Goal: Transaction & Acquisition: Purchase product/service

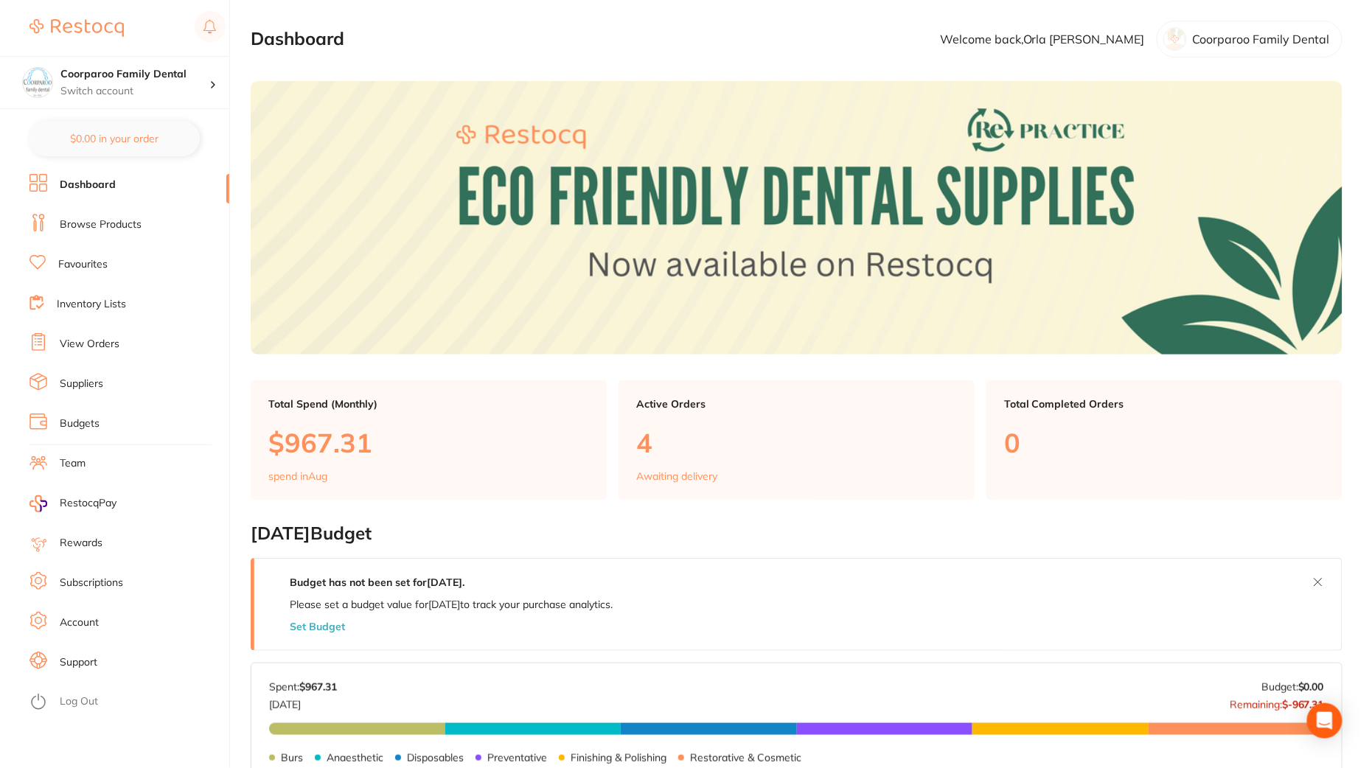
click at [105, 565] on ul "Dashboard Browse Products Favourites Inventory Lists View Orders Suppliers Budg…" at bounding box center [129, 471] width 200 height 594
click at [98, 621] on link "Account" at bounding box center [79, 622] width 39 height 15
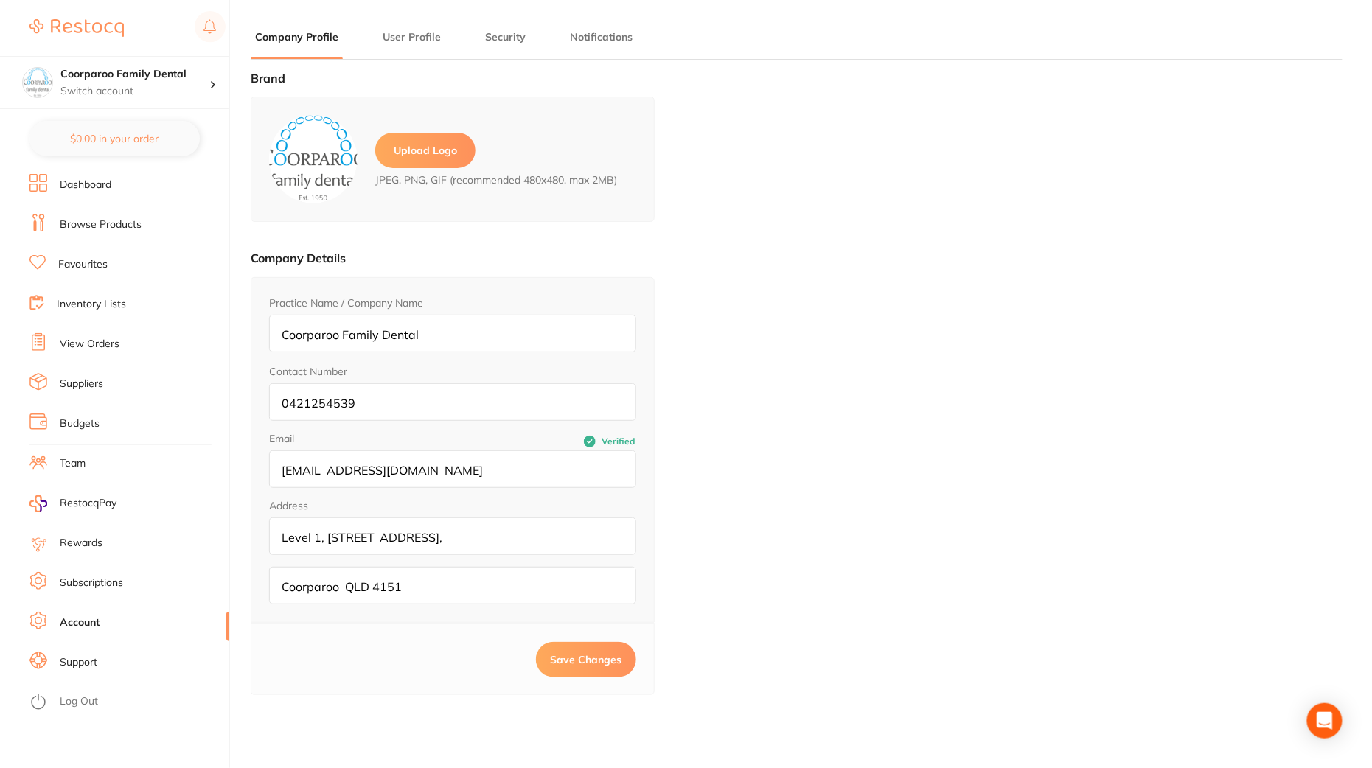
type input "Orla"
type input "Gannon"
type input "ordering@coorparoodental.com.au"
click at [89, 666] on link "Support" at bounding box center [79, 662] width 38 height 15
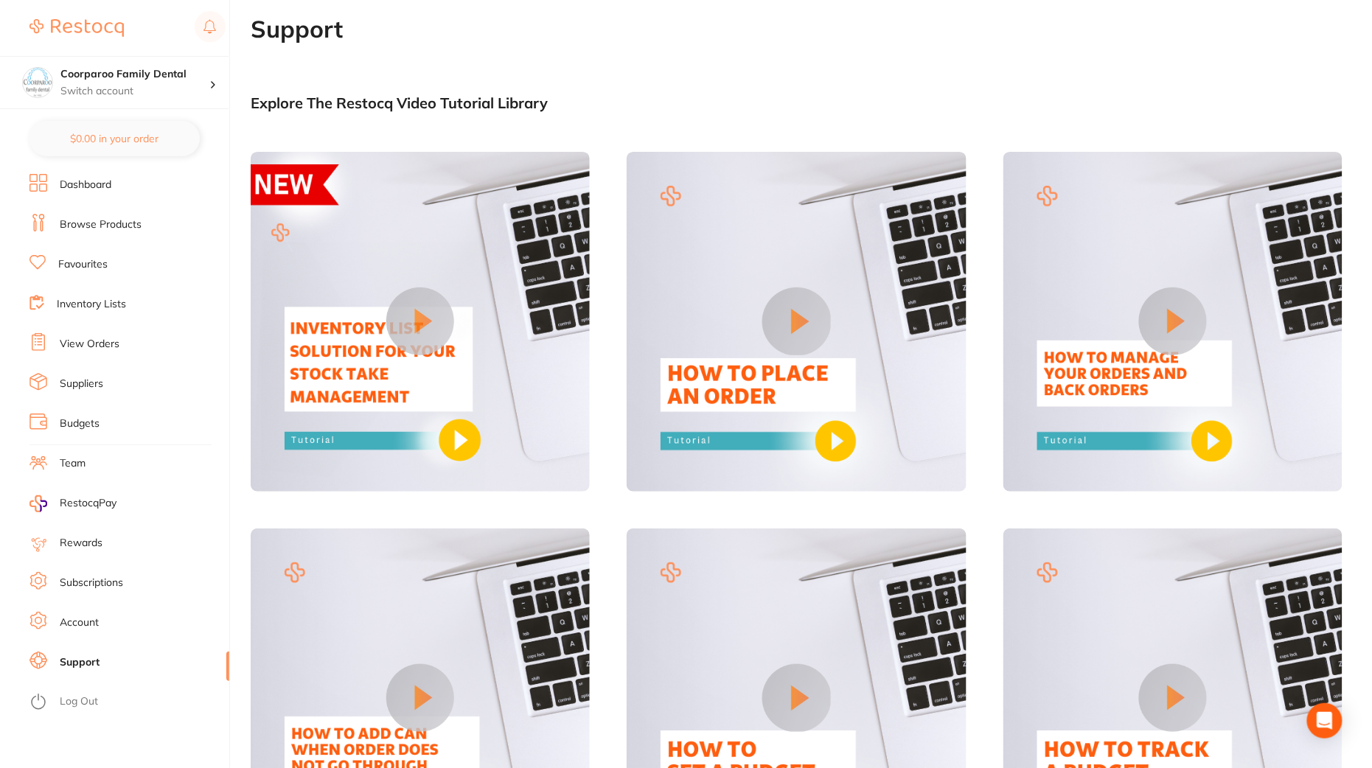
click at [98, 589] on link "Subscriptions" at bounding box center [91, 583] width 63 height 15
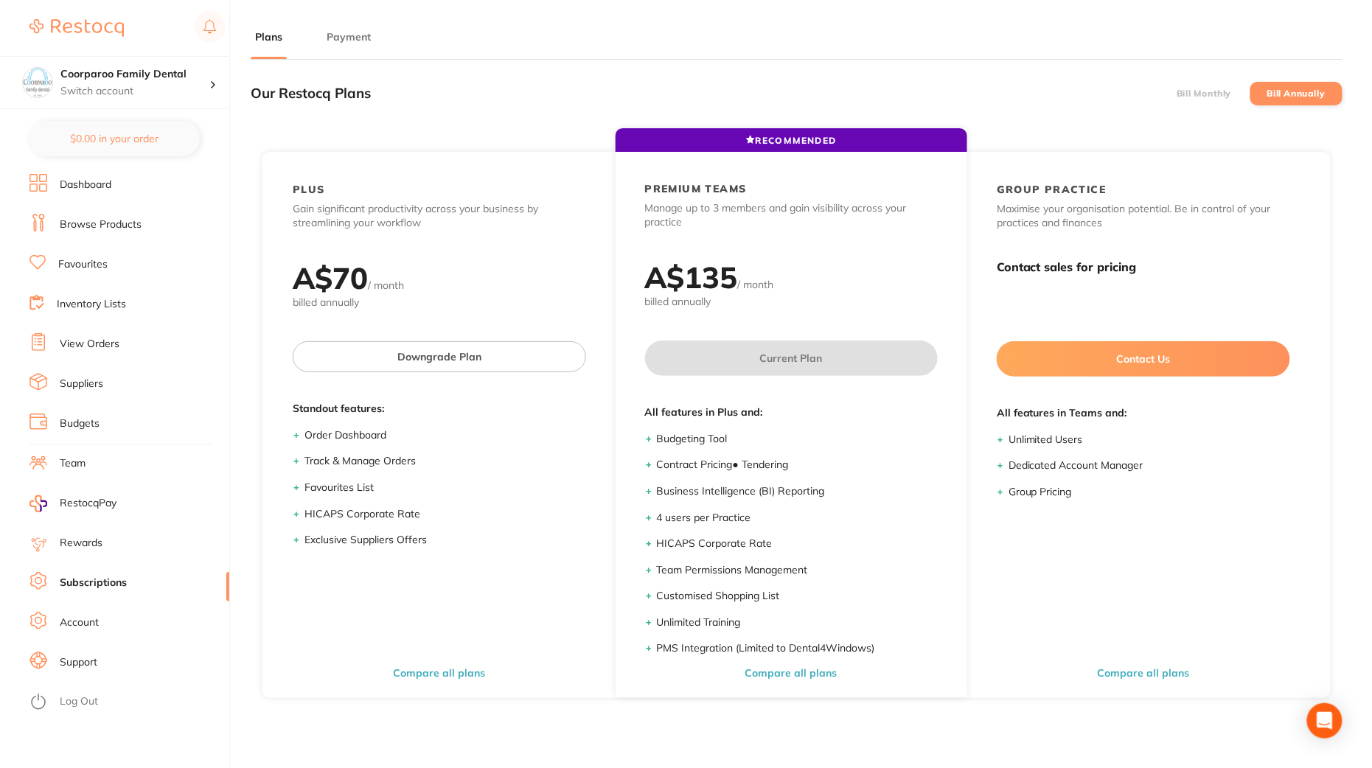
click at [345, 31] on button "Payment" at bounding box center [348, 37] width 53 height 14
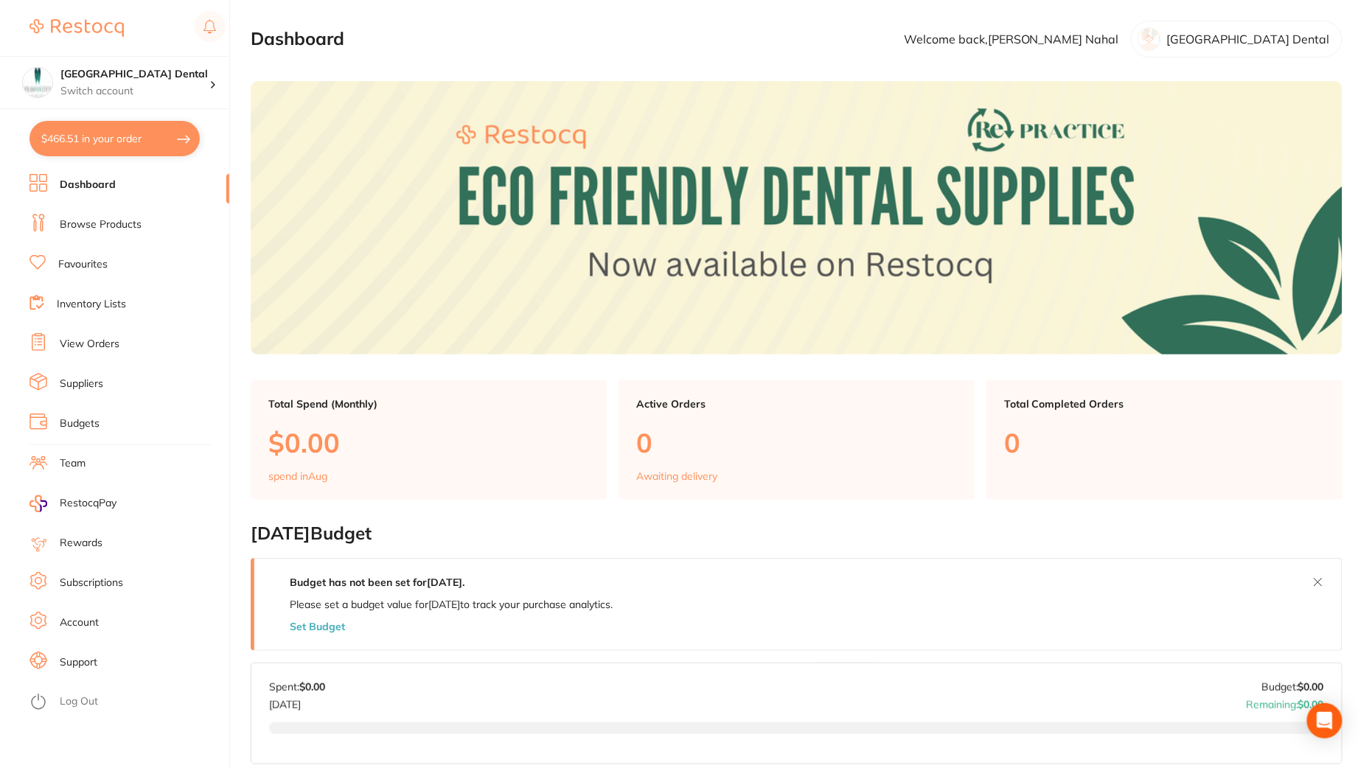
click at [136, 590] on li "Subscriptions" at bounding box center [129, 583] width 200 height 22
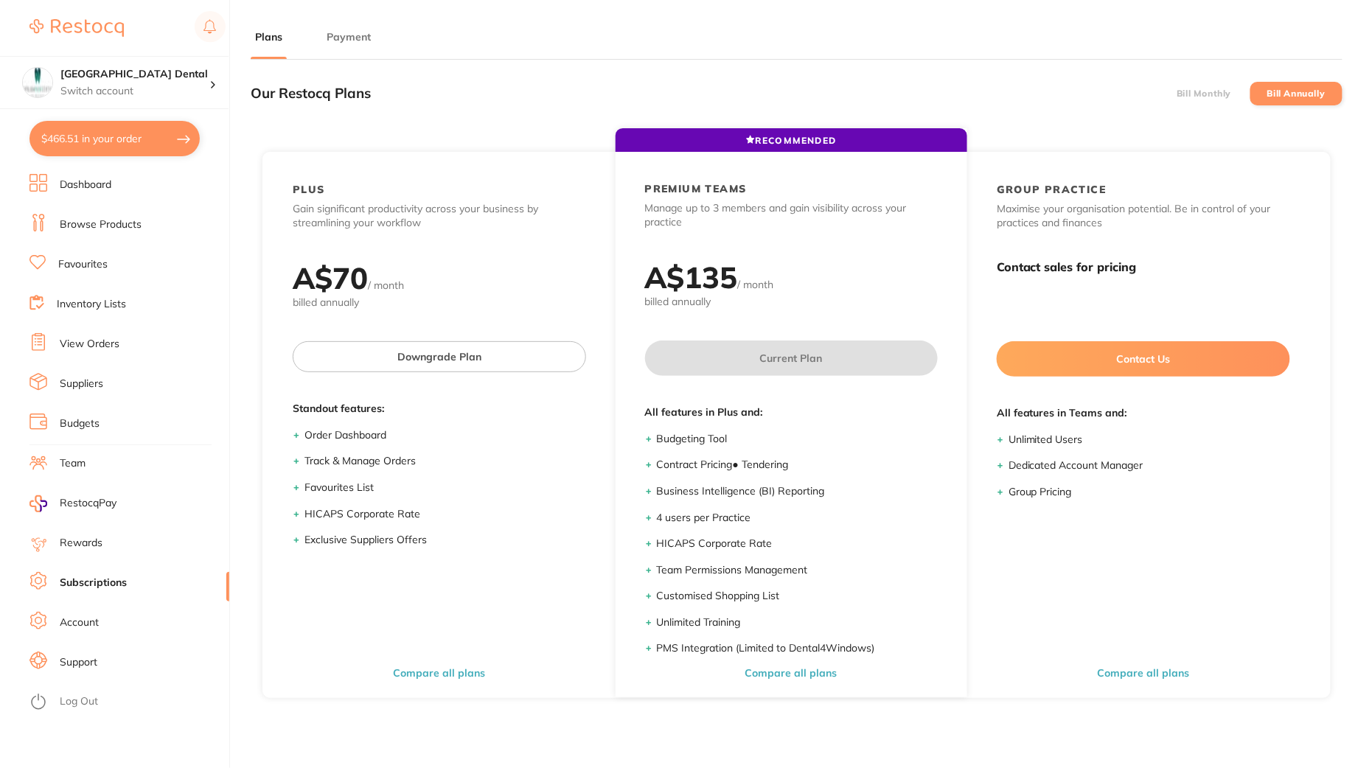
click at [101, 627] on li "Account" at bounding box center [129, 623] width 200 height 22
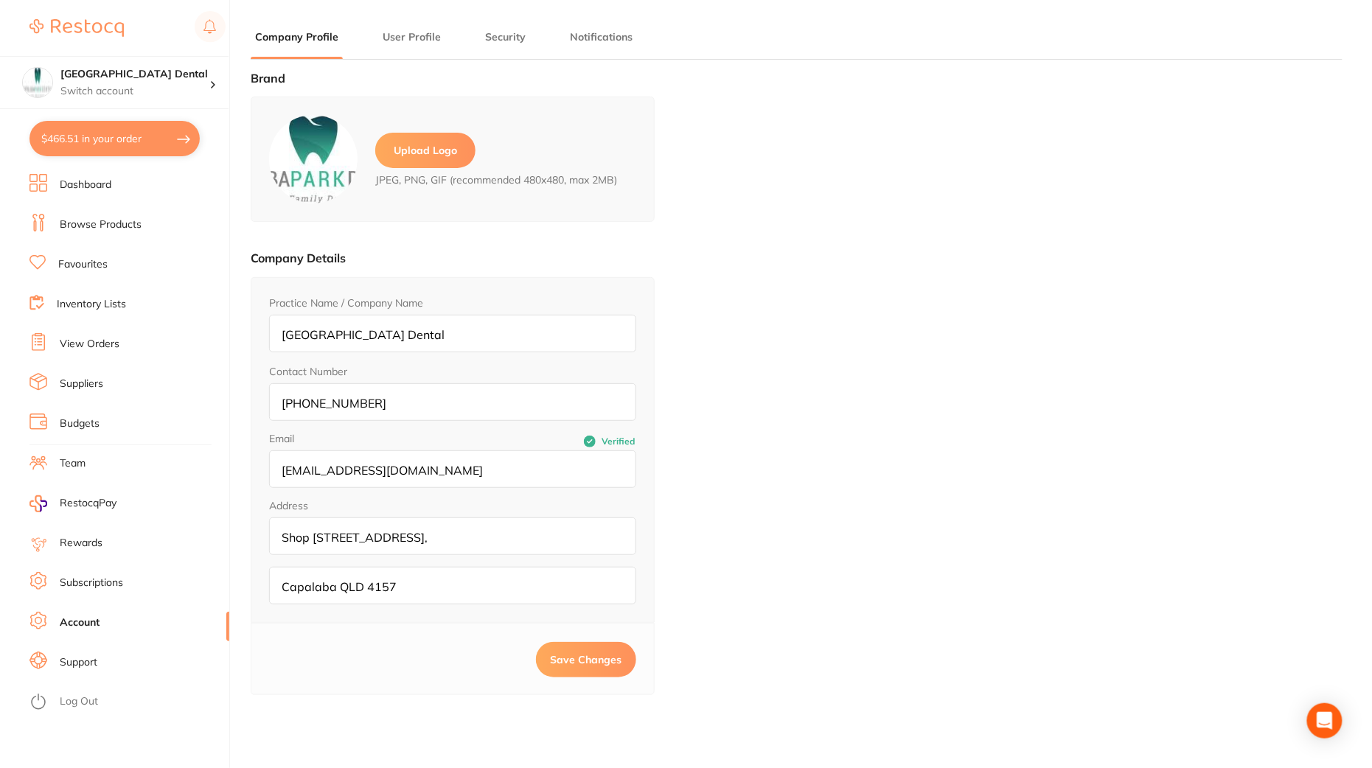
type input "Garry"
type input "Nahal"
type input "info@capalabaparkdental.com.au"
click at [105, 659] on li "Support" at bounding box center [129, 663] width 200 height 22
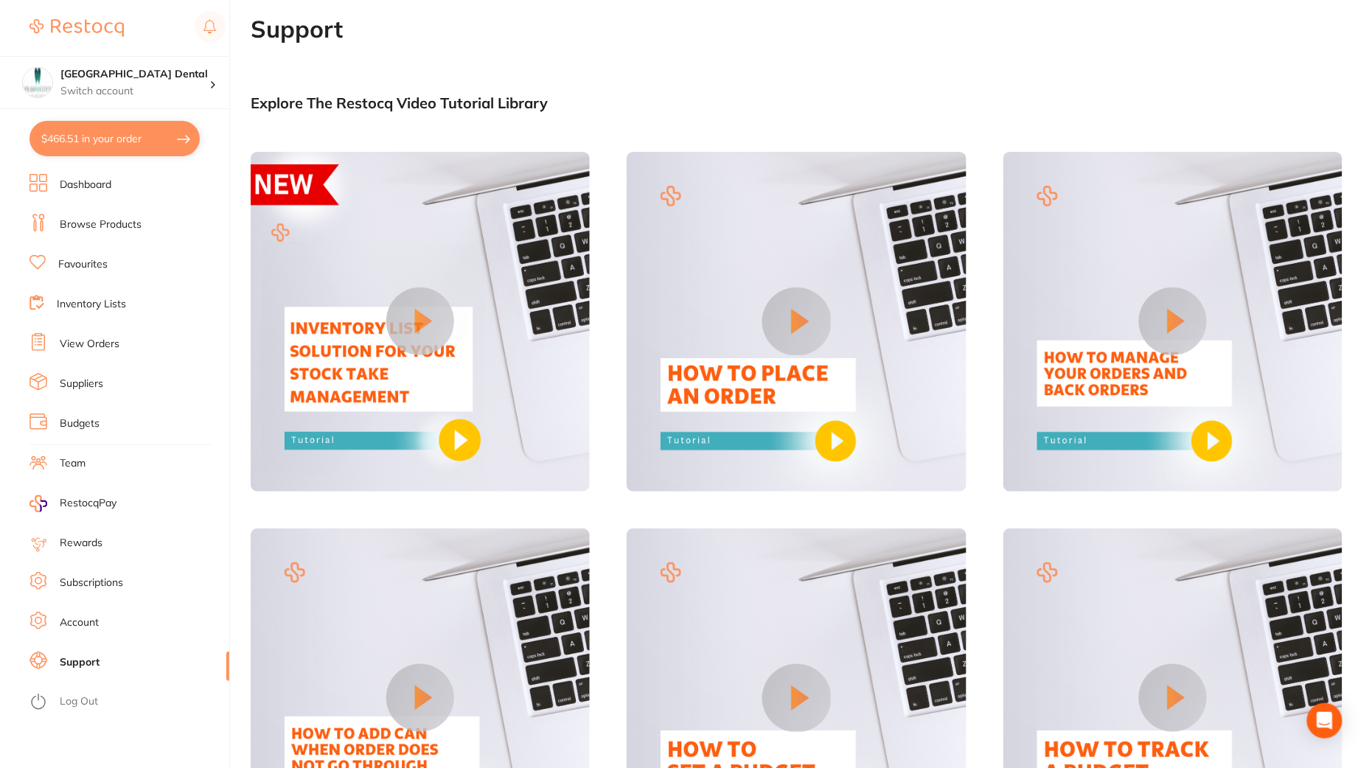
click at [111, 622] on li "Account" at bounding box center [129, 623] width 200 height 22
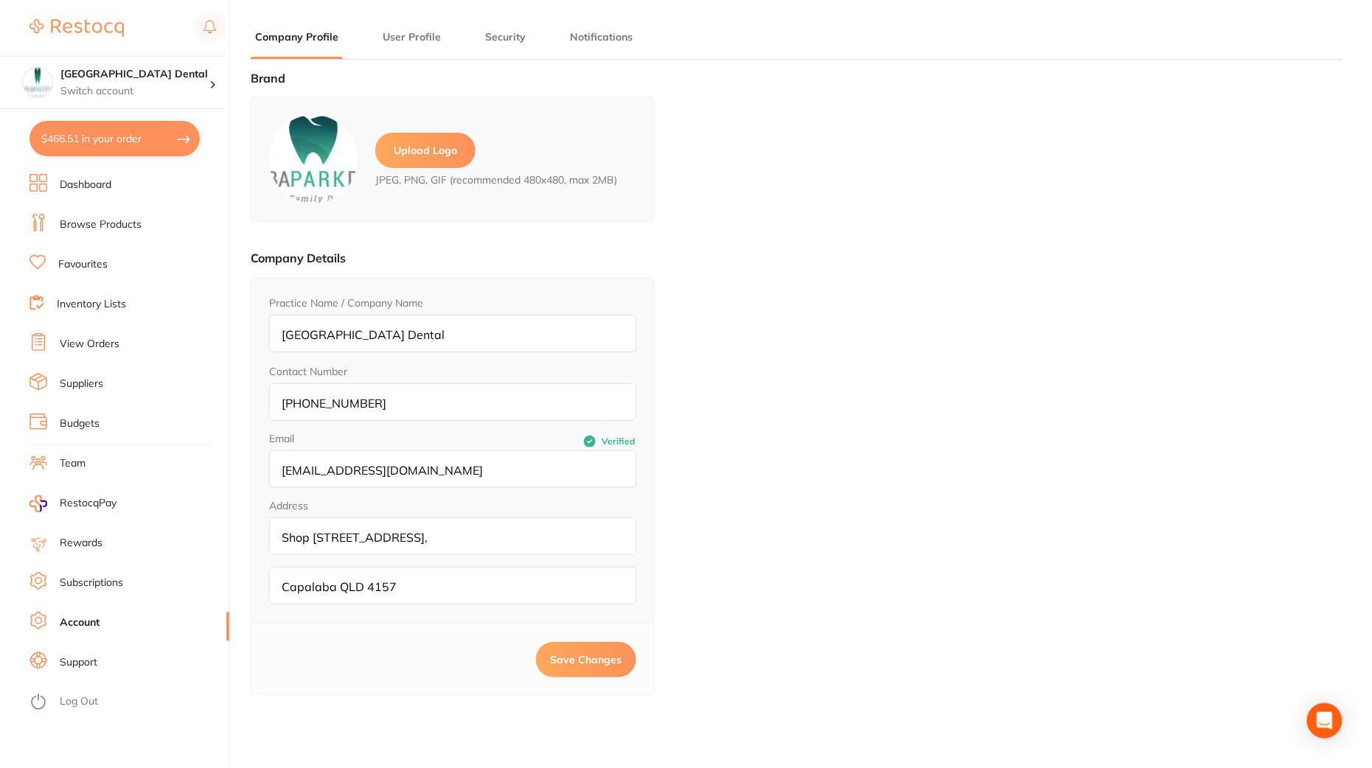
type input "Garry"
type input "Nahal"
type input "info@capalabaparkdental.com.au"
click at [130, 582] on li "Subscriptions" at bounding box center [129, 583] width 200 height 22
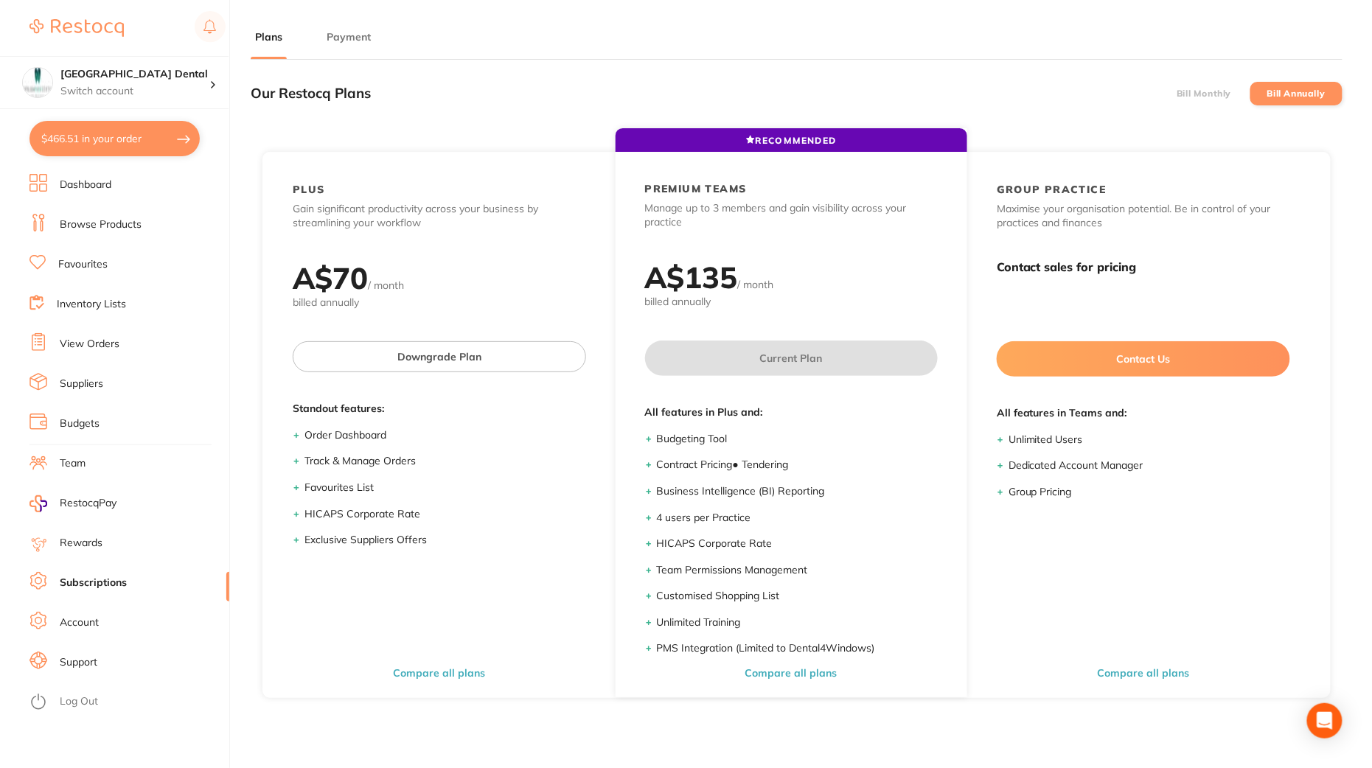
click at [339, 27] on main "Plans Payment Our Restocq Plans Bill Monthly Bill Annually RECOMMENDED PLUS Gai…" at bounding box center [811, 483] width 1121 height 966
click at [343, 34] on button "Payment" at bounding box center [348, 37] width 53 height 14
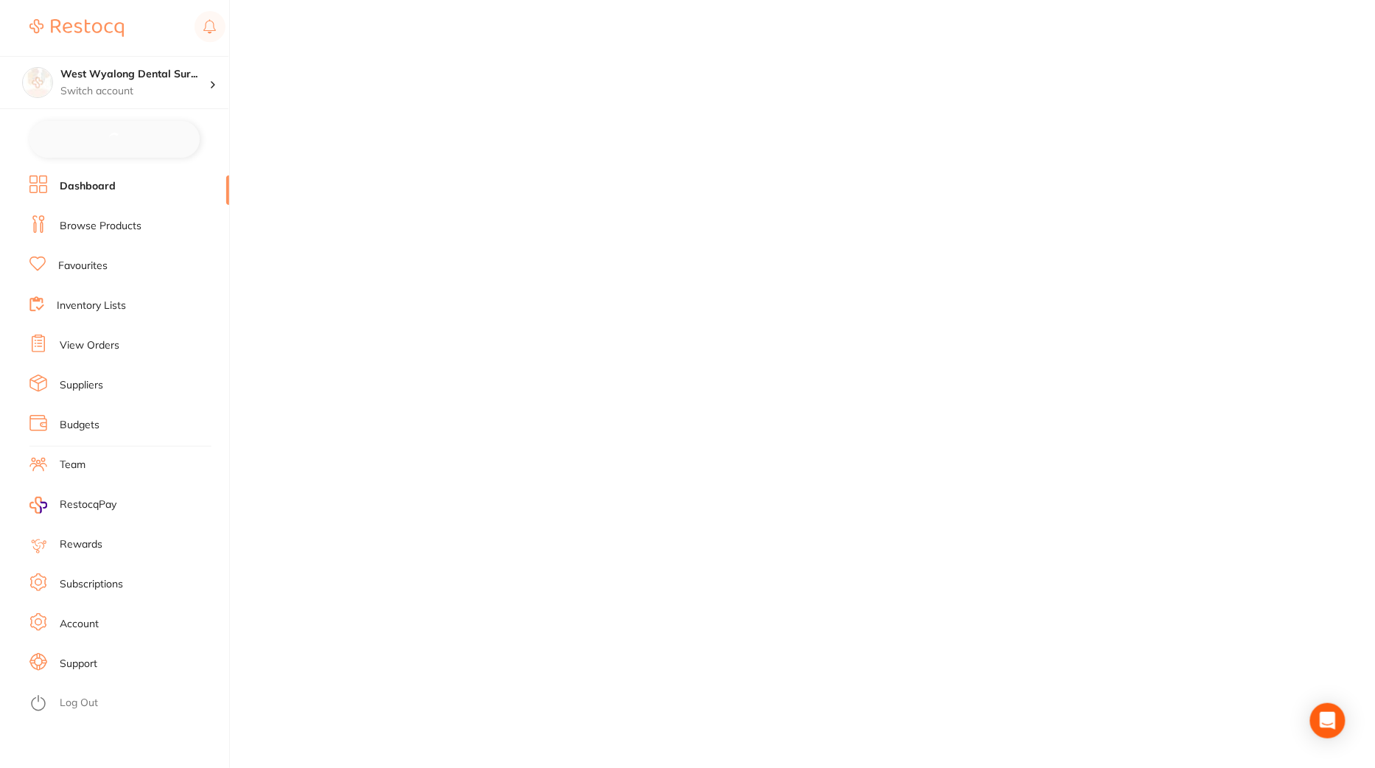
checkbox input "false"
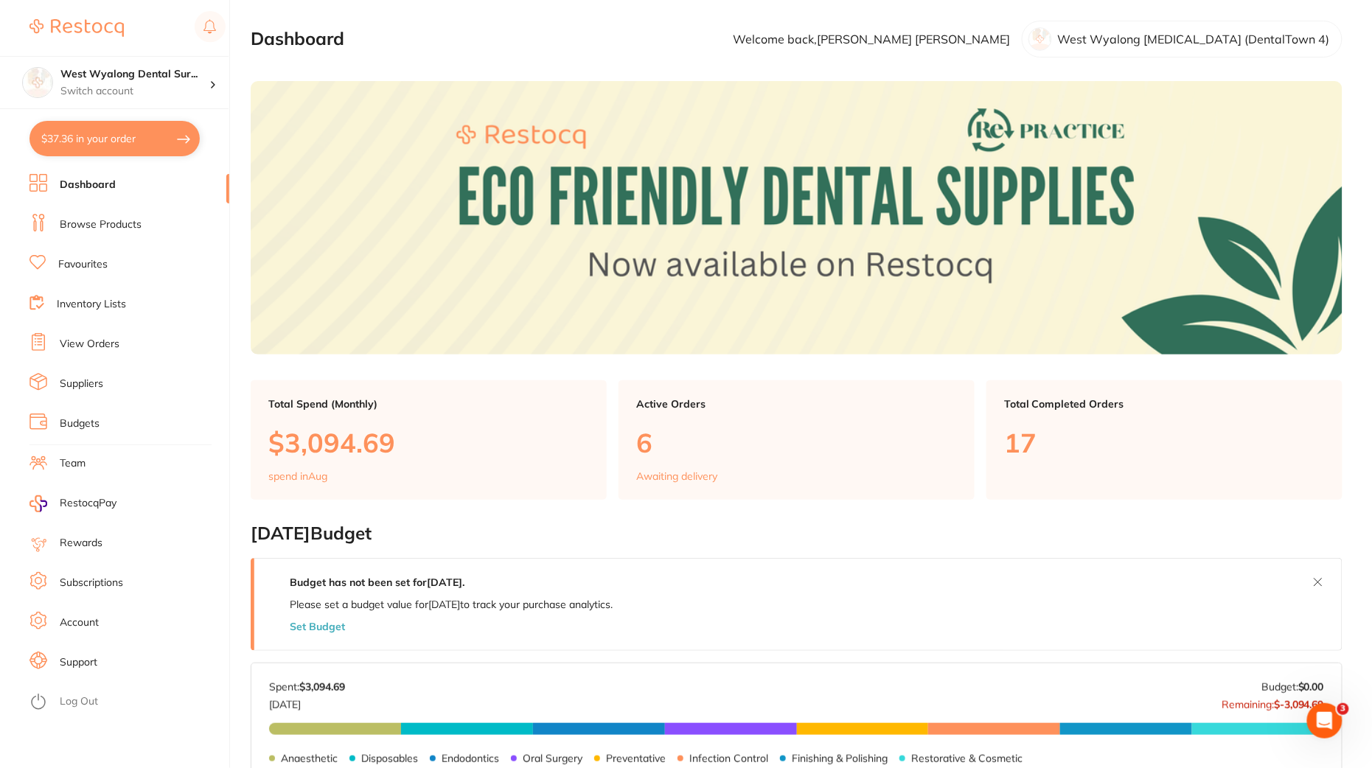
click at [119, 226] on link "Browse Products" at bounding box center [101, 224] width 82 height 15
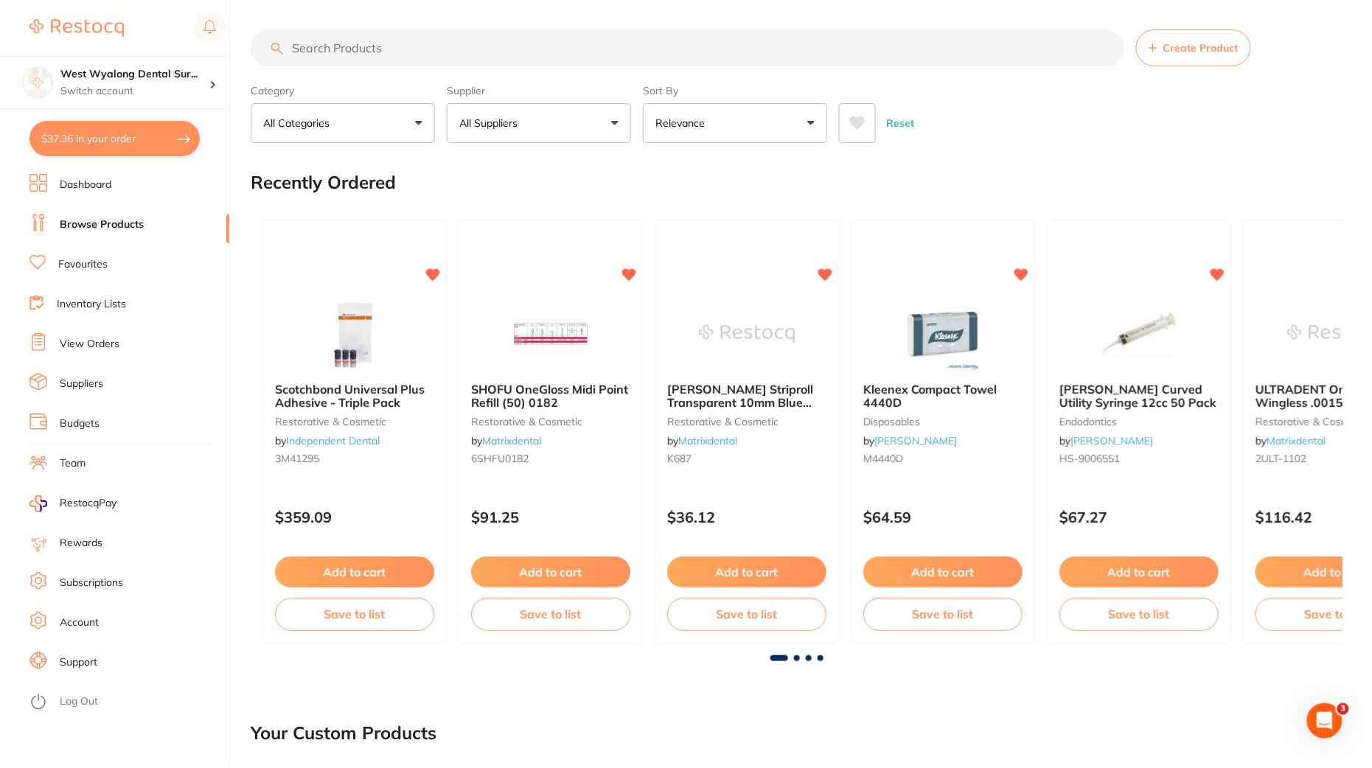
click at [449, 42] on input "search" at bounding box center [687, 47] width 873 height 37
paste input "SP-4090-100"
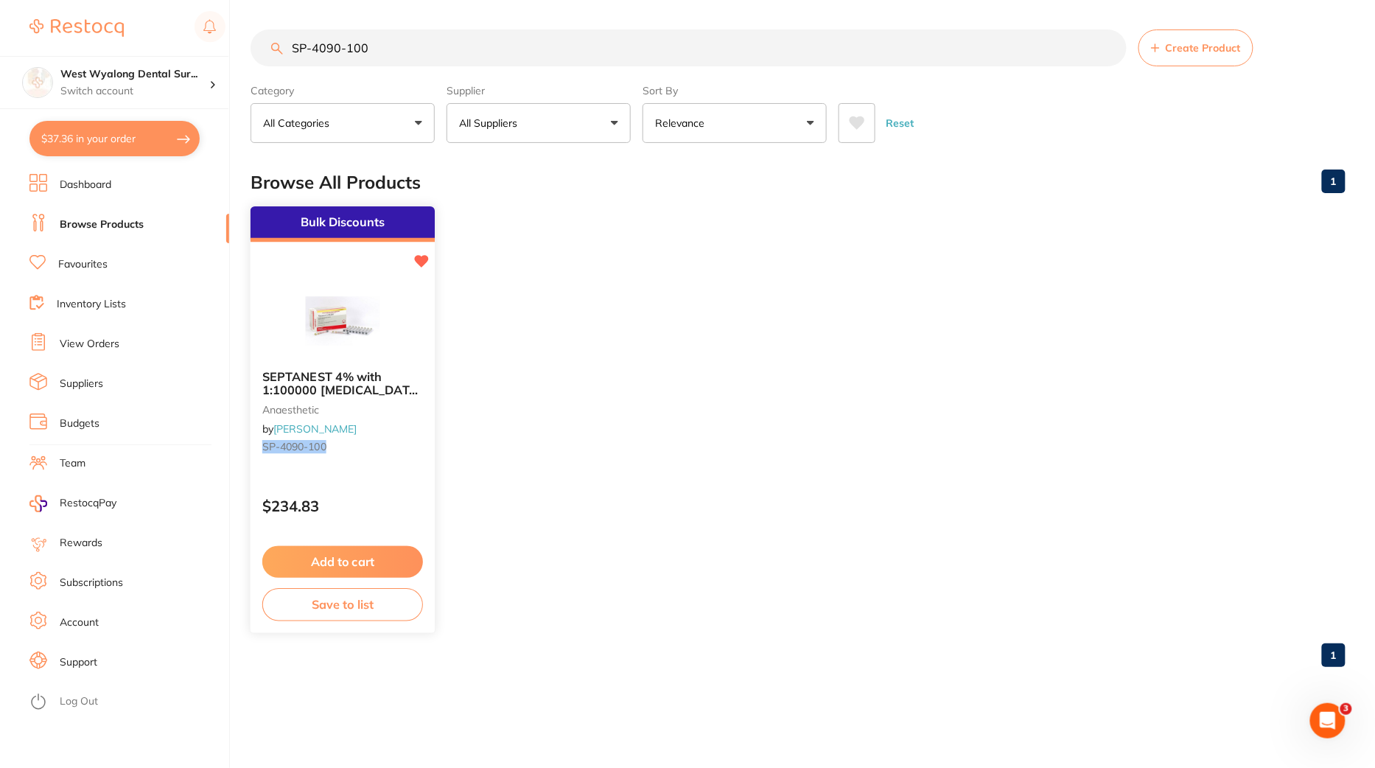
type input "SP-4090-100"
click at [386, 472] on div "Bulk Discounts SEPTANEST 4% with 1:100000 adrenalin 2.2ml 2xBox 50 GOLD anaesth…" at bounding box center [343, 420] width 186 height 428
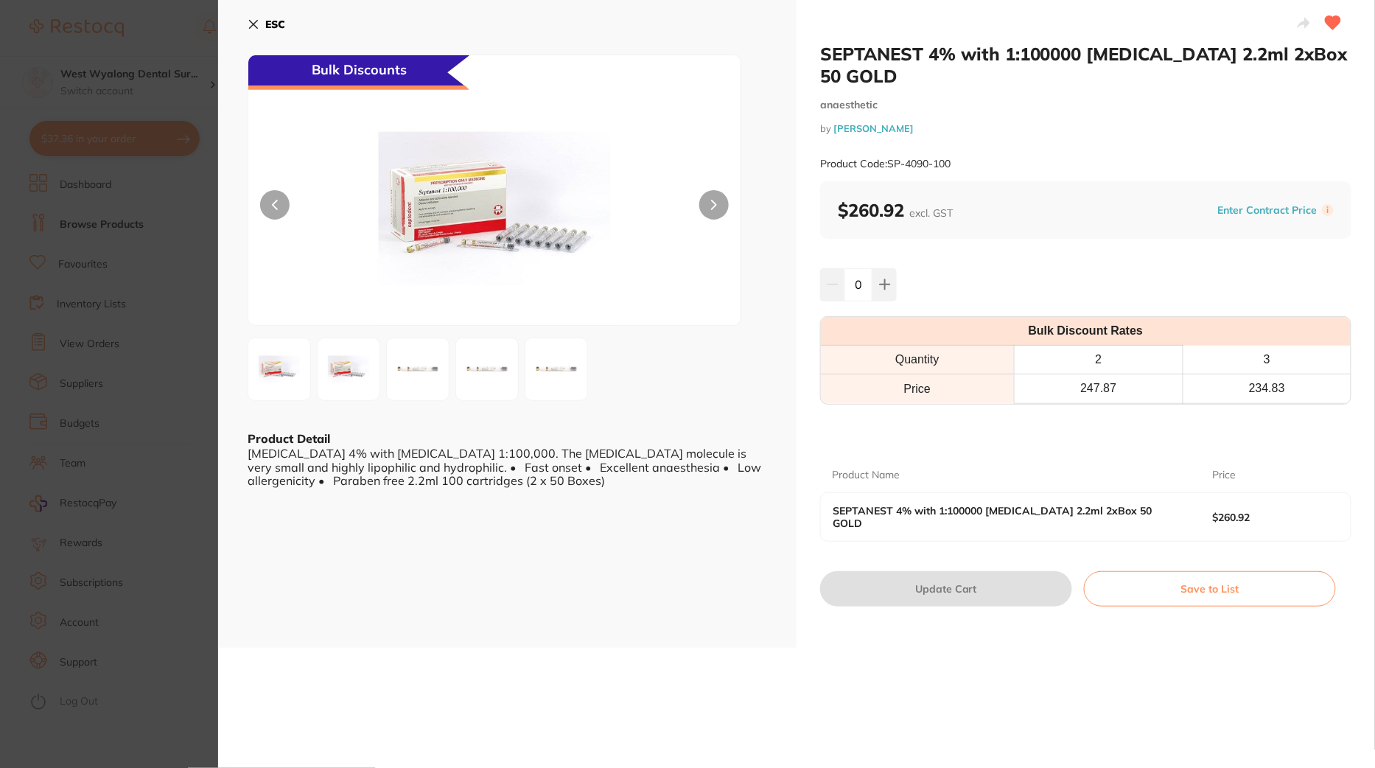
click at [138, 211] on section "SEPTANEST 4% with 1:100000 adrenalin 2.2ml 2xBox 50 GOLD anaesthetic by Henry S…" at bounding box center [687, 384] width 1375 height 768
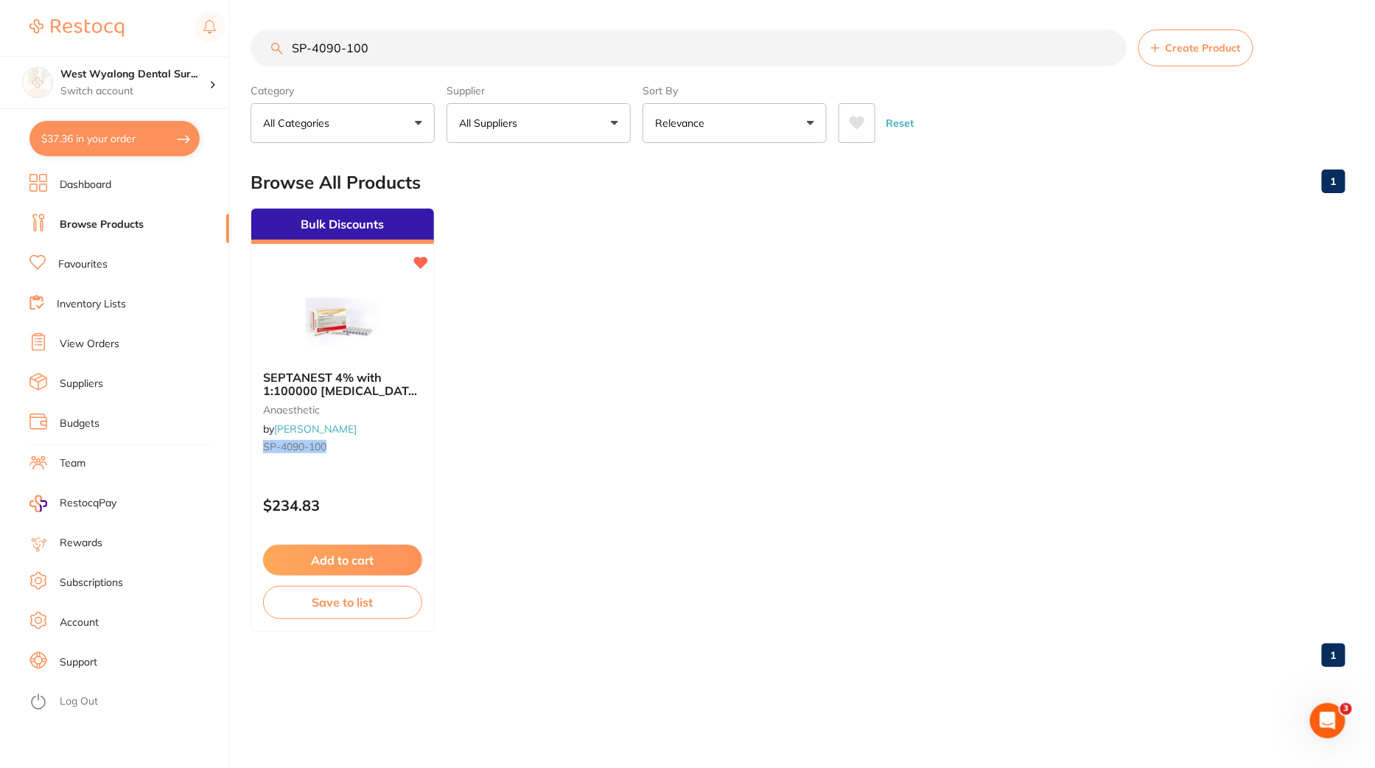
type textarea "90-100"
drag, startPoint x: 396, startPoint y: 51, endPoint x: 184, endPoint y: 47, distance: 212.3
click at [184, 47] on div "$37.36 West Wyalong Dental Sur... Switch account West Wyalong Dental Surgery (D…" at bounding box center [687, 384] width 1375 height 768
paste input "HS-T2124A"
click at [304, 51] on input "HS-T2124A" at bounding box center [689, 47] width 876 height 37
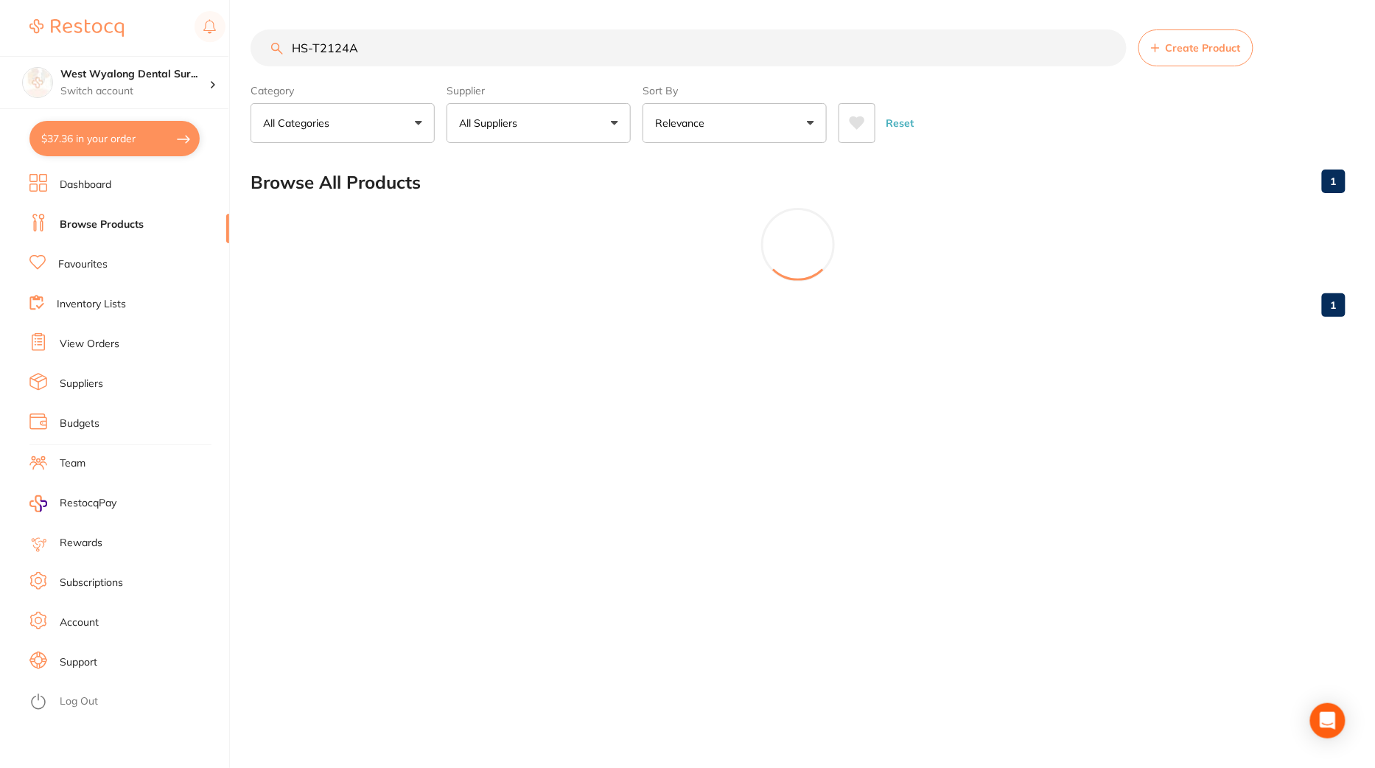
type input "HS-T2124A"
click at [347, 459] on div "HS-T2124A Create Product Category All Categories All Categories oral surgery Cl…" at bounding box center [813, 384] width 1125 height 768
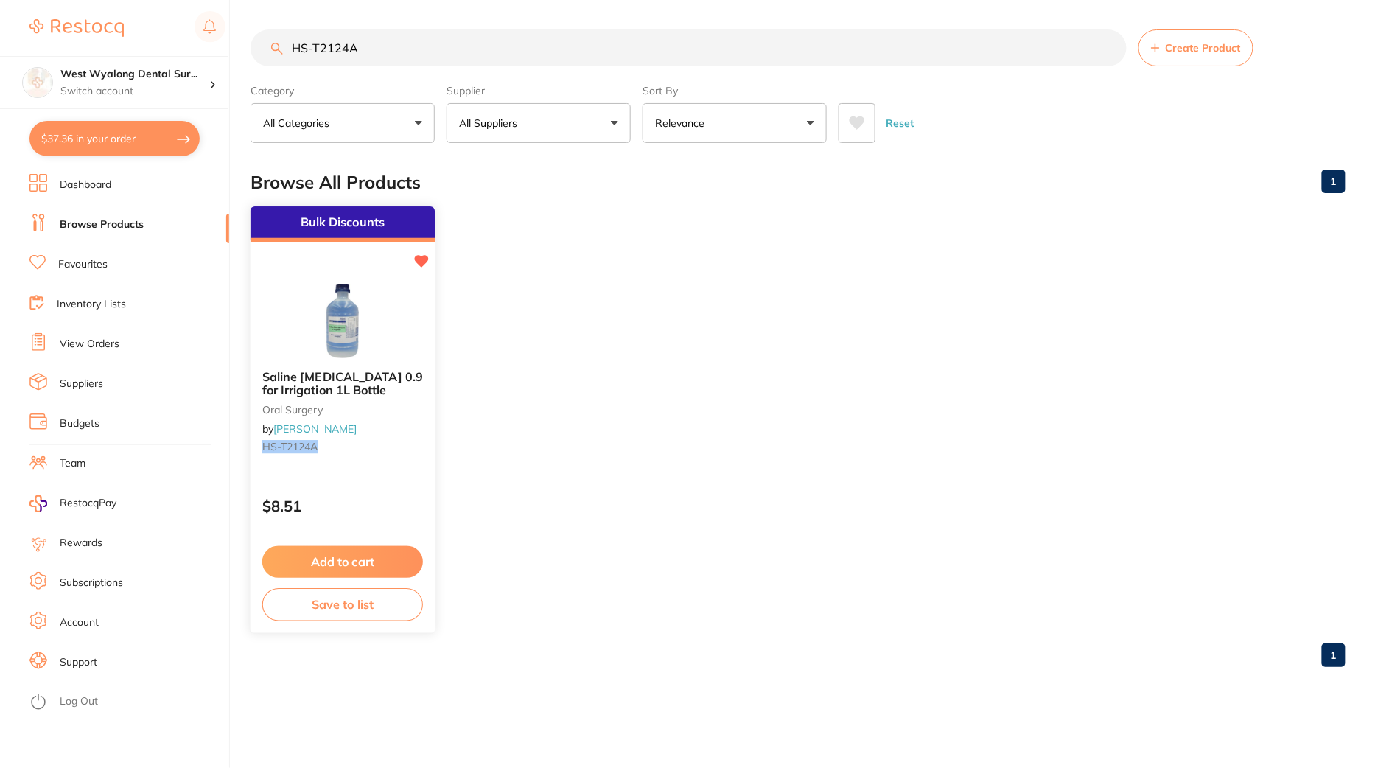
click at [370, 462] on div "Saline Sodium Chloride 0.9 for Irrigation 1L Bottle oral surgery by Henry Schei…" at bounding box center [343, 414] width 184 height 113
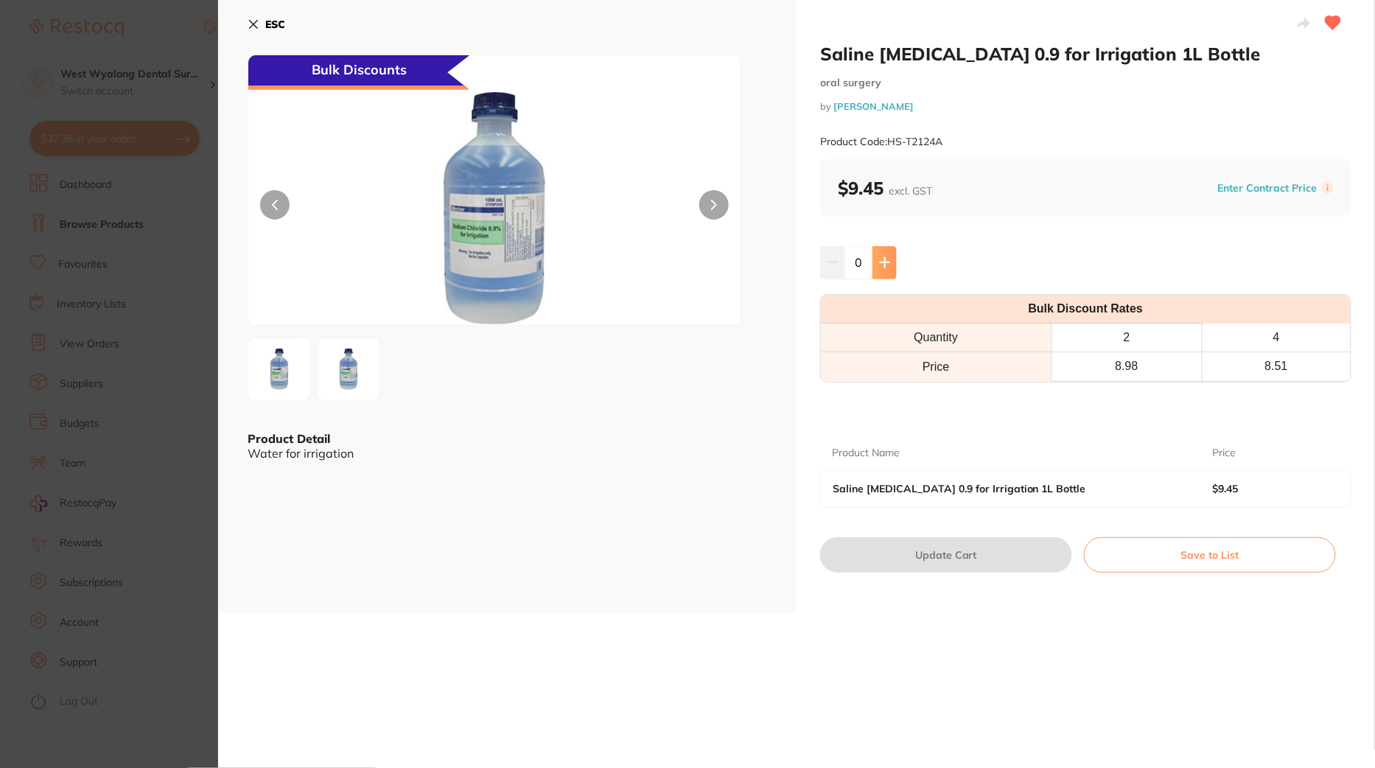
click at [890, 257] on button at bounding box center [885, 262] width 24 height 32
click at [893, 265] on button at bounding box center [885, 262] width 24 height 32
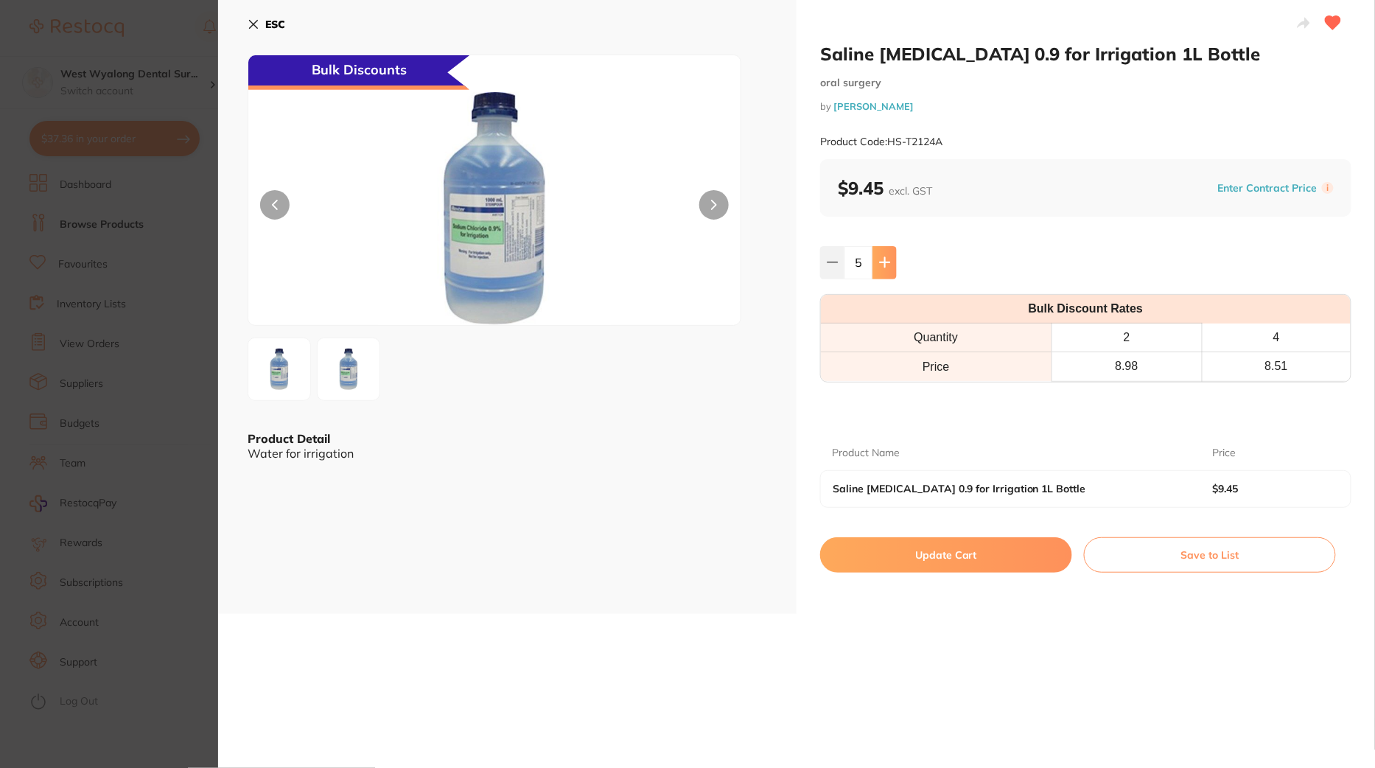
click at [893, 265] on button at bounding box center [885, 262] width 24 height 32
type input "6"
click at [877, 556] on button "Update Cart" at bounding box center [946, 554] width 252 height 35
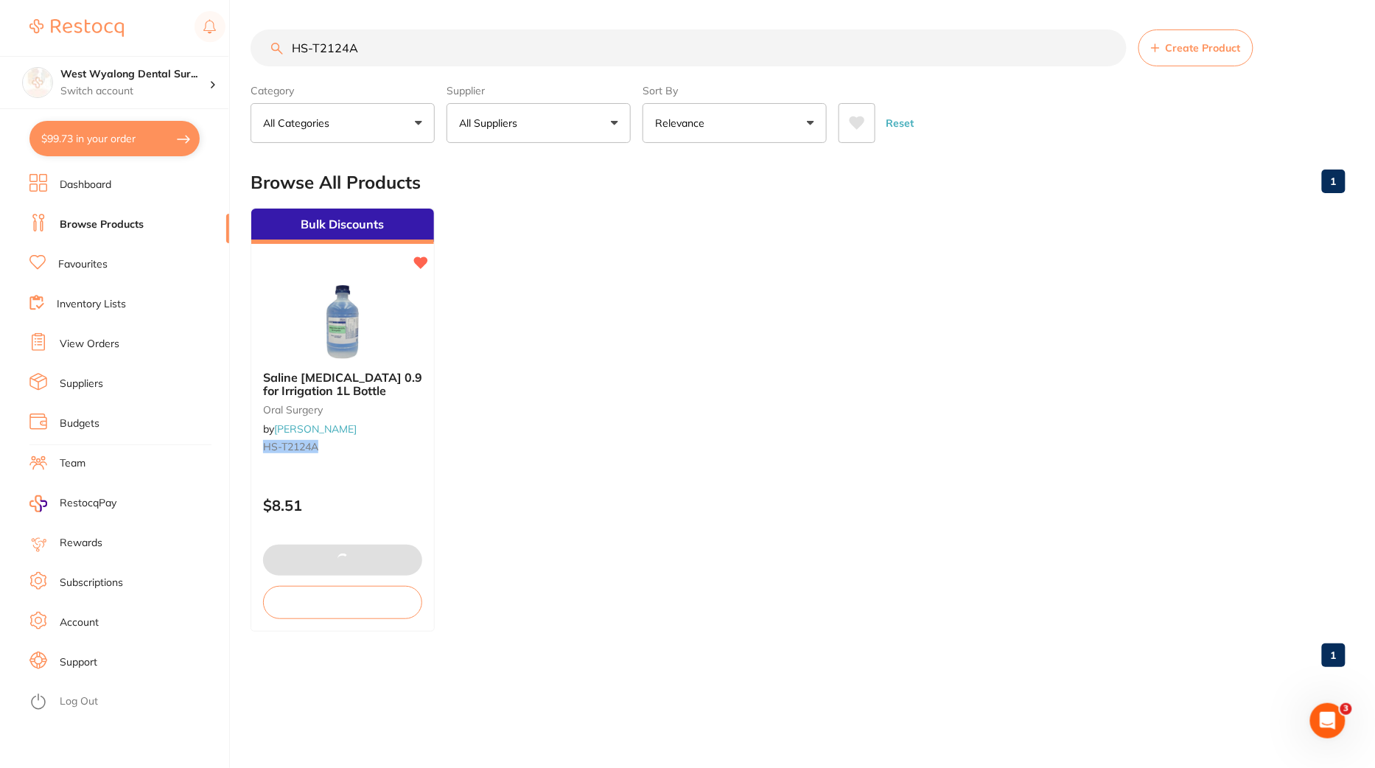
click at [128, 144] on button "$99.73 in your order" at bounding box center [114, 138] width 170 height 35
checkbox input "true"
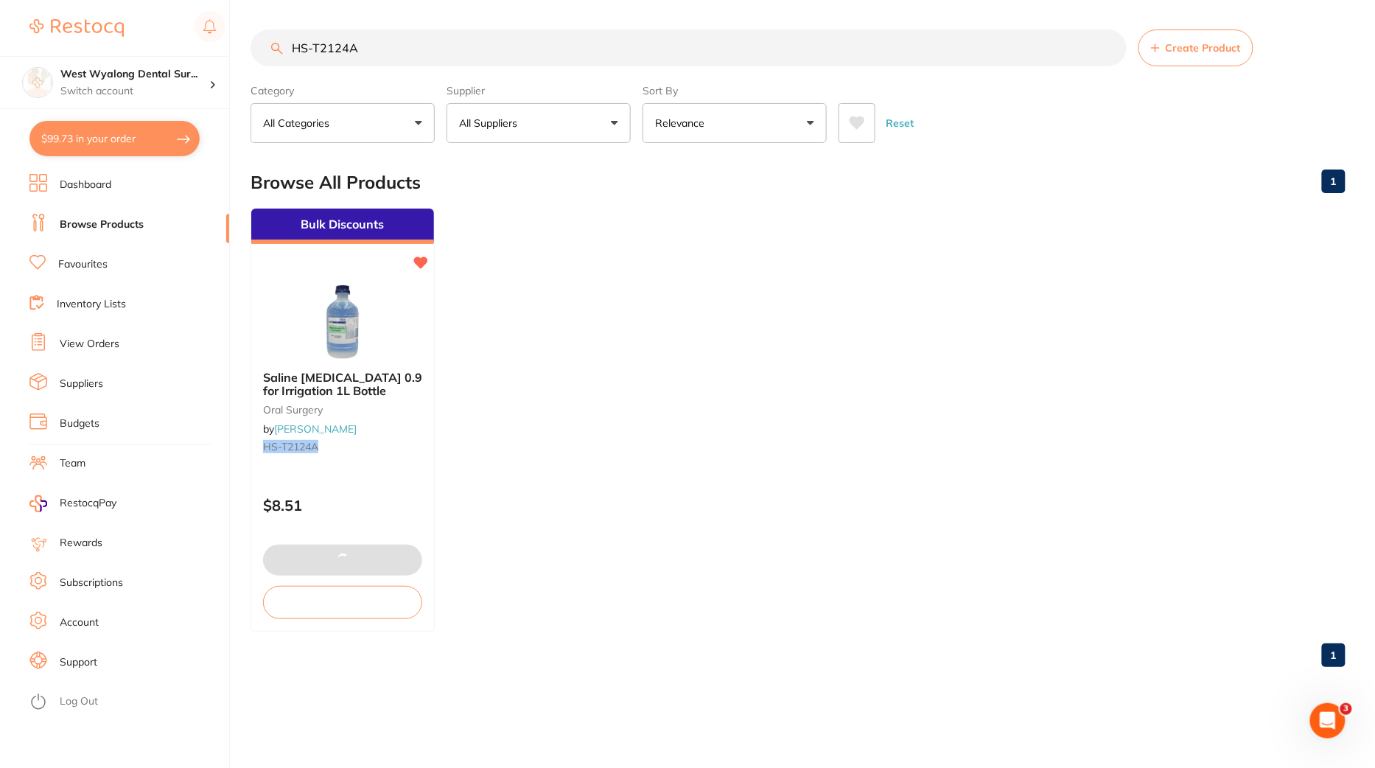
checkbox input "true"
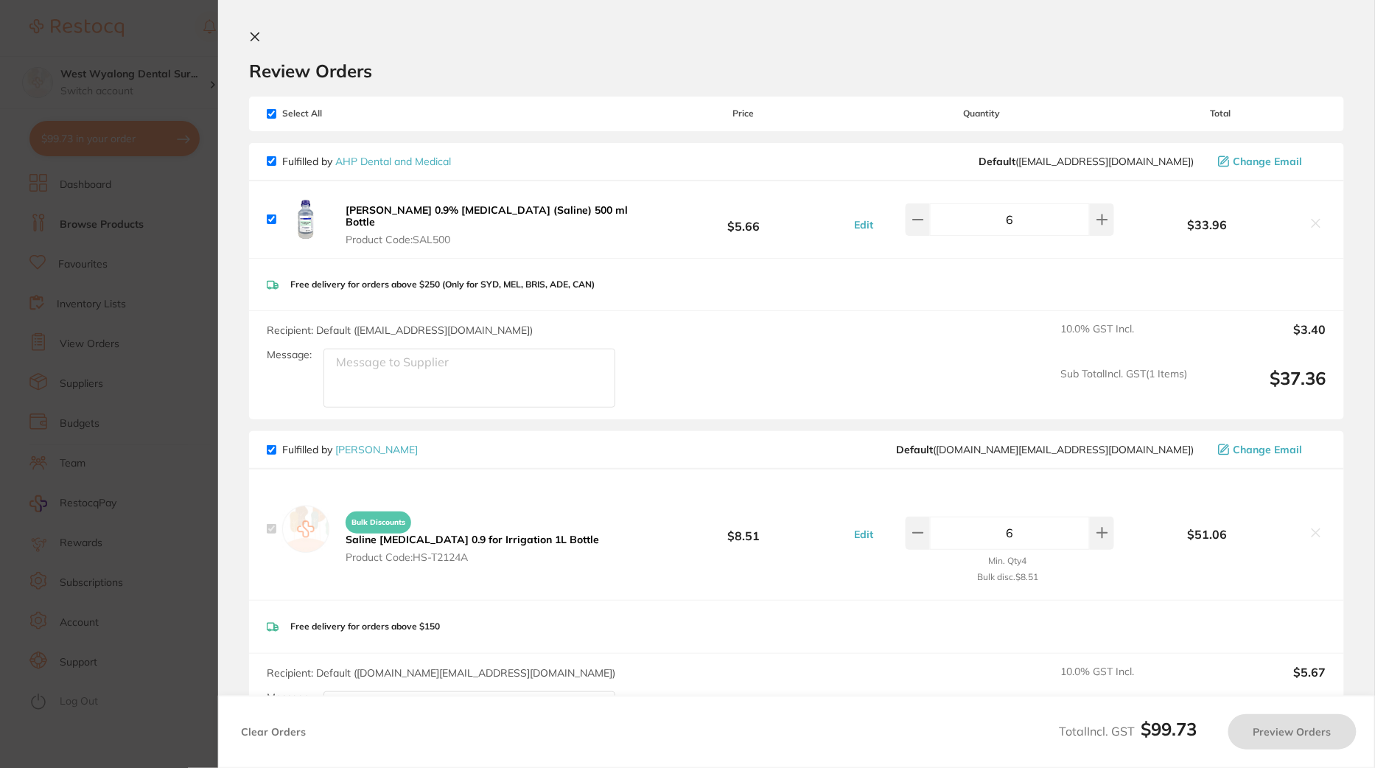
checkbox input "false"
checkbox input "true"
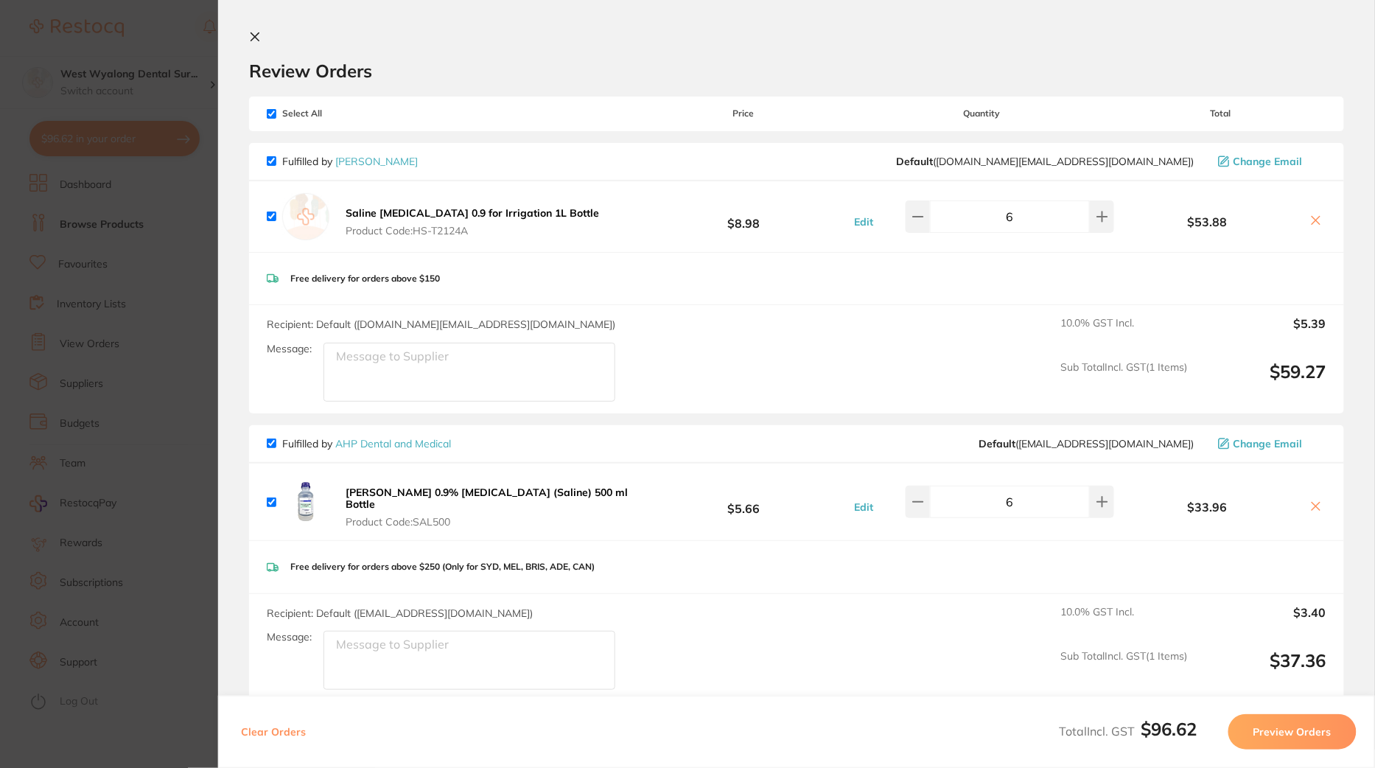
click at [1319, 218] on button at bounding box center [1316, 221] width 21 height 15
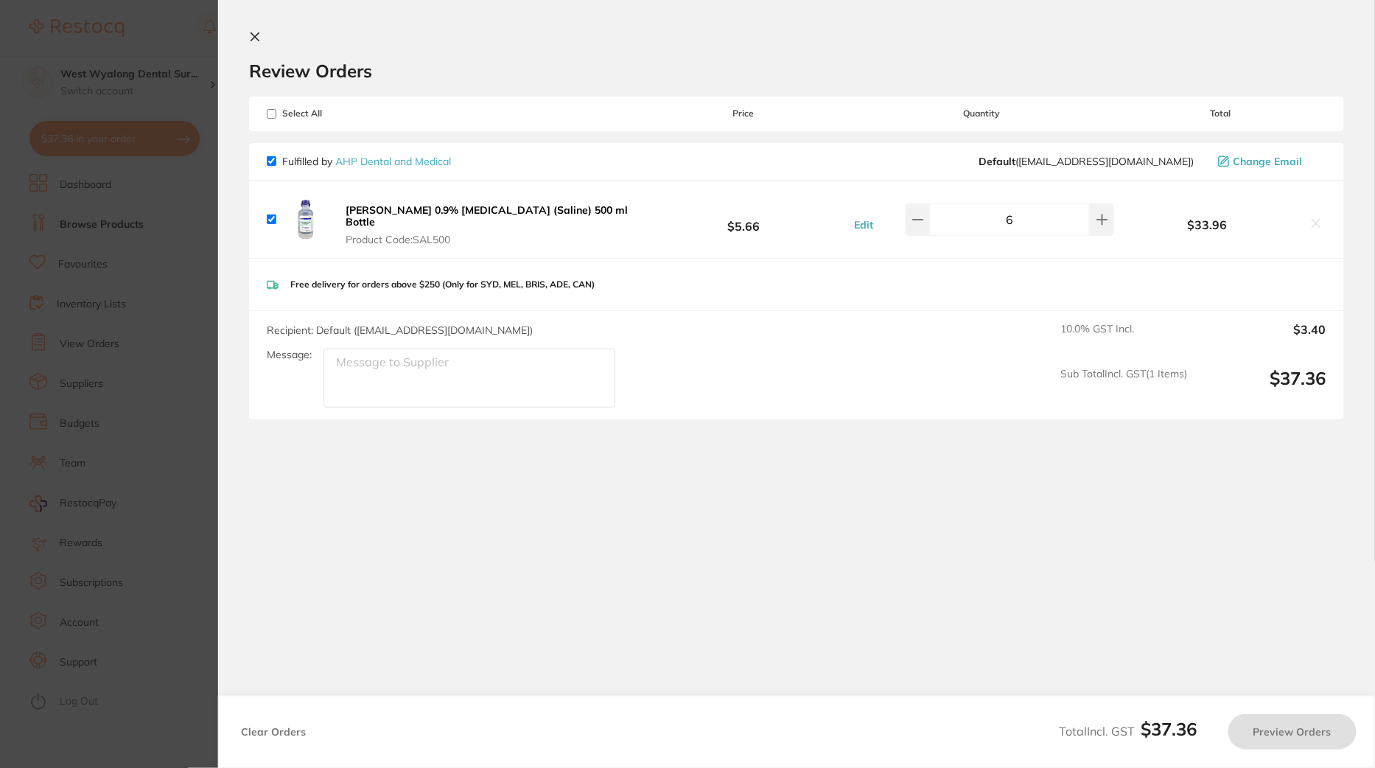
checkbox input "true"
click at [118, 448] on section "Update RRP Set your pre negotiated price for this item. Item Agreed RRP (excl. …" at bounding box center [687, 384] width 1375 height 768
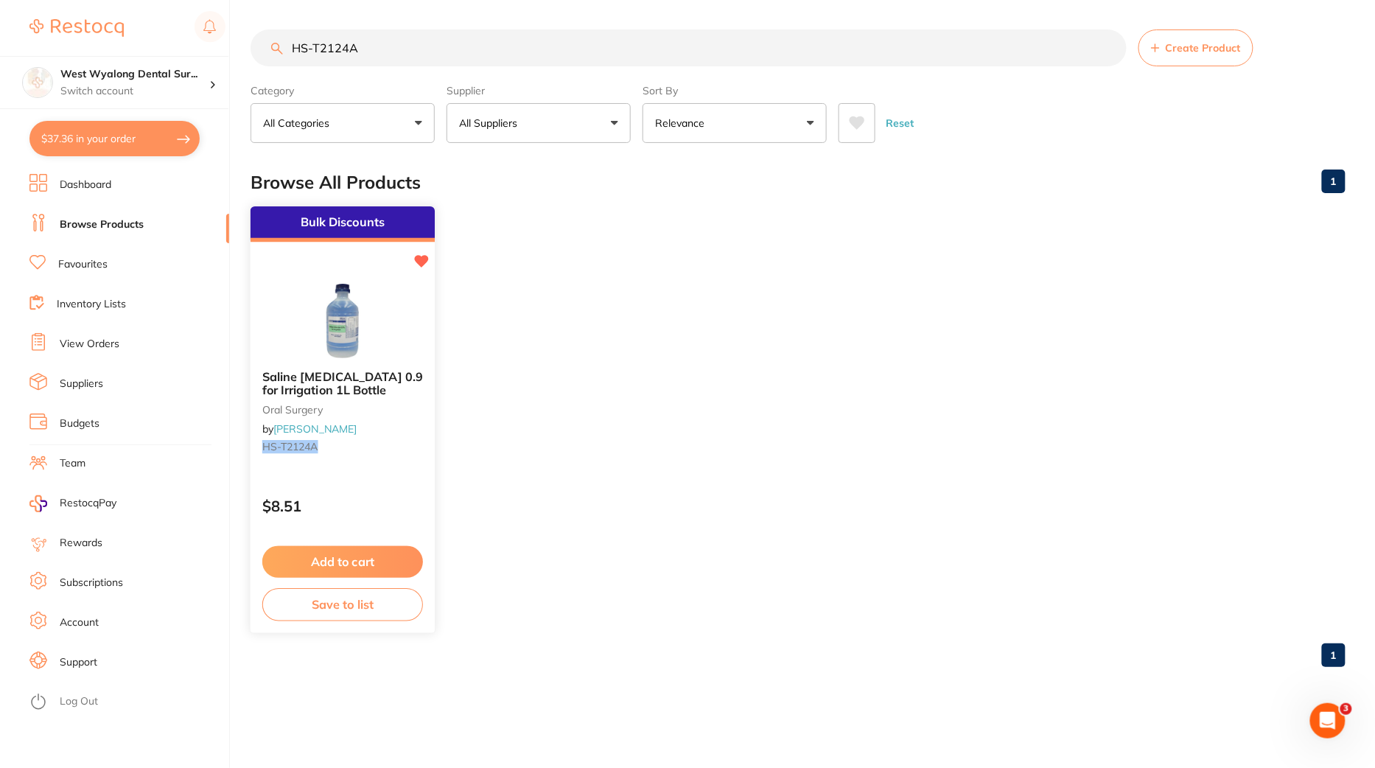
click at [340, 304] on img at bounding box center [342, 321] width 97 height 74
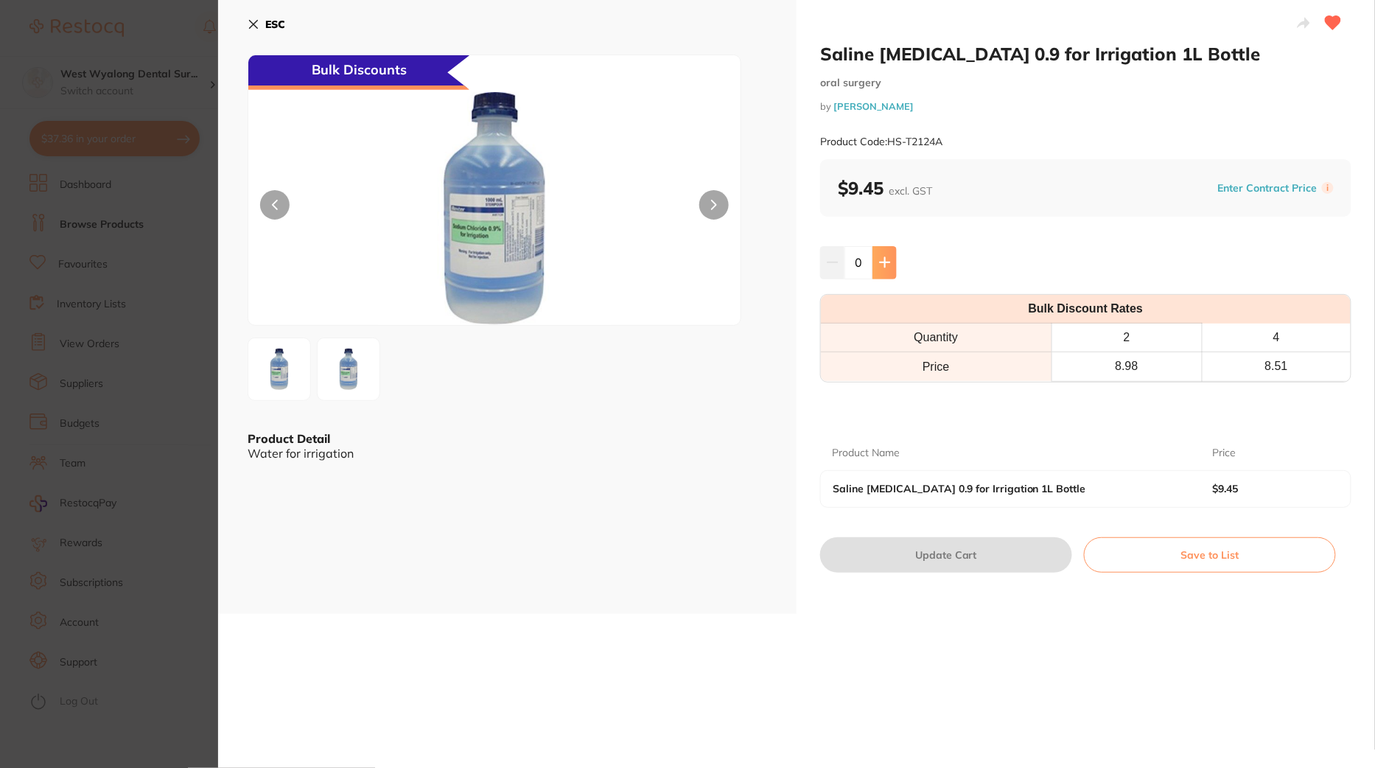
click at [878, 250] on button at bounding box center [885, 262] width 24 height 32
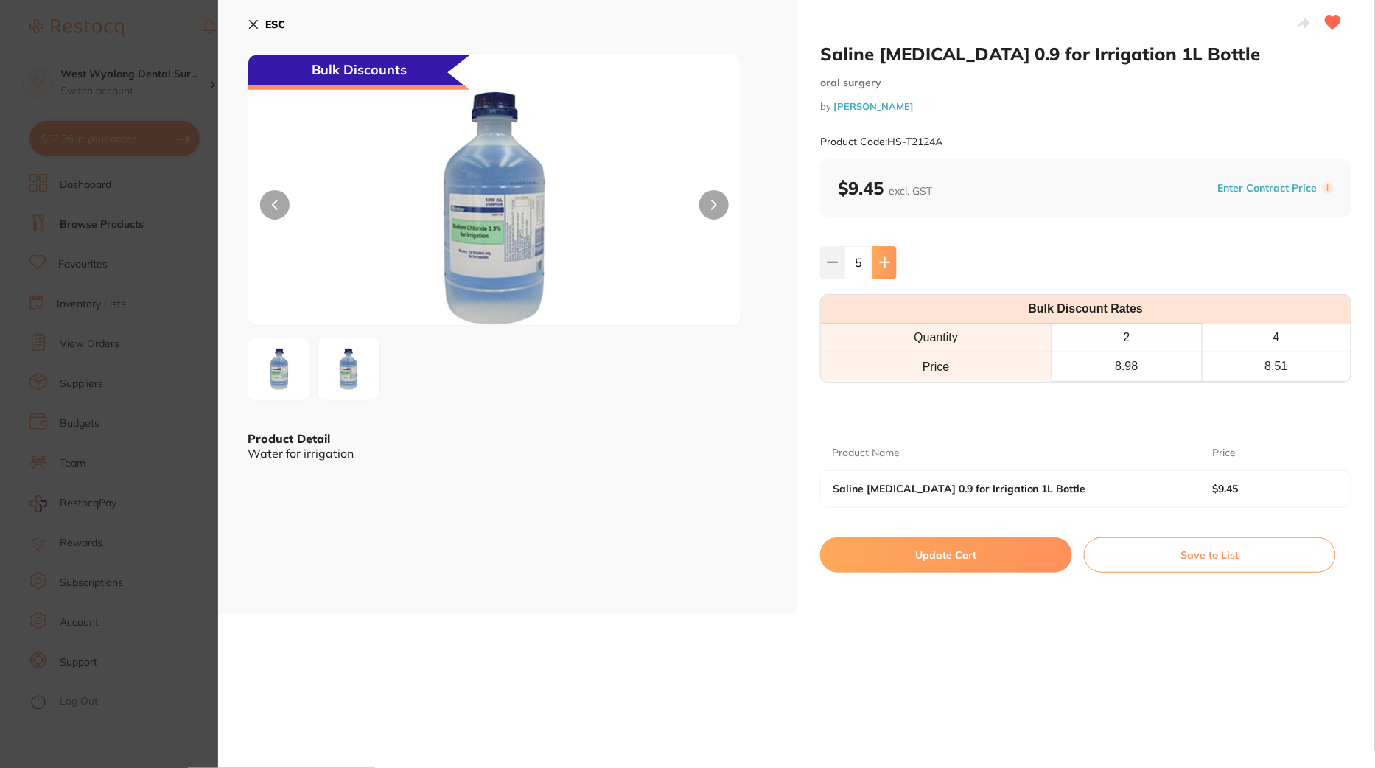
click at [878, 250] on button at bounding box center [885, 262] width 24 height 32
type input "6"
click at [936, 552] on button "Update Cart" at bounding box center [946, 554] width 252 height 35
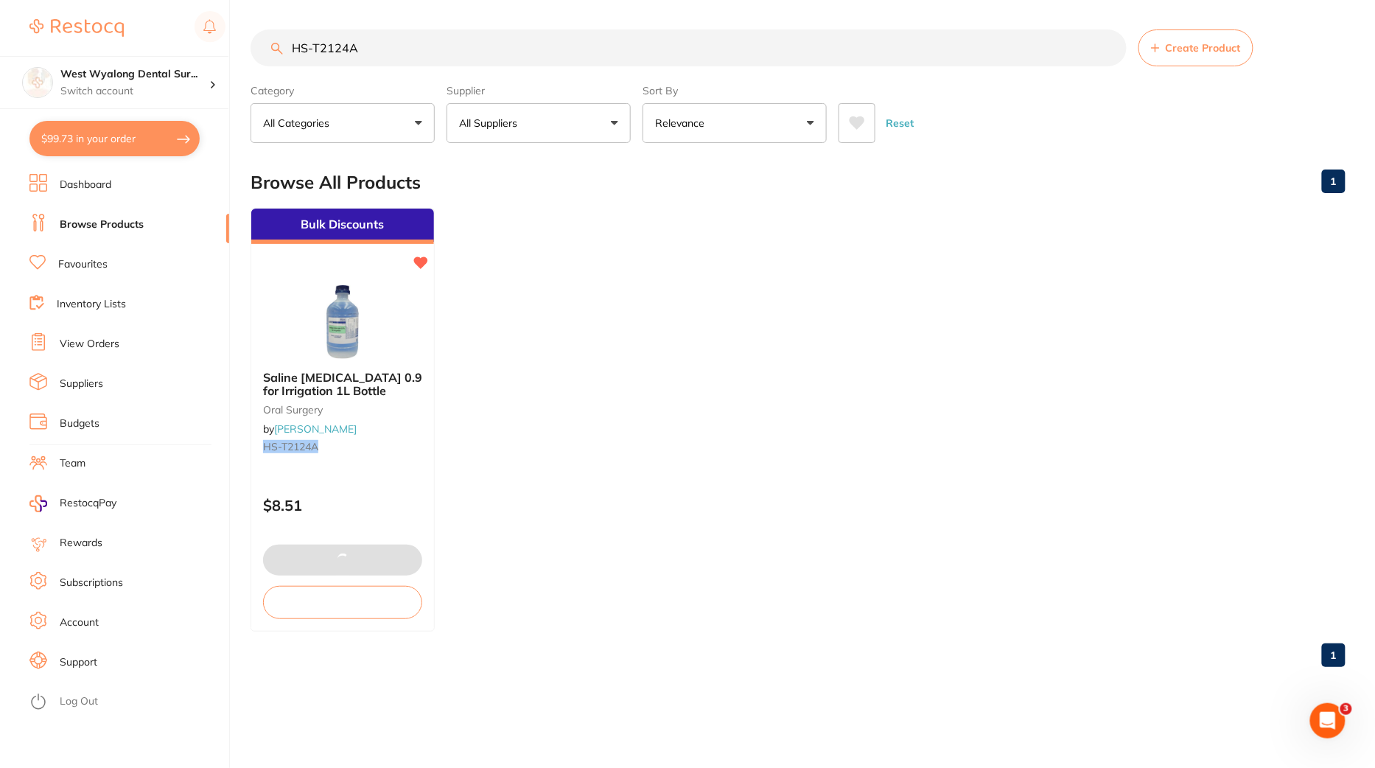
click at [113, 139] on button "$99.73 in your order" at bounding box center [114, 138] width 170 height 35
checkbox input "true"
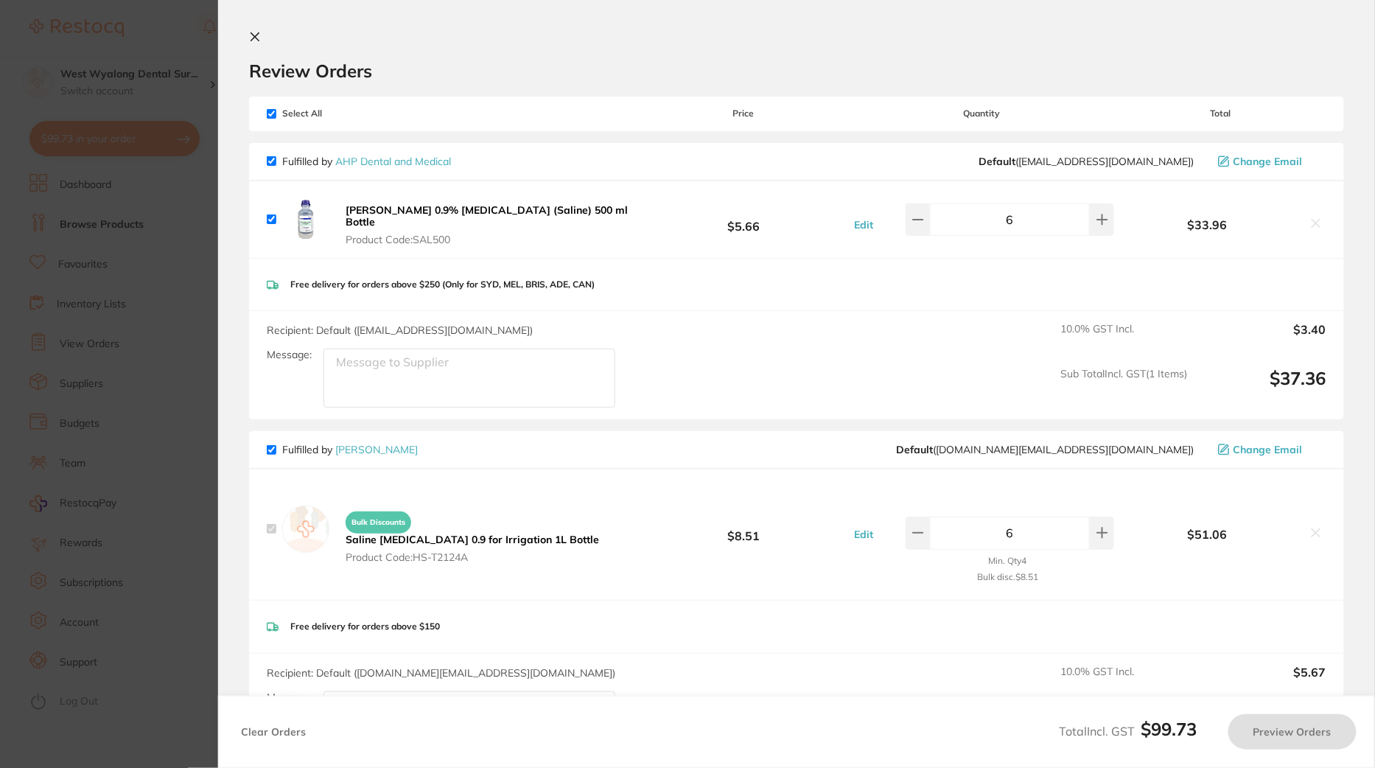
checkbox input "false"
checkbox input "true"
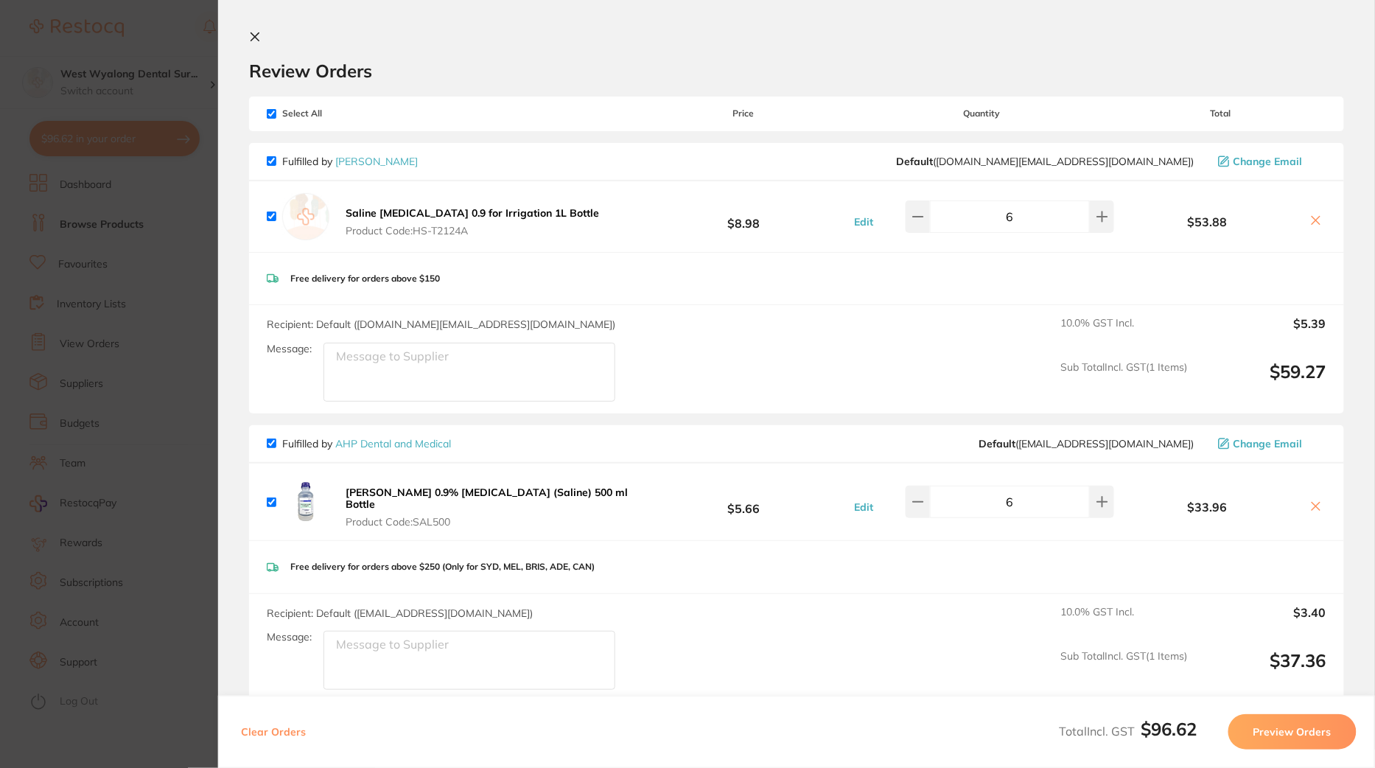
click at [1311, 220] on icon at bounding box center [1317, 220] width 12 height 12
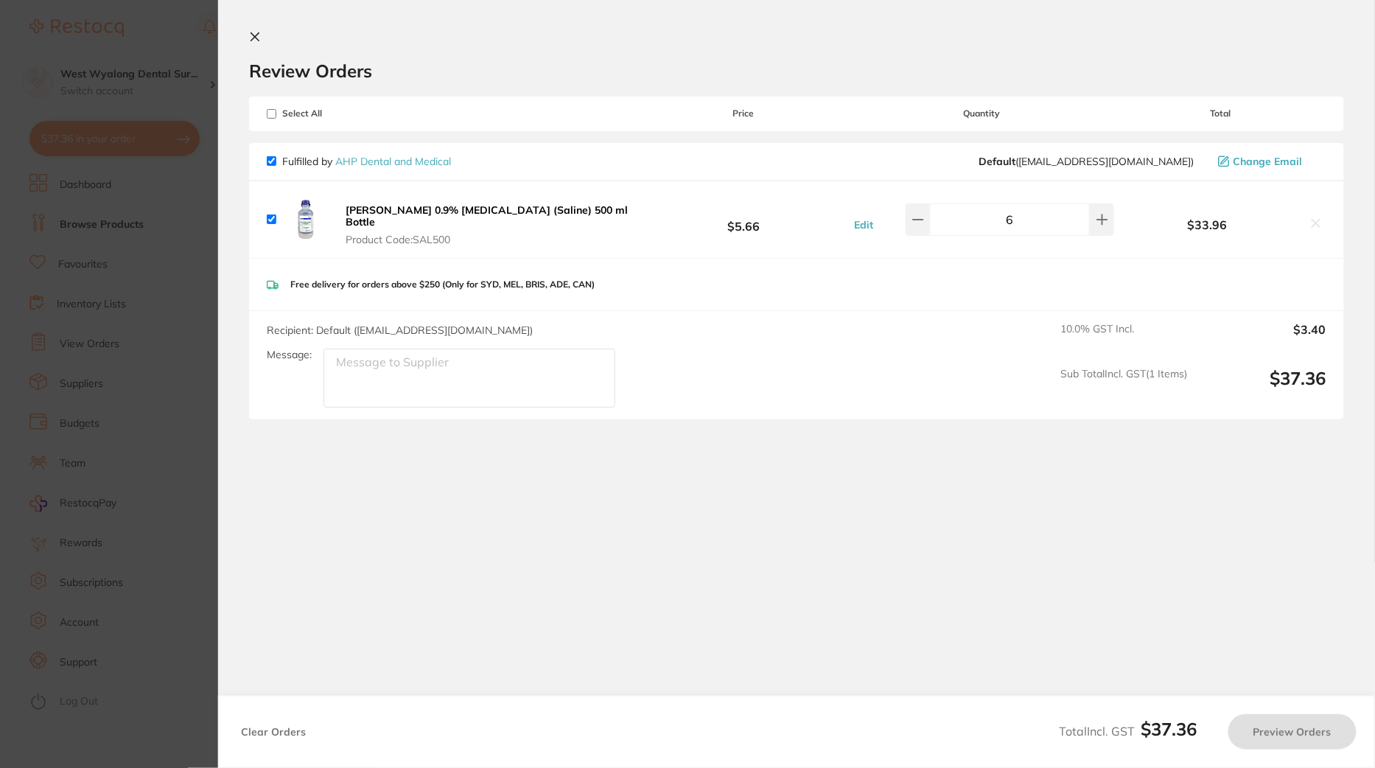
checkbox input "true"
click at [186, 287] on section "Update RRP Set your pre negotiated price for this item. Item Agreed RRP (excl. …" at bounding box center [687, 384] width 1375 height 768
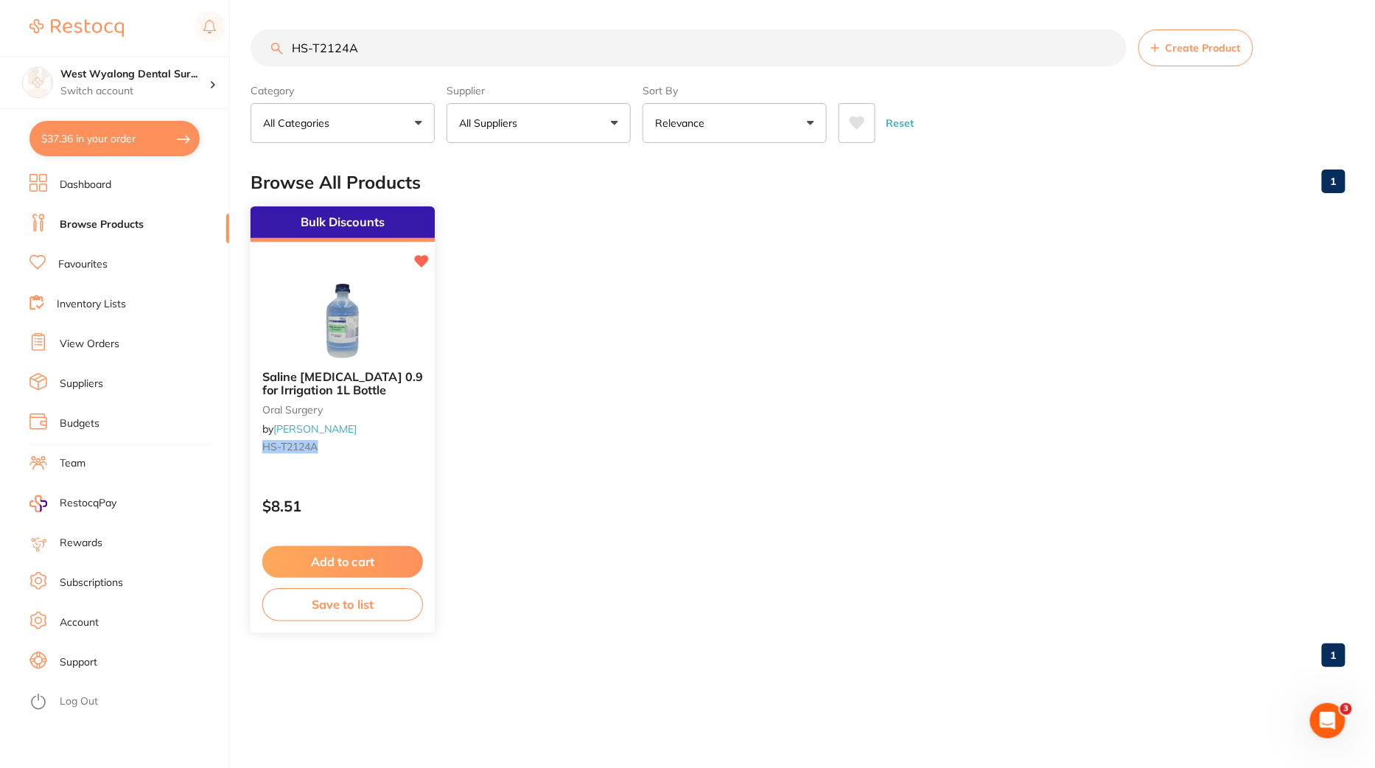
click at [363, 304] on img at bounding box center [342, 321] width 97 height 74
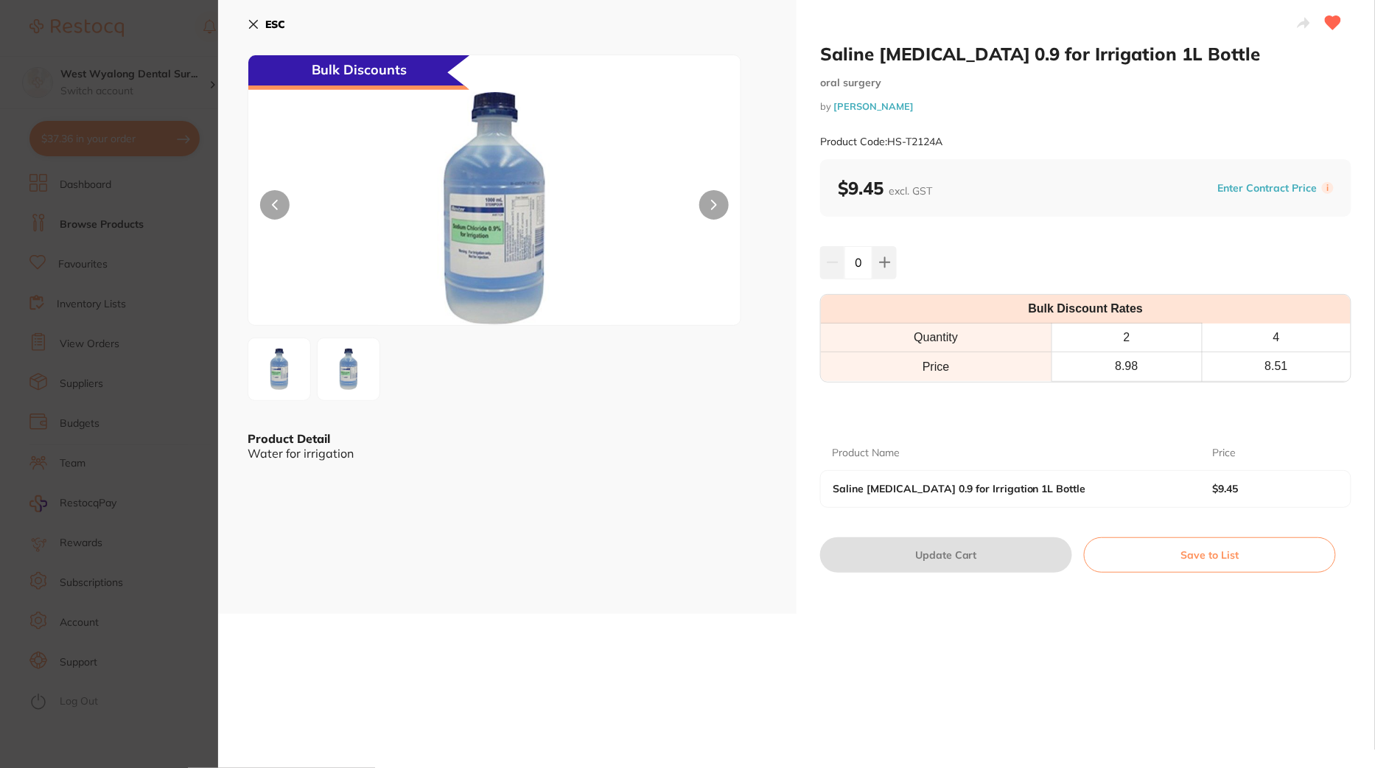
click at [128, 343] on section "Saline Sodium Chloride 0.9 for Irrigation 1L Bottle oral surgery by Henry Schei…" at bounding box center [687, 384] width 1375 height 768
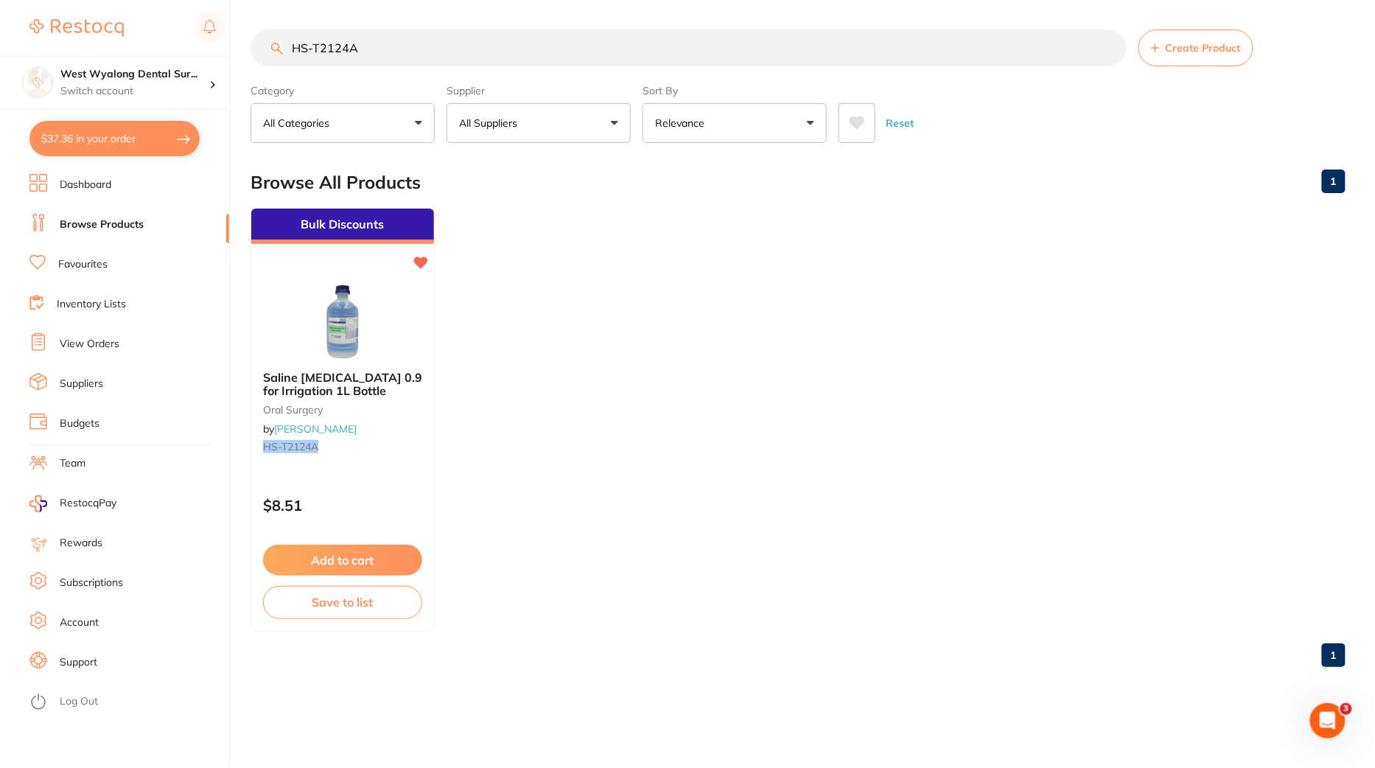
drag, startPoint x: 396, startPoint y: 58, endPoint x: 249, endPoint y: 43, distance: 147.4
click at [249, 43] on div "$37.36 West Wyalong Dental Sur... Switch account West Wyalong Dental Surgery (D…" at bounding box center [687, 384] width 1375 height 768
paste input "K-4669"
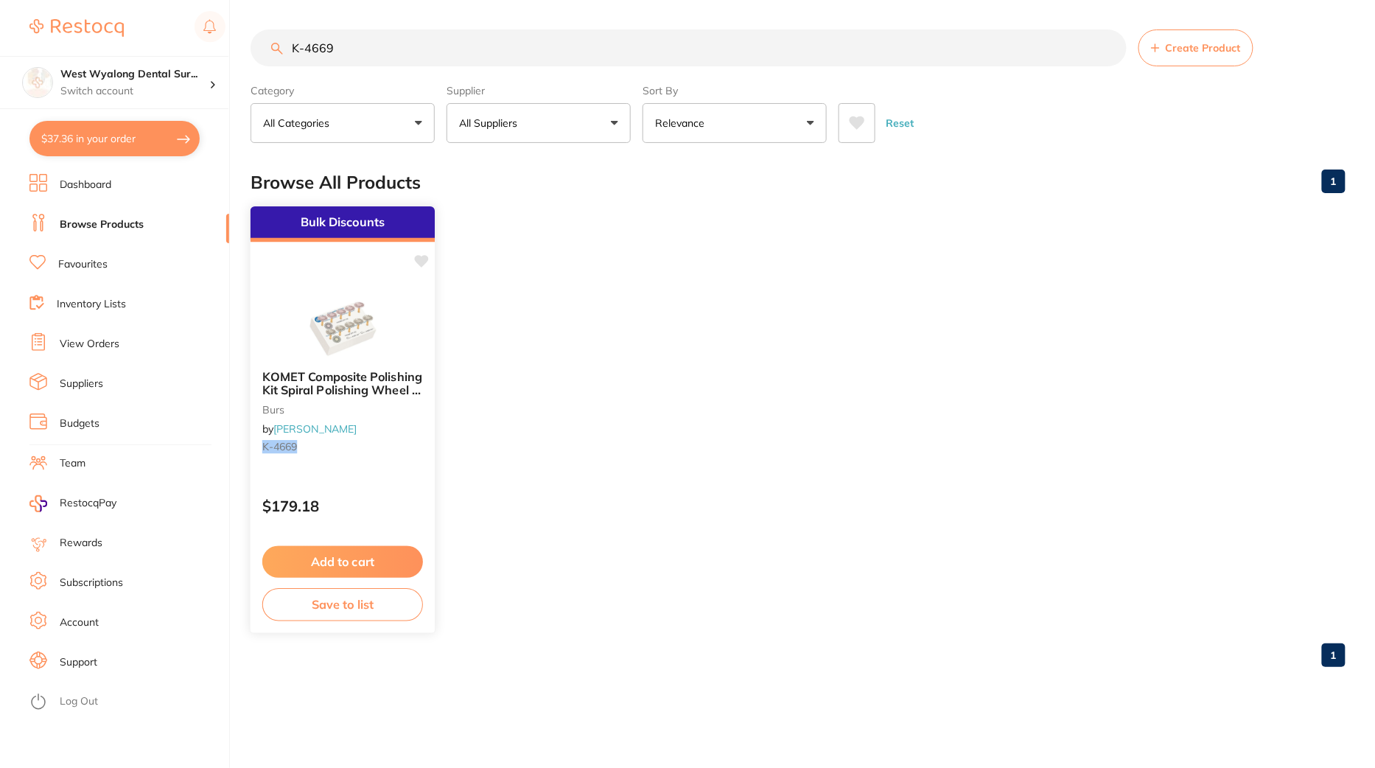
type input "K-4669"
click at [299, 315] on img at bounding box center [342, 321] width 97 height 74
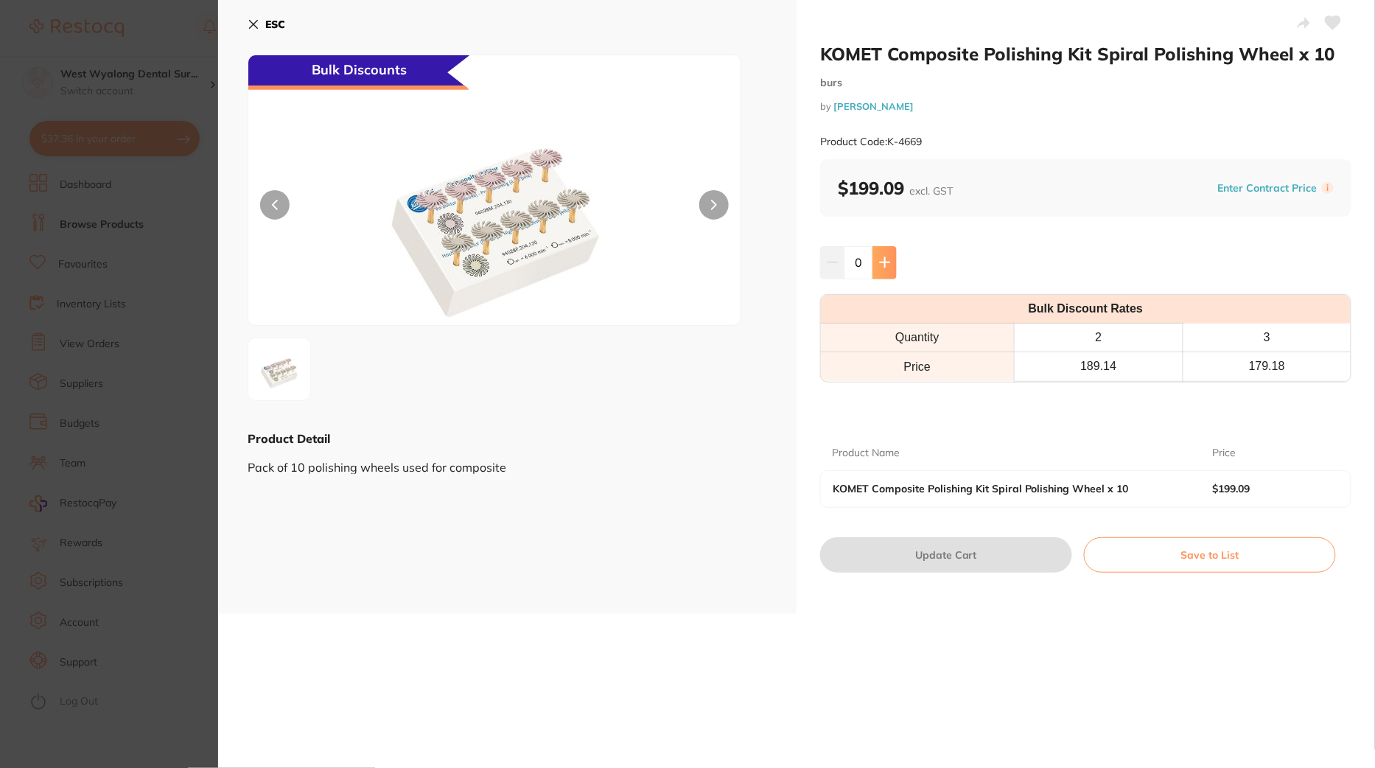
click at [885, 266] on icon at bounding box center [885, 263] width 12 height 12
type input "3"
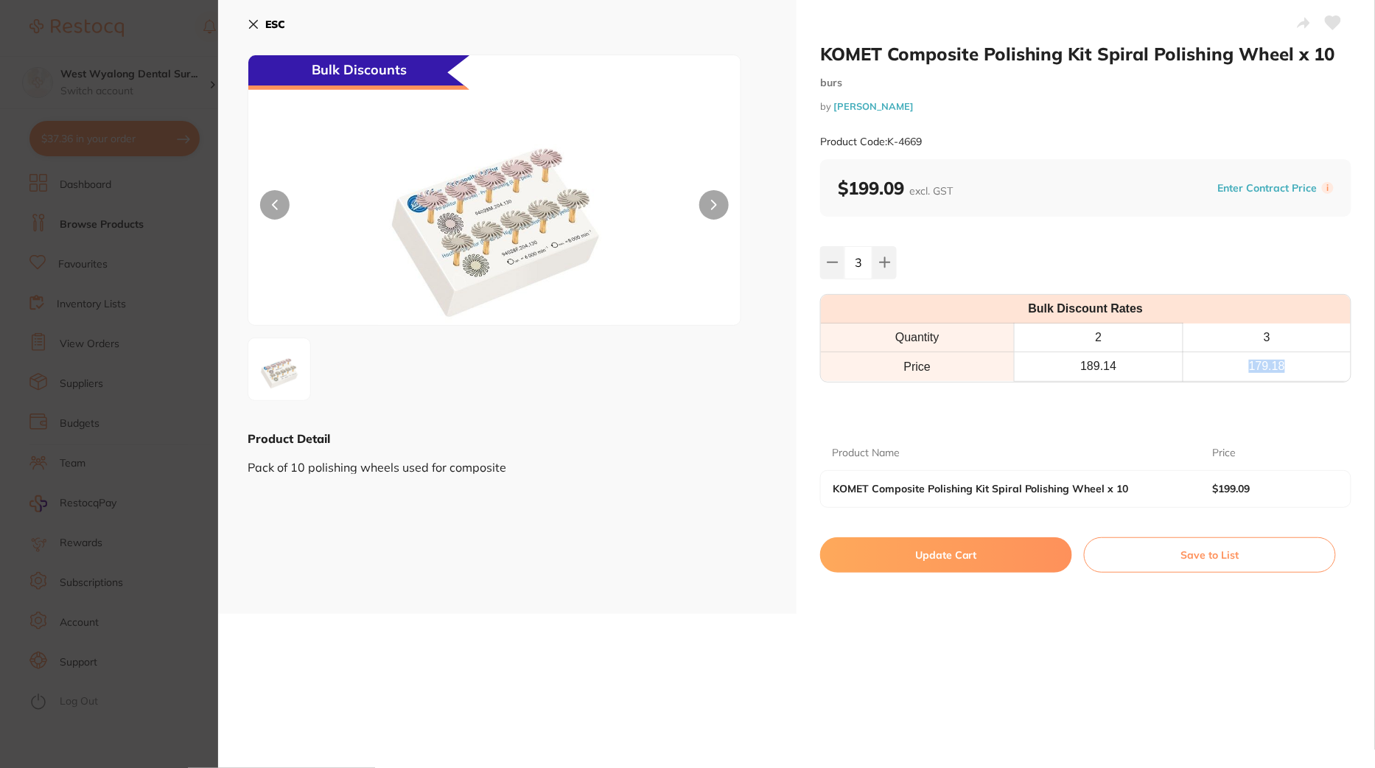
drag, startPoint x: 1288, startPoint y: 355, endPoint x: 1294, endPoint y: 371, distance: 16.8
click at [1294, 371] on th "179.18" at bounding box center [1268, 366] width 168 height 29
copy th "179.18"
click at [983, 556] on button "Update Cart" at bounding box center [946, 554] width 252 height 35
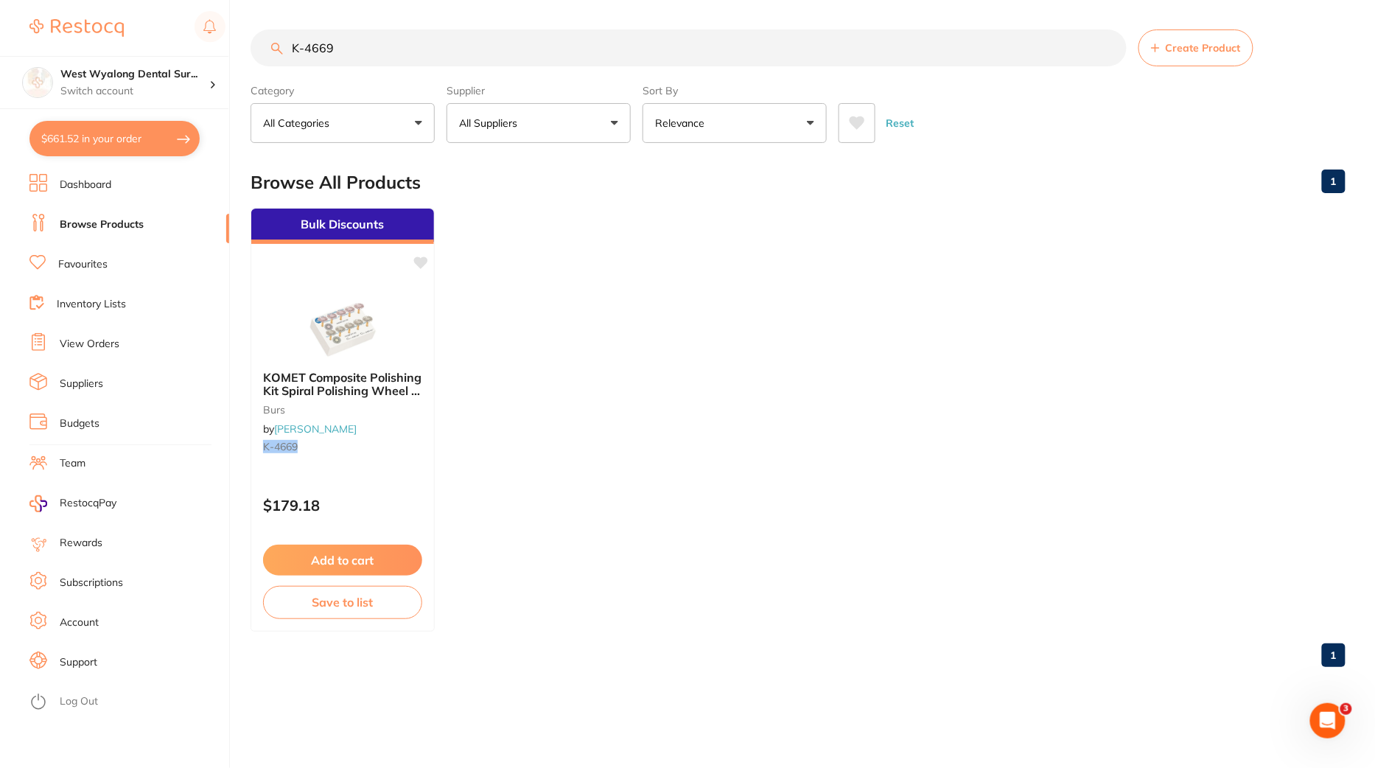
click at [116, 133] on button "$661.52 in your order" at bounding box center [114, 138] width 170 height 35
checkbox input "true"
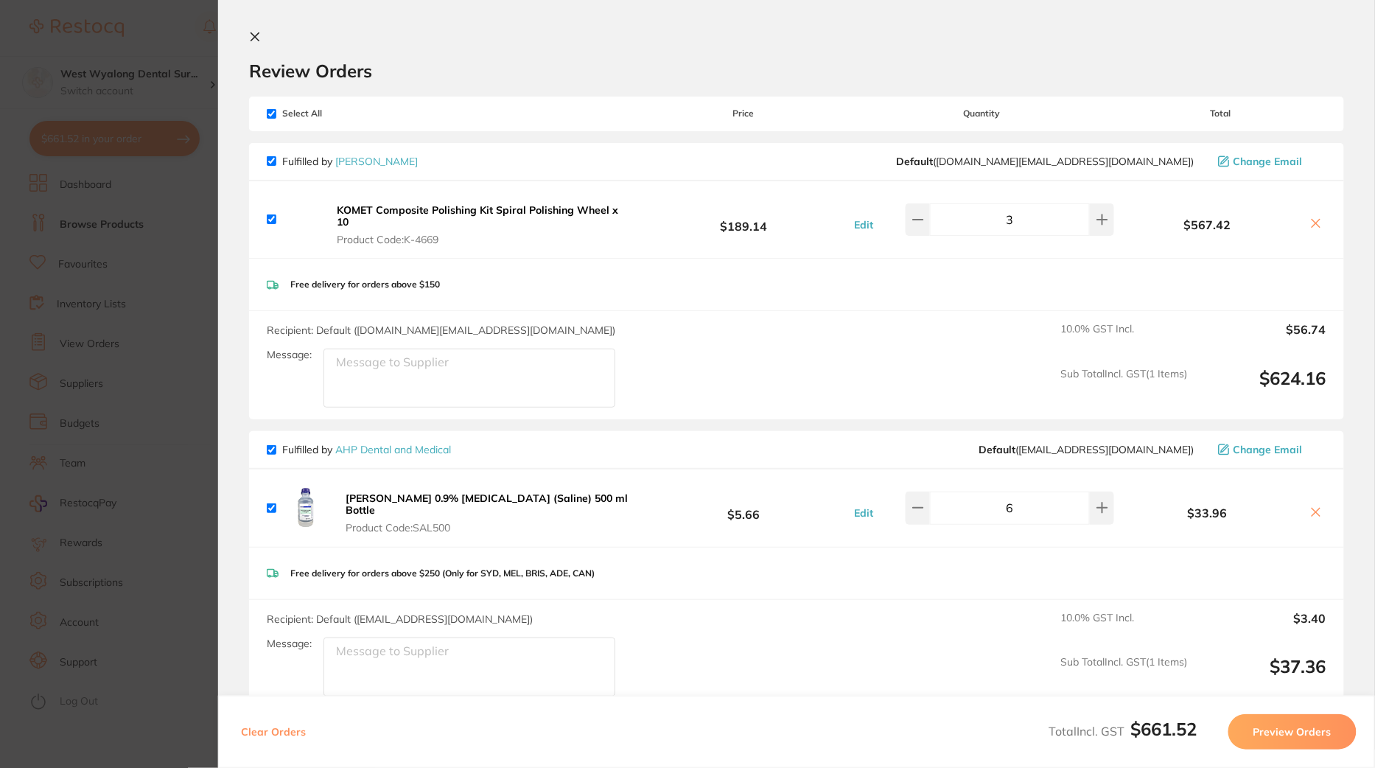
click at [255, 35] on icon at bounding box center [255, 37] width 8 height 8
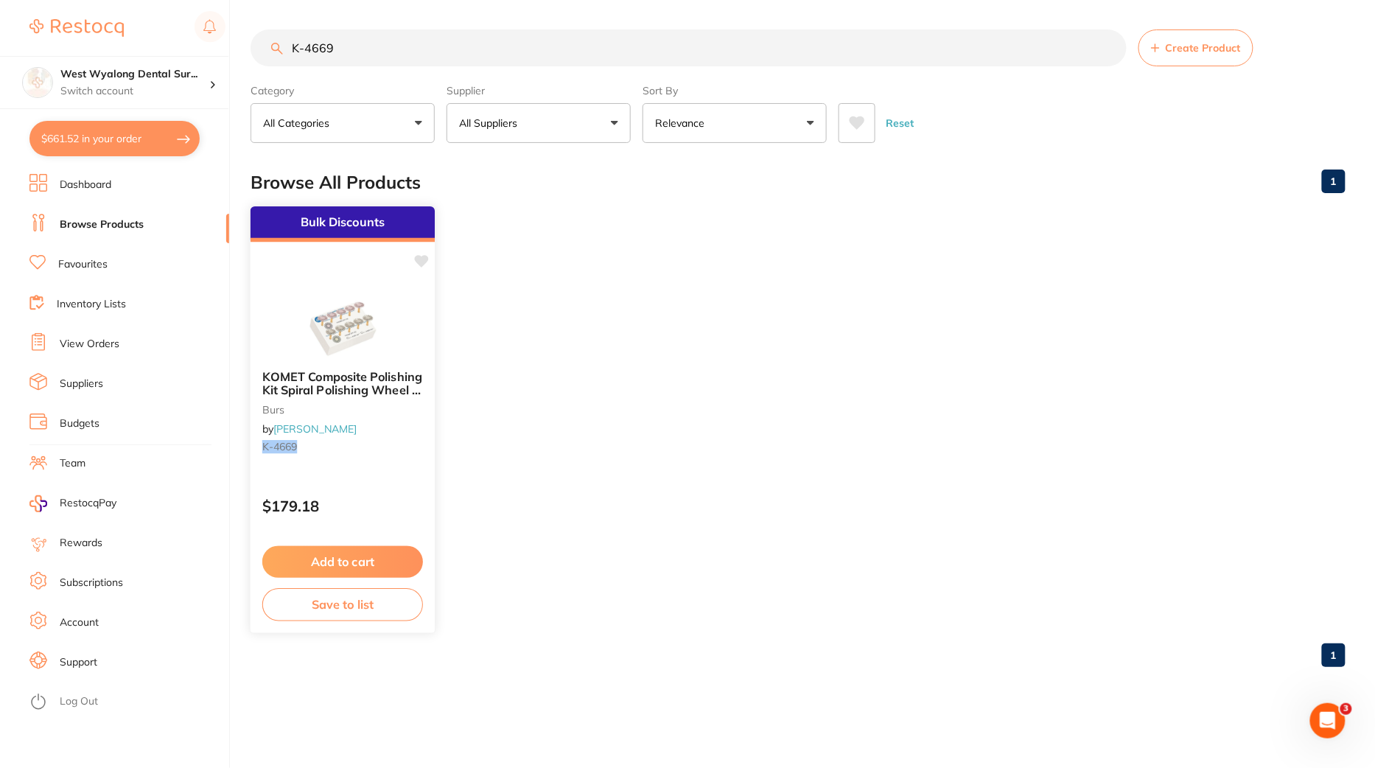
click at [357, 327] on img at bounding box center [342, 321] width 97 height 74
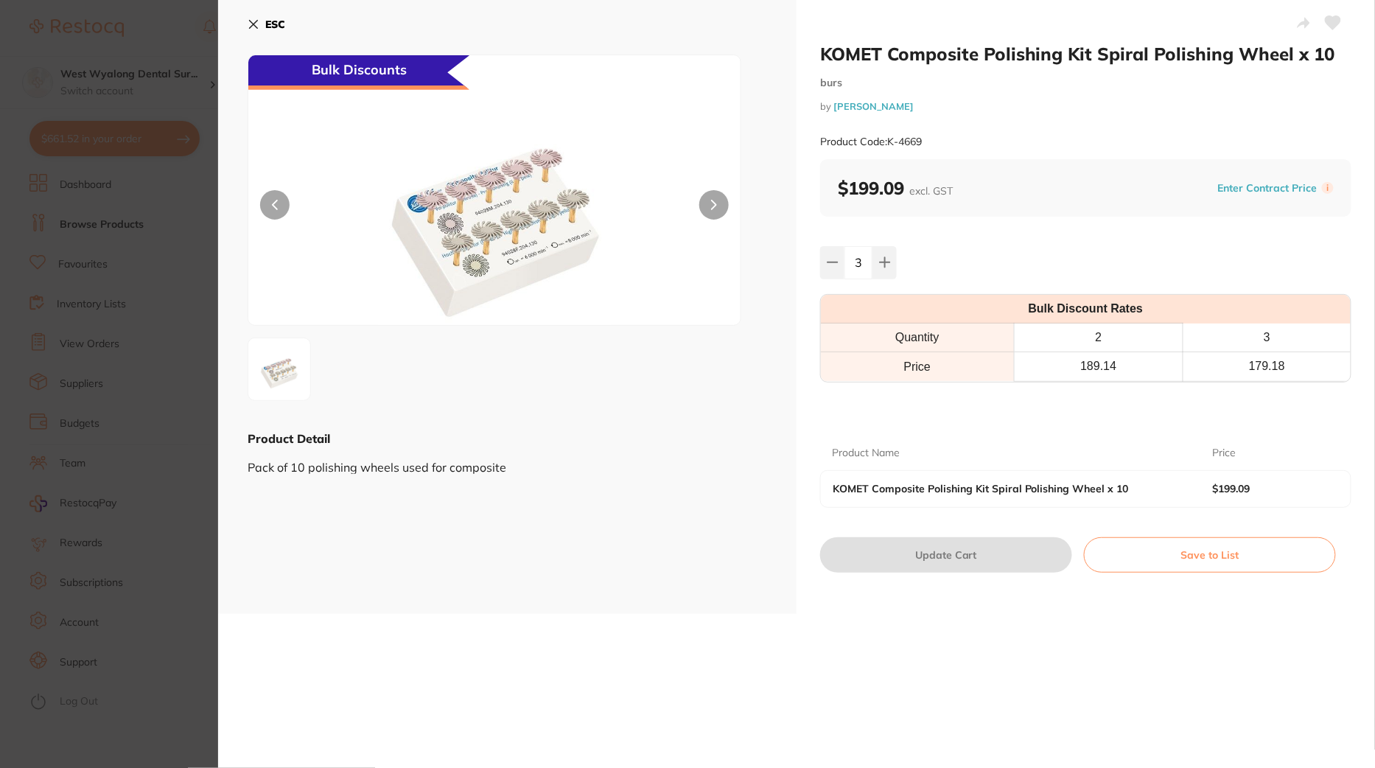
click at [252, 17] on button "ESC" at bounding box center [267, 24] width 38 height 25
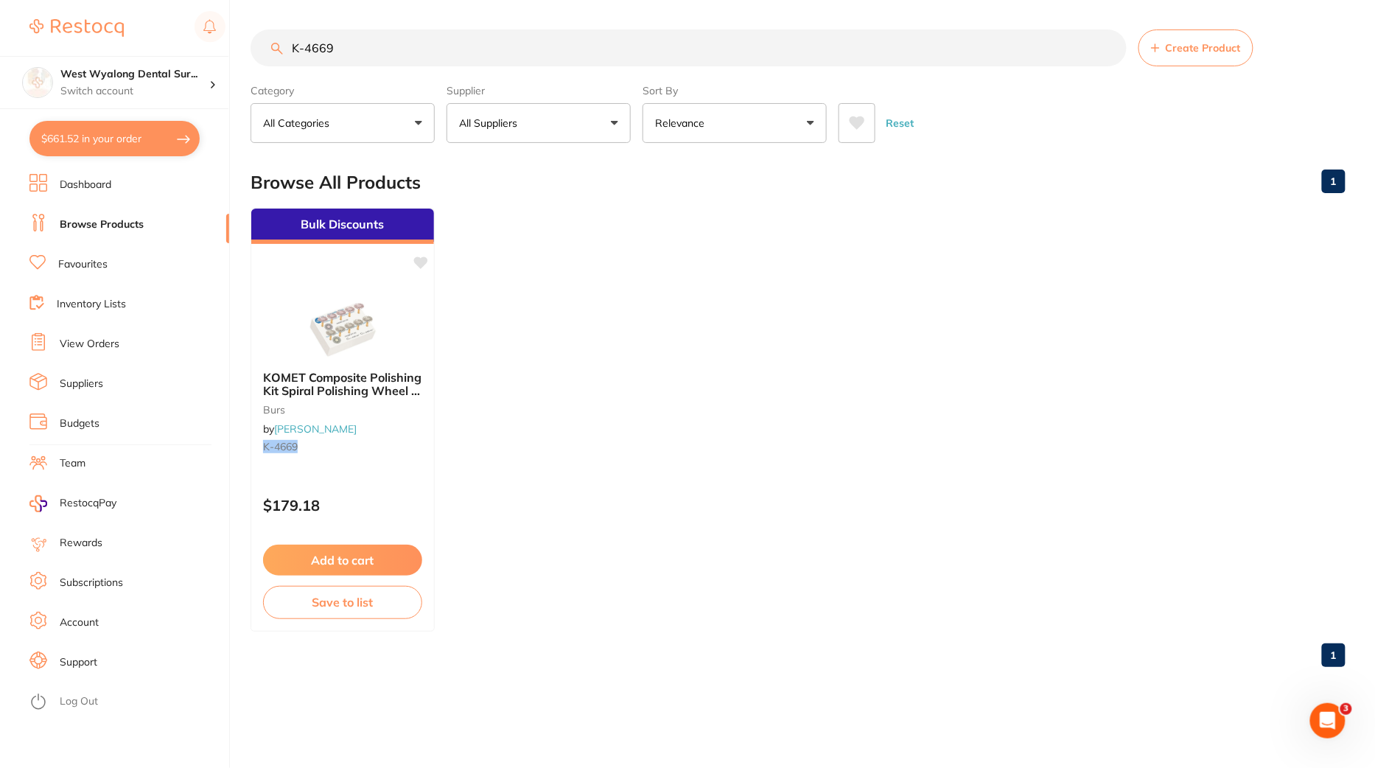
click at [97, 131] on button "$661.52 in your order" at bounding box center [114, 138] width 170 height 35
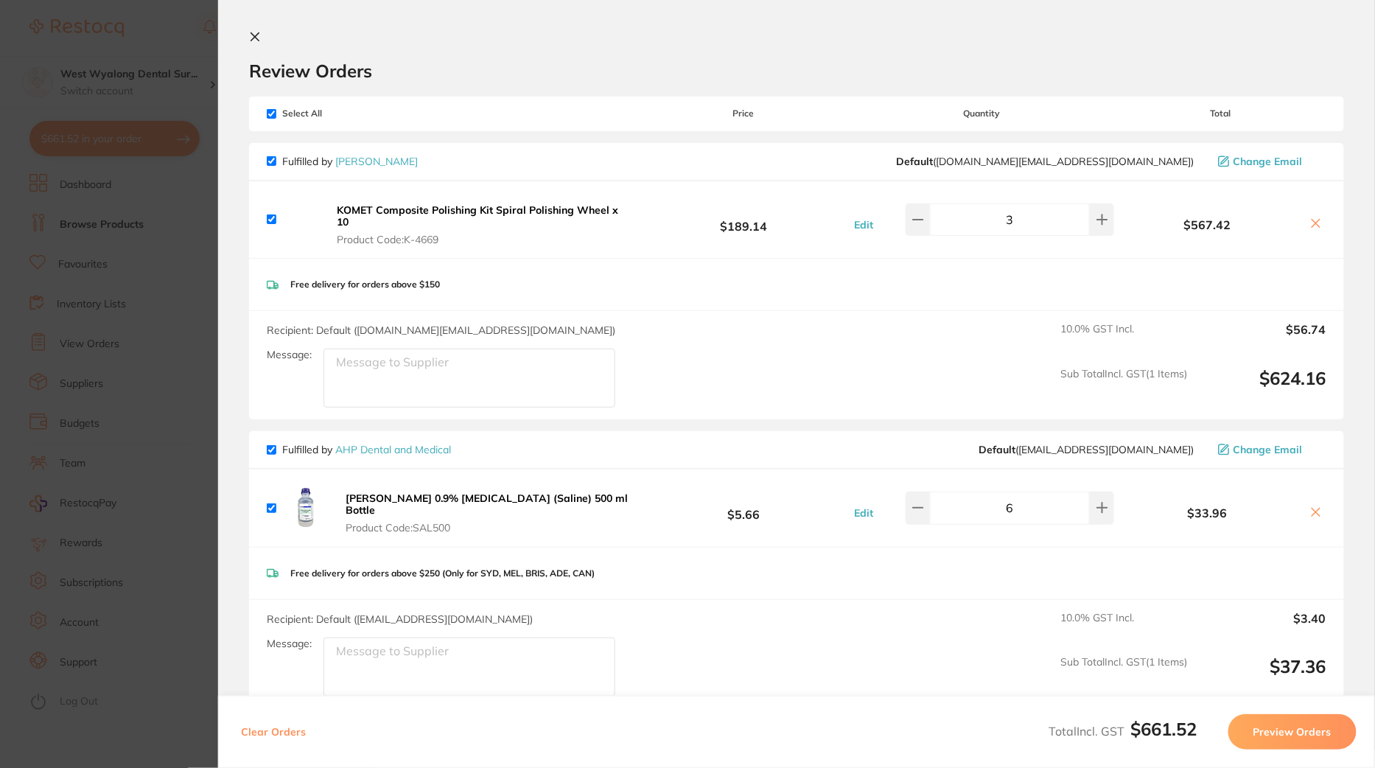
click at [1306, 220] on button at bounding box center [1316, 224] width 21 height 15
checkbox input "false"
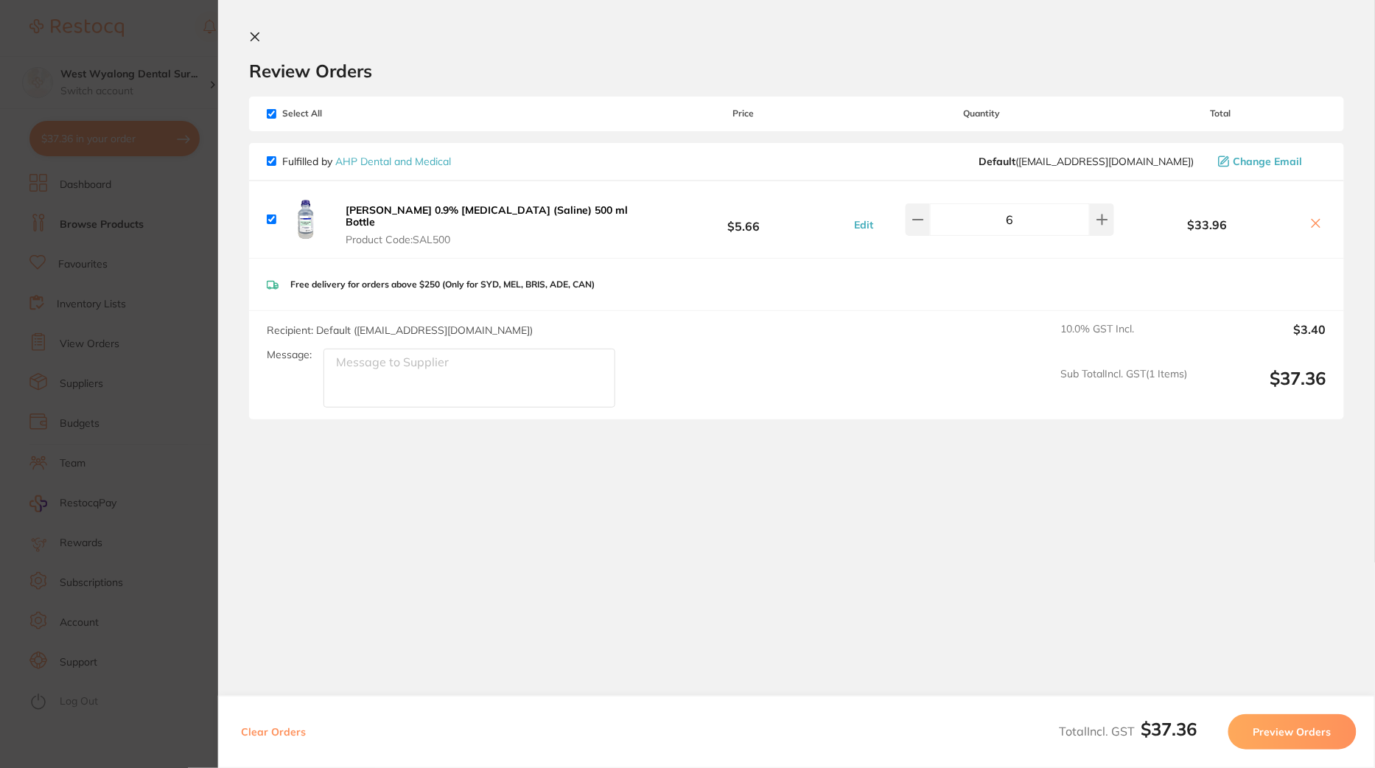
click at [130, 273] on section "Update RRP Set your pre negotiated price for this item. Item Agreed RRP (excl. …" at bounding box center [687, 384] width 1375 height 768
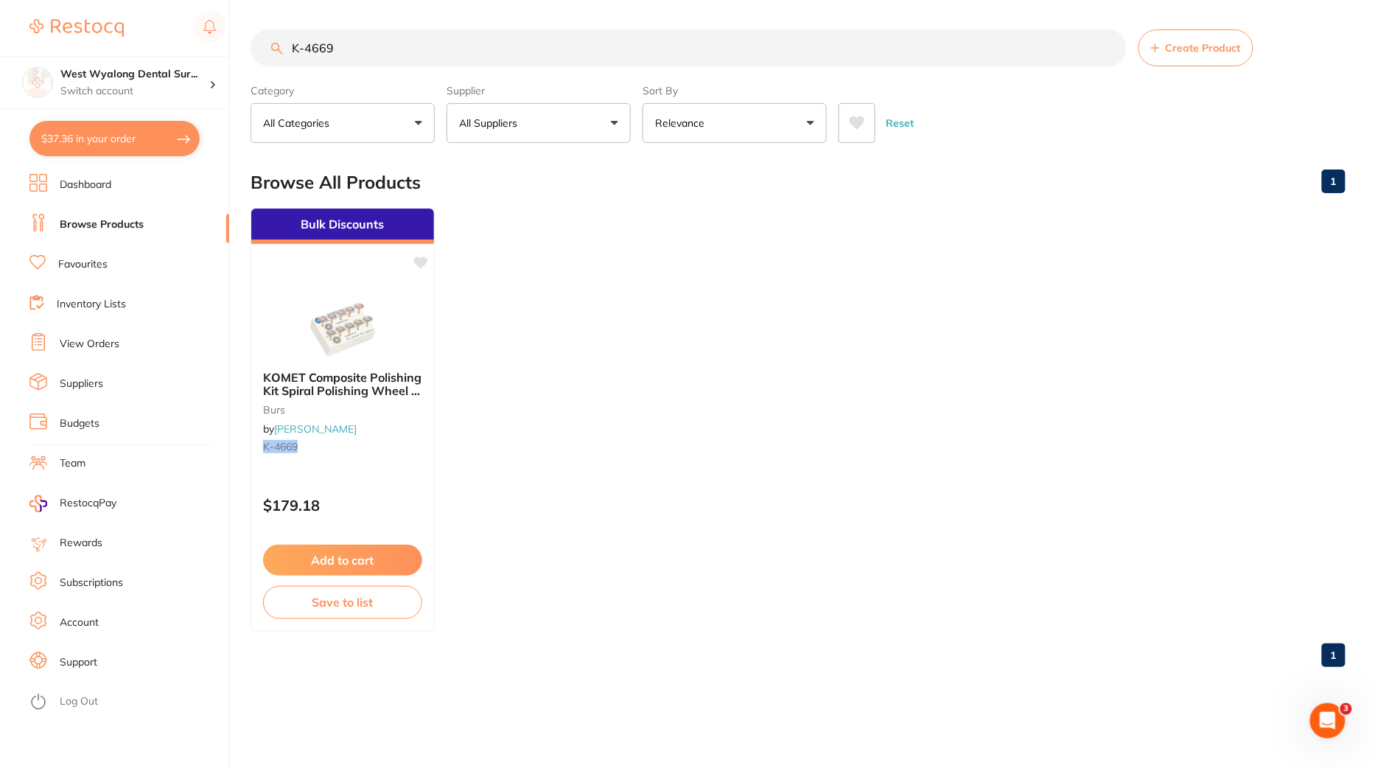
drag, startPoint x: 386, startPoint y: 62, endPoint x: 198, endPoint y: -2, distance: 198.6
paste input "CC-35053"
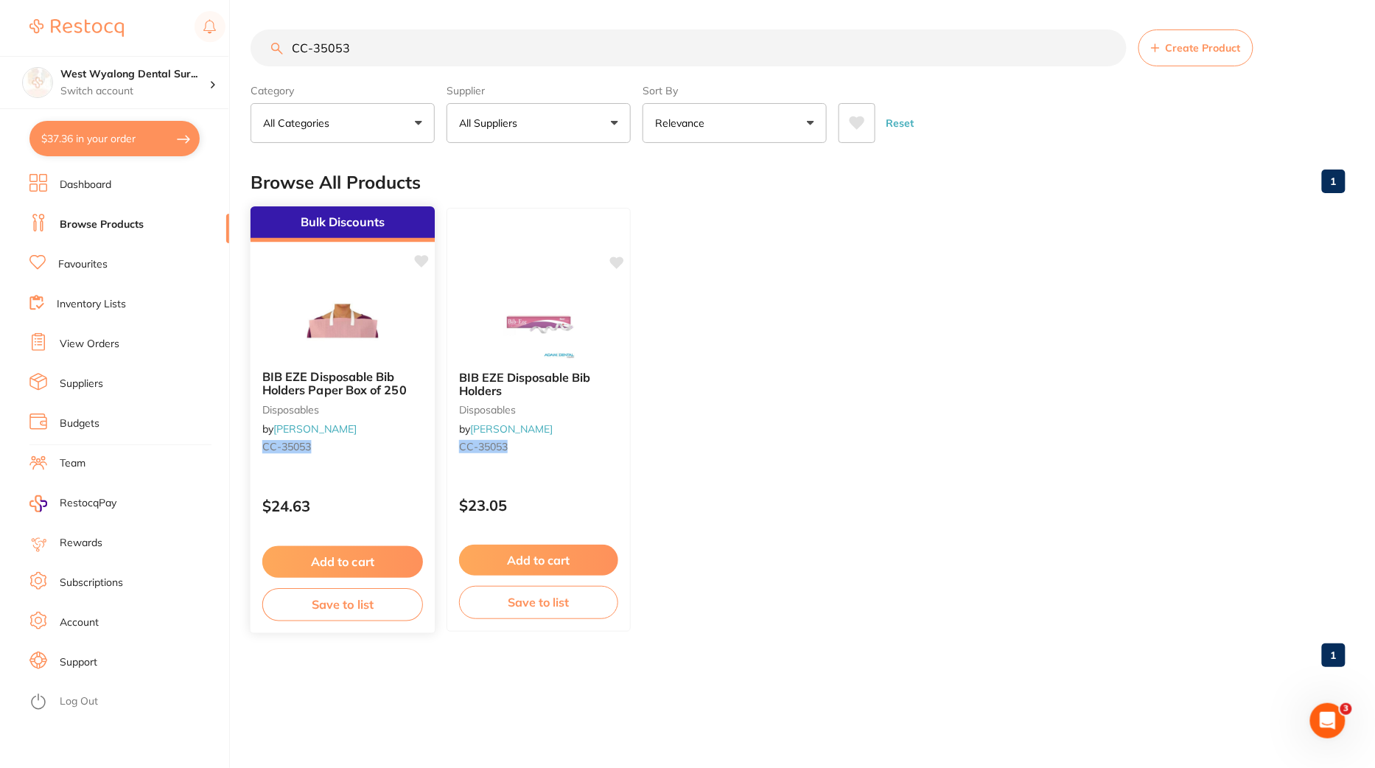
type input "CC-35053"
click at [348, 293] on img at bounding box center [342, 321] width 97 height 74
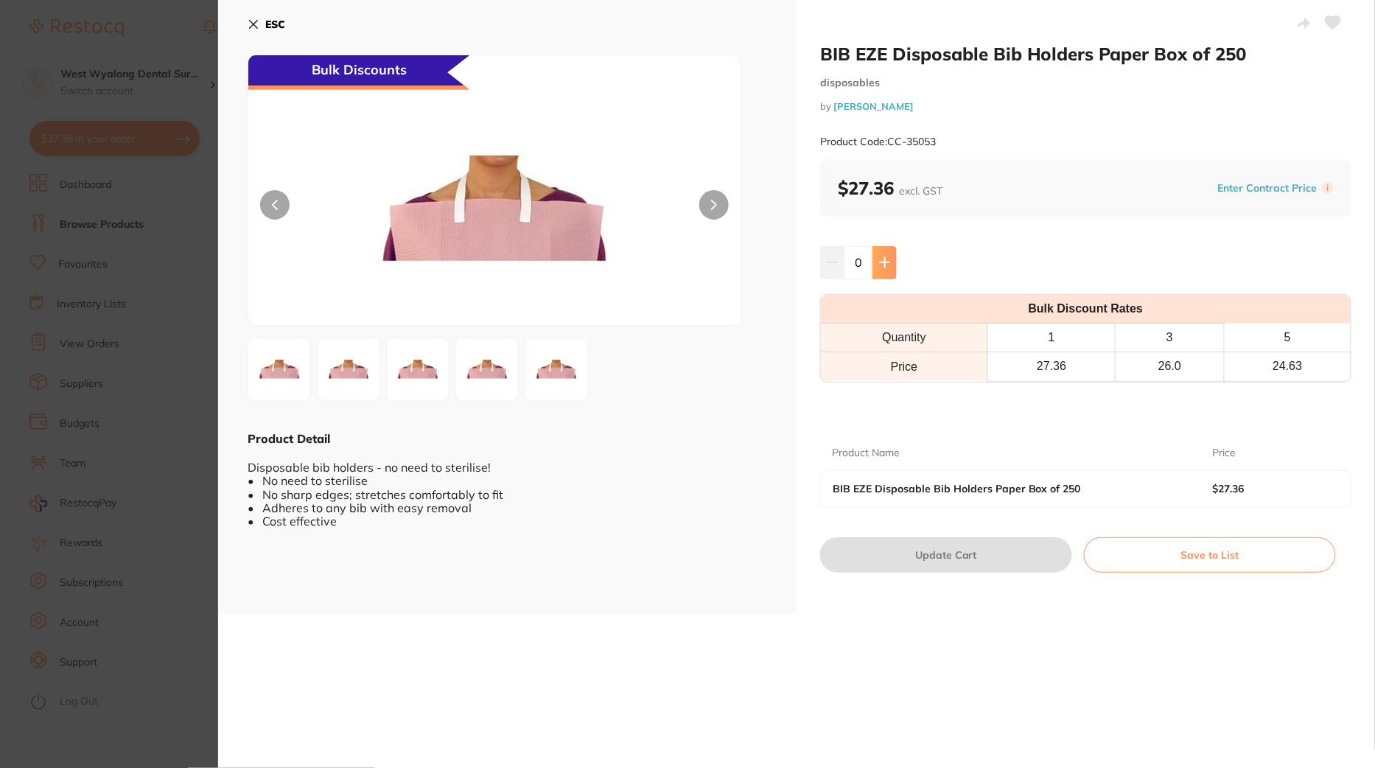
click at [885, 259] on icon at bounding box center [885, 263] width 12 height 12
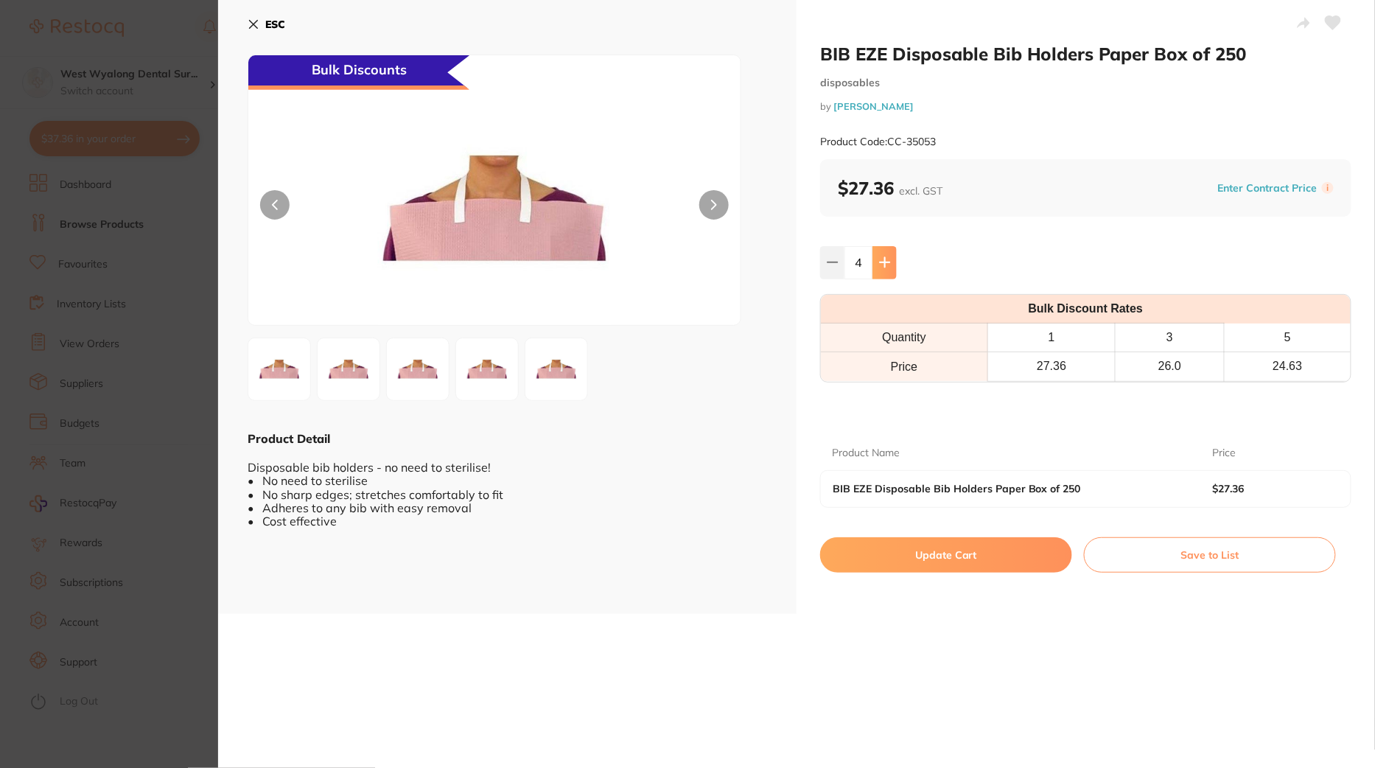
type input "5"
click at [935, 557] on button "Update Cart" at bounding box center [946, 554] width 252 height 35
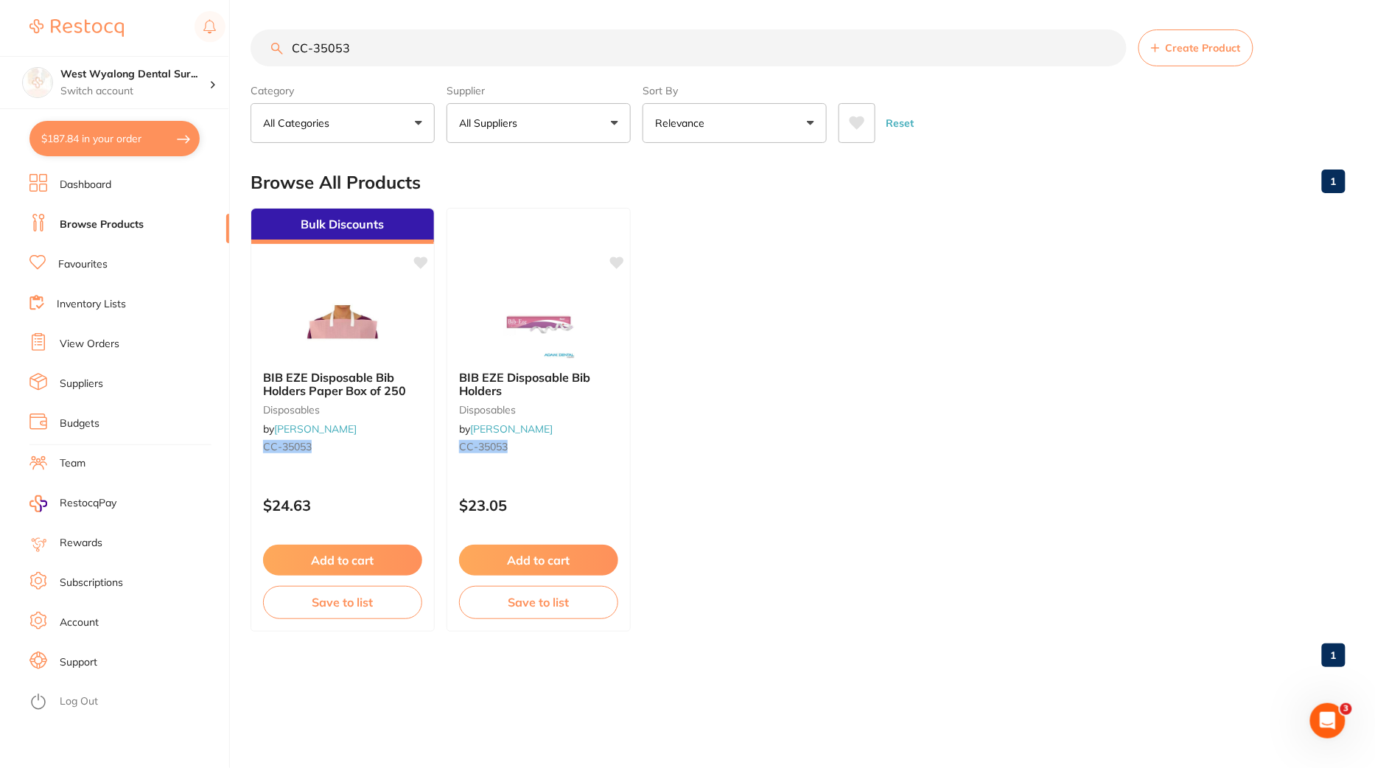
click at [128, 141] on button "$187.84 in your order" at bounding box center [114, 138] width 170 height 35
checkbox input "true"
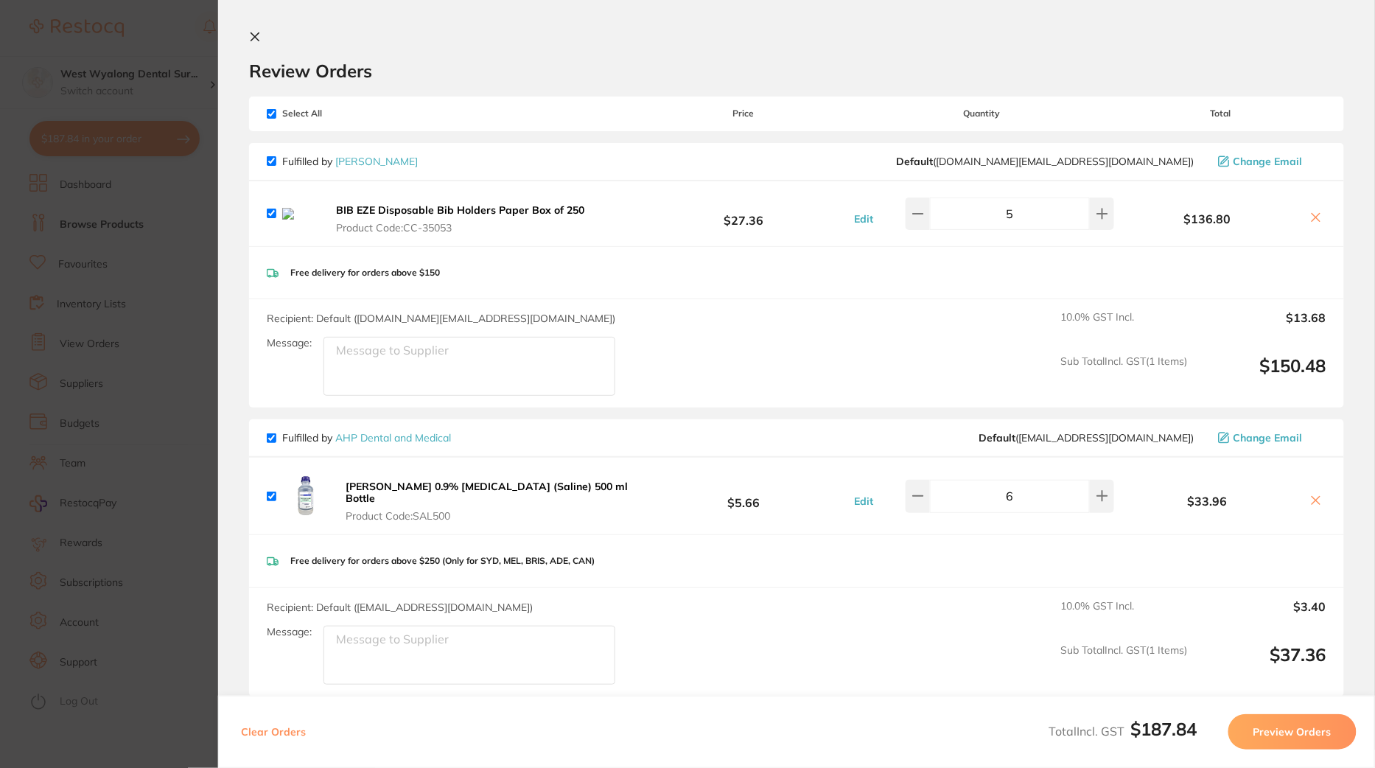
click at [1313, 215] on icon at bounding box center [1317, 218] width 12 height 12
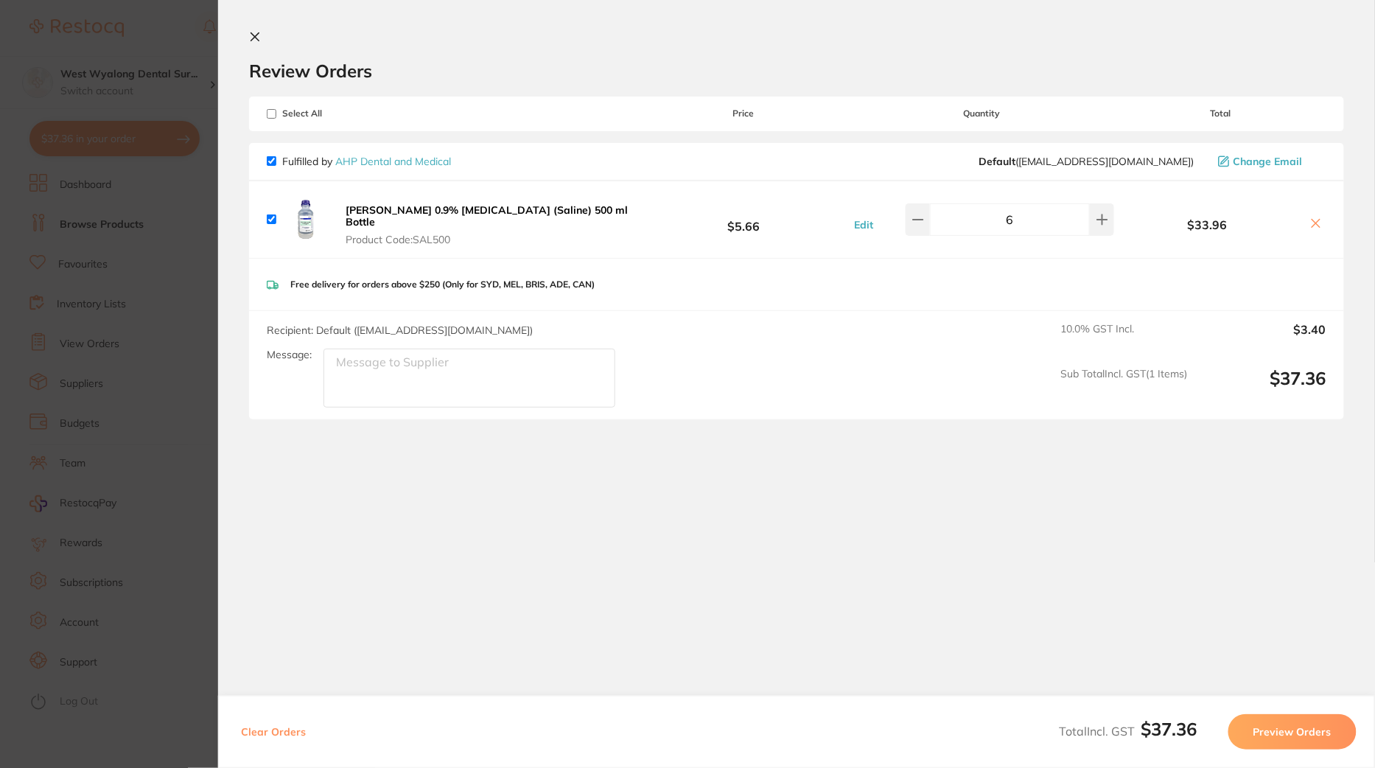
checkbox input "true"
click at [99, 216] on section "Update RRP Set your pre negotiated price for this item. Item Agreed RRP (excl. …" at bounding box center [687, 384] width 1375 height 768
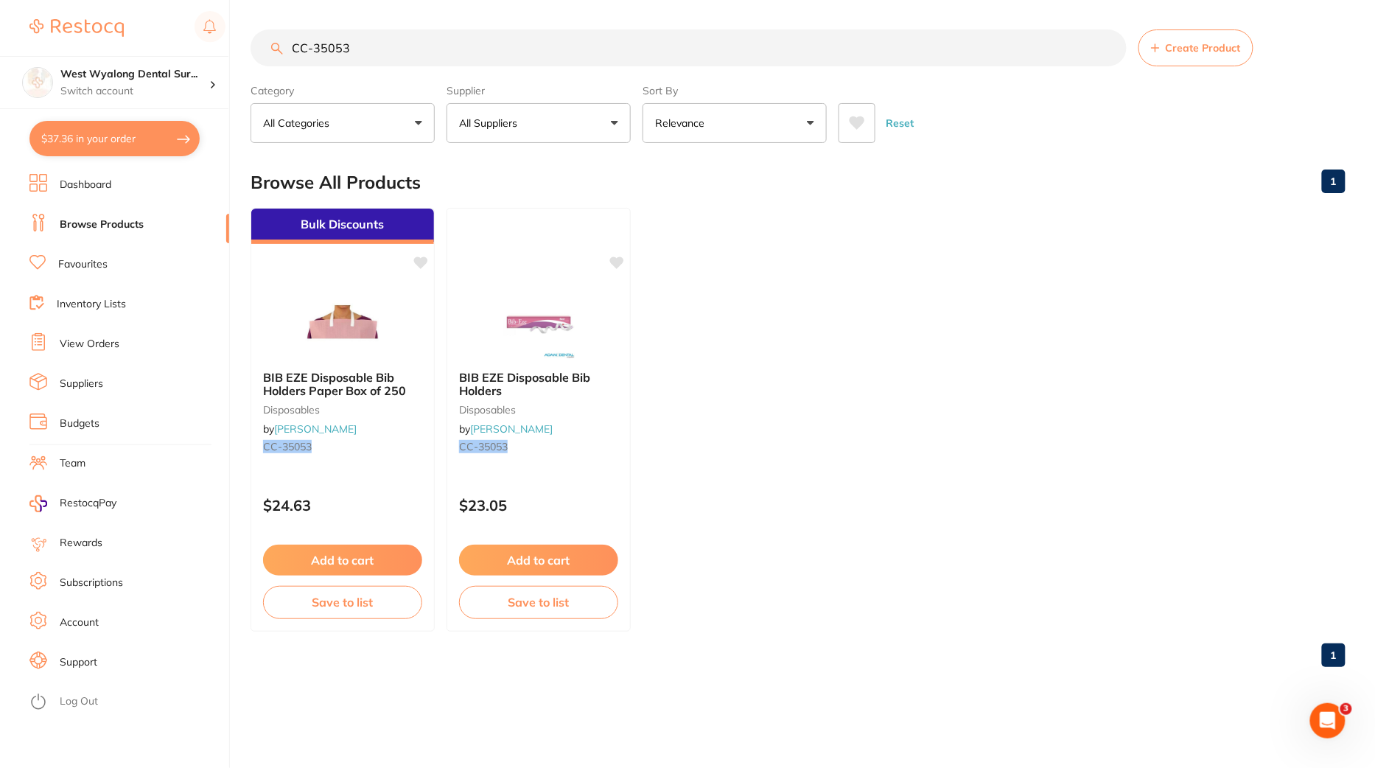
drag, startPoint x: 371, startPoint y: 56, endPoint x: 184, endPoint y: 55, distance: 187.2
click at [184, 55] on div "$37.36 West Wyalong Dental Sur... Switch account West Wyalong Dental Surgery (D…" at bounding box center [687, 384] width 1375 height 768
paste input "GC-GUIBW"
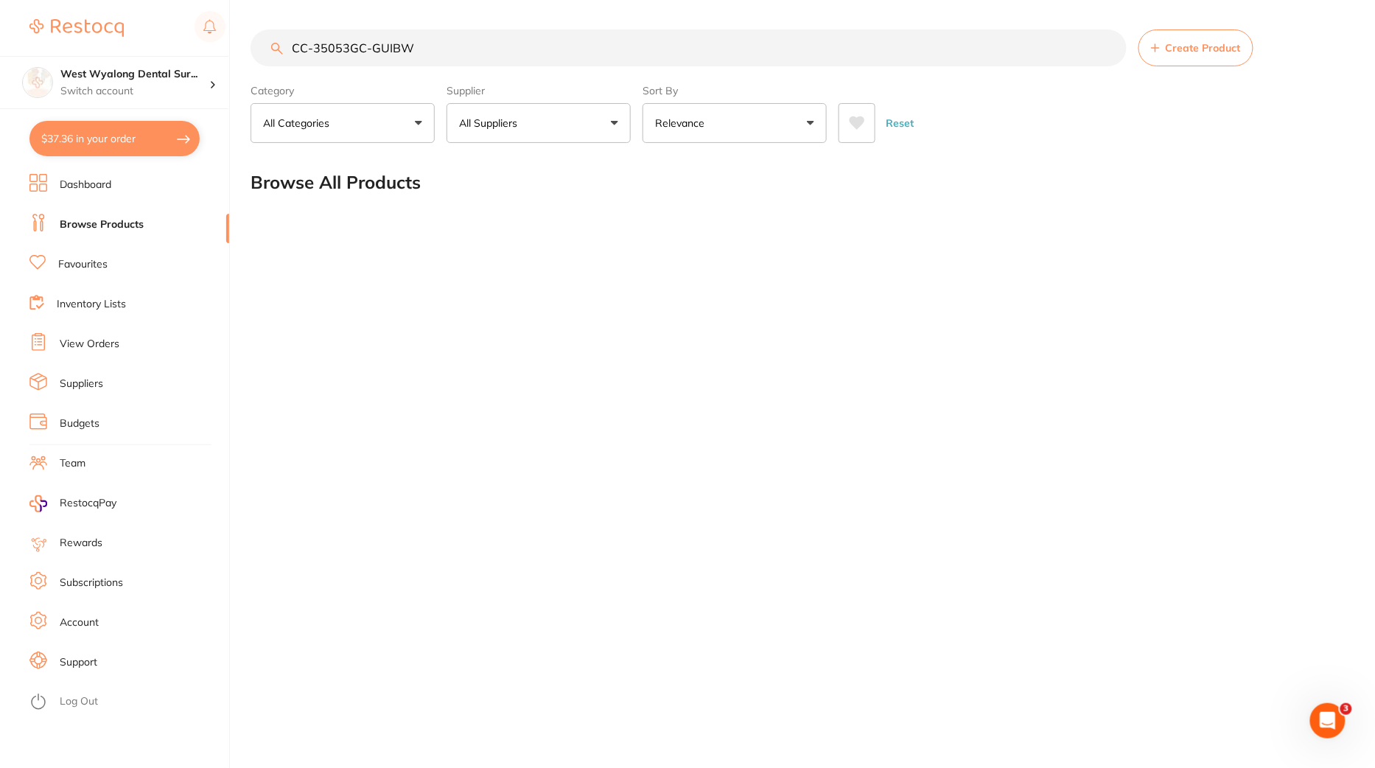
paste input "search"
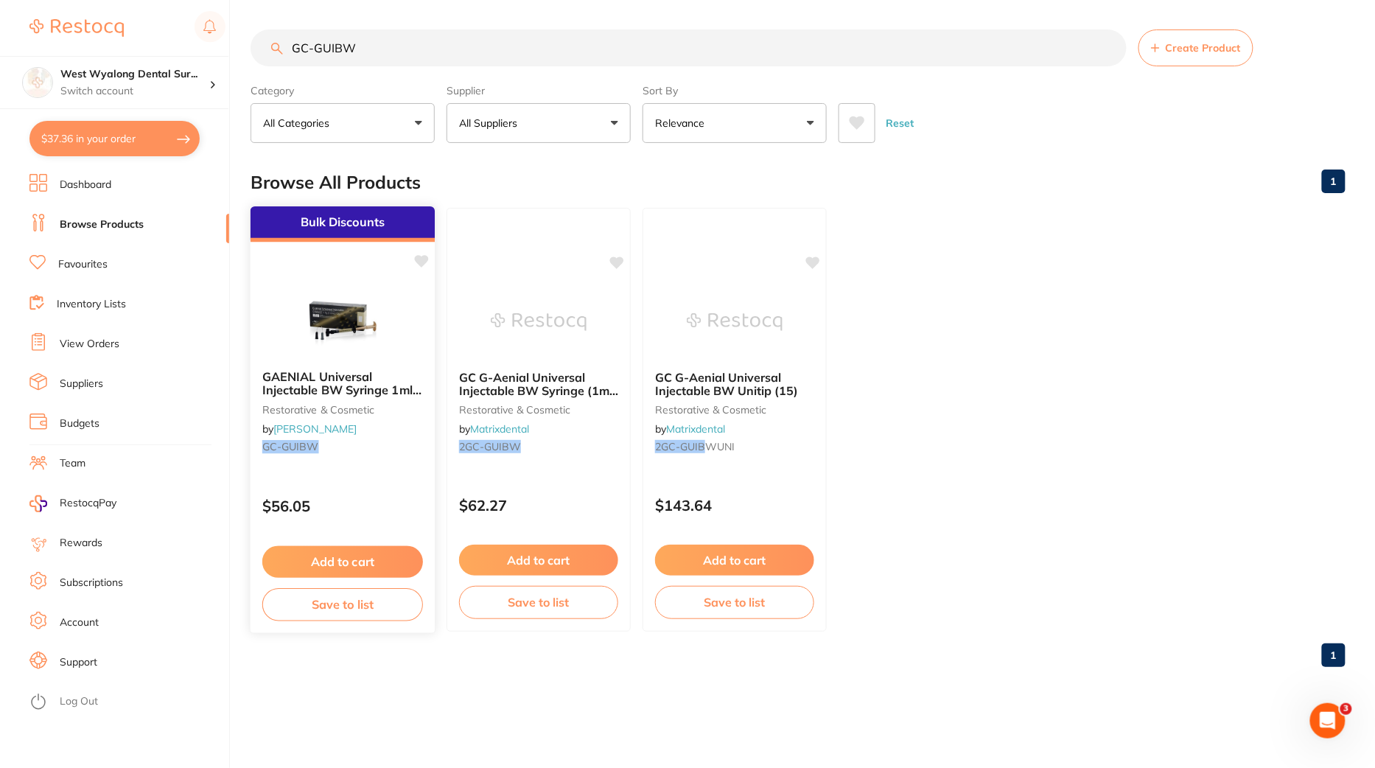
type input "GC-GUIBW"
click at [303, 343] on img at bounding box center [342, 321] width 97 height 74
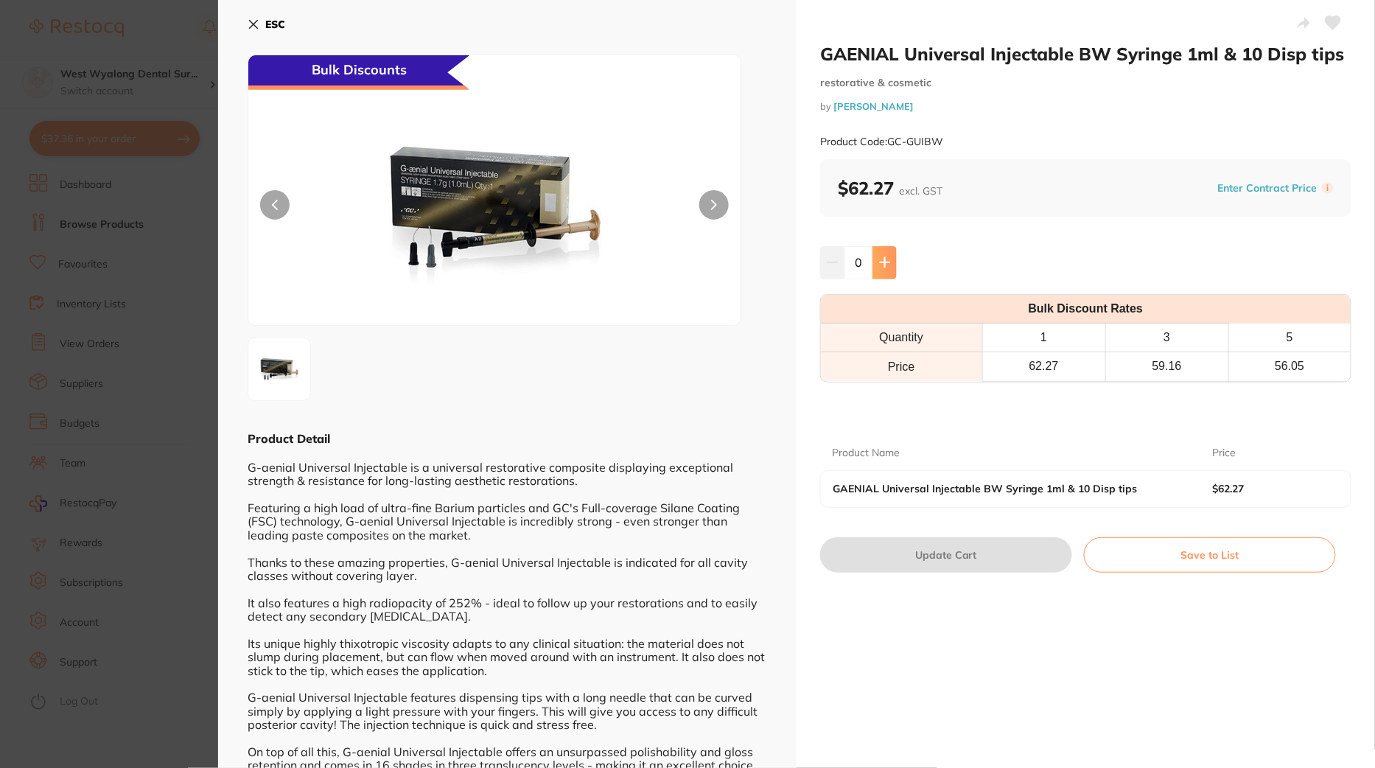
click at [885, 254] on button at bounding box center [885, 262] width 24 height 32
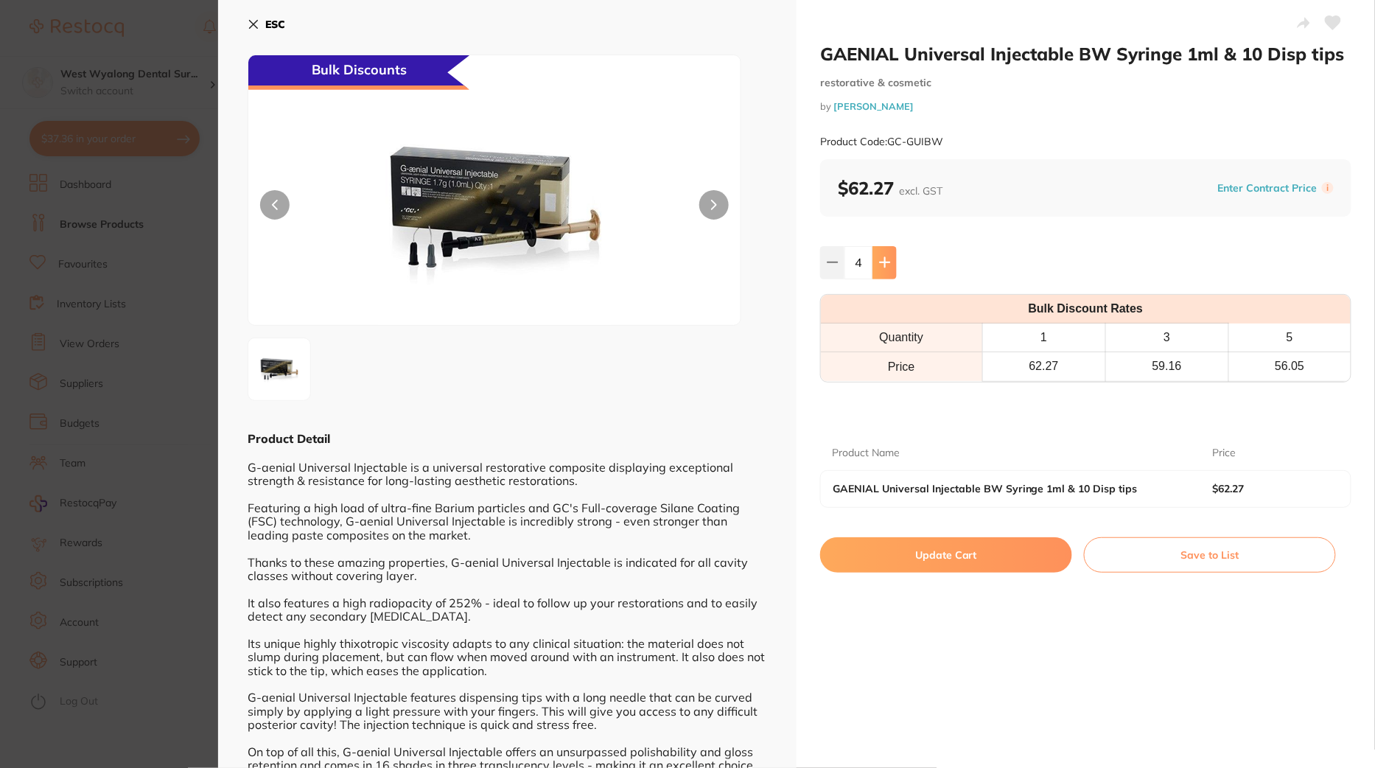
type input "5"
click at [946, 565] on button "Update Cart" at bounding box center [946, 554] width 252 height 35
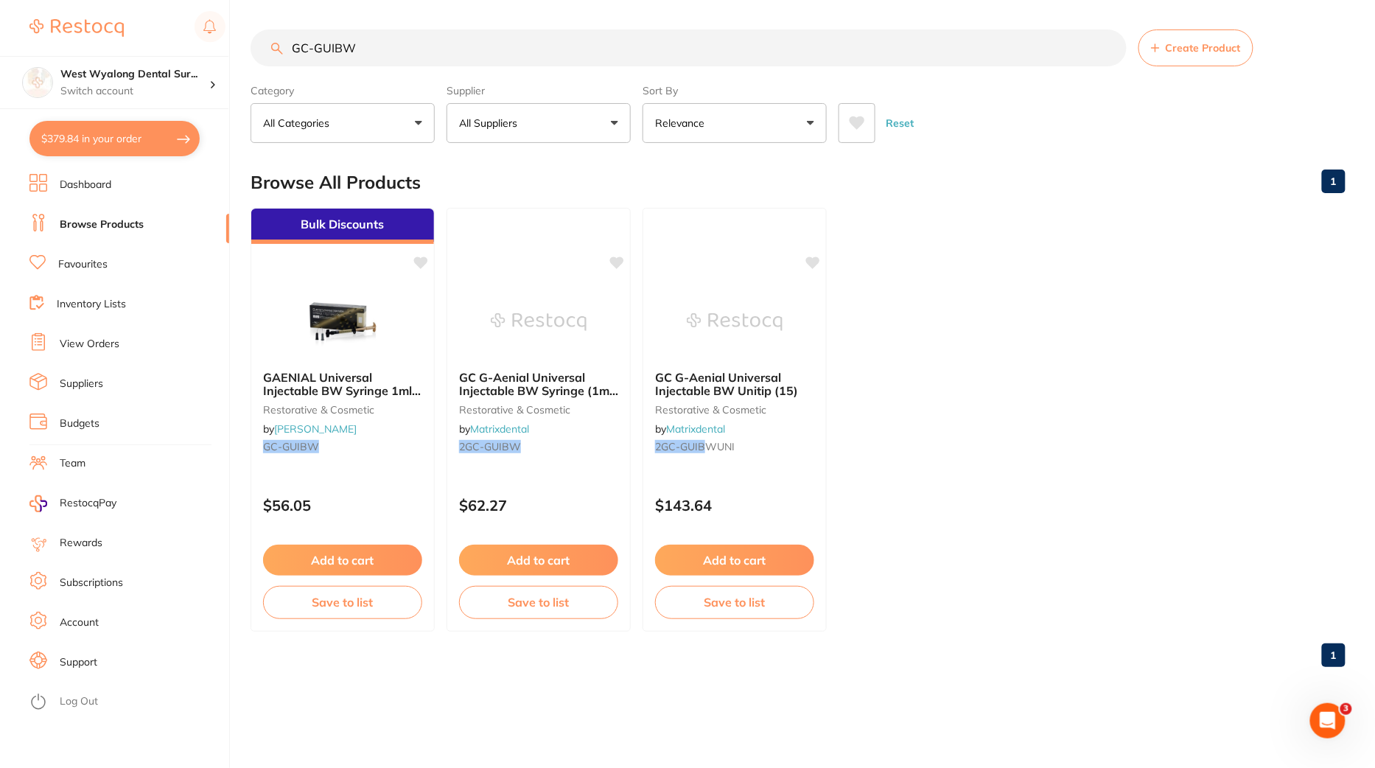
click at [108, 144] on button "$379.84 in your order" at bounding box center [114, 138] width 170 height 35
checkbox input "true"
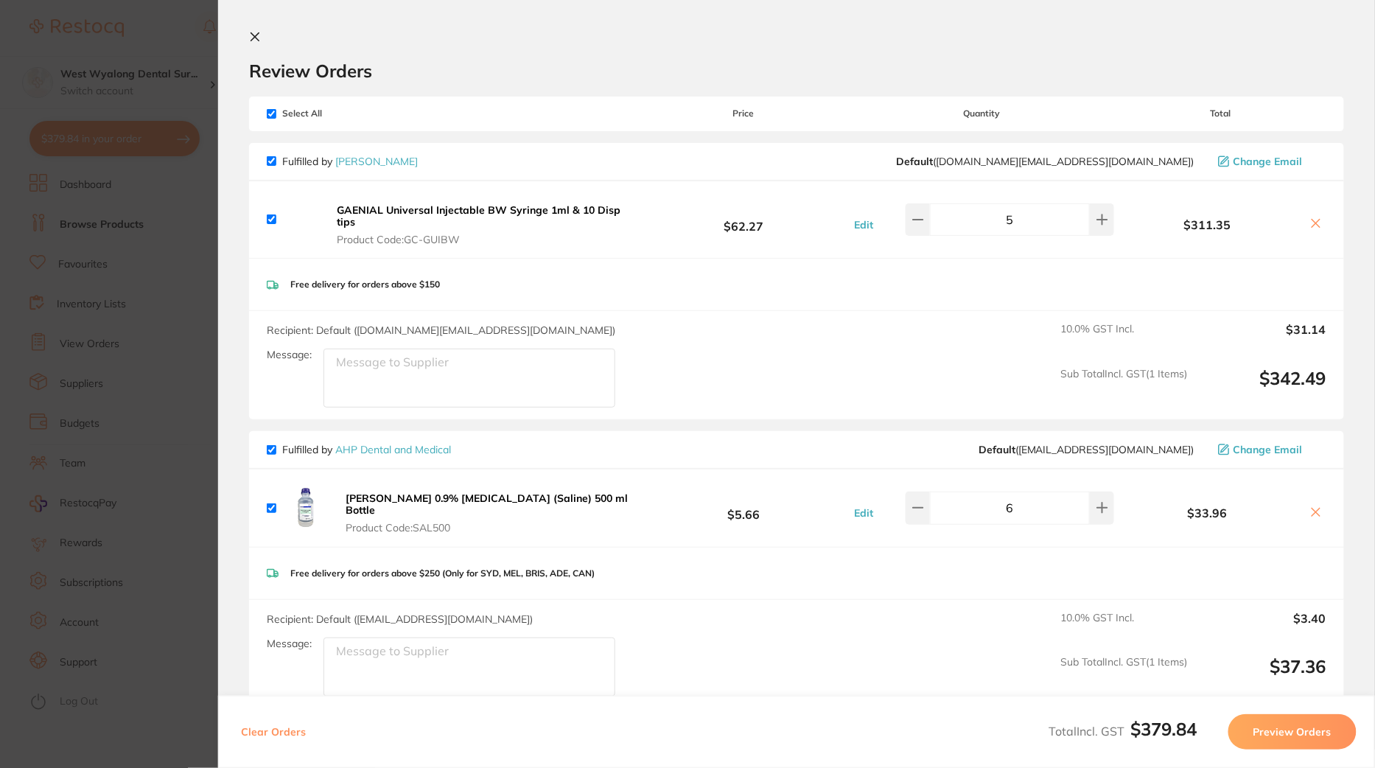
click at [1316, 225] on icon at bounding box center [1317, 223] width 12 height 12
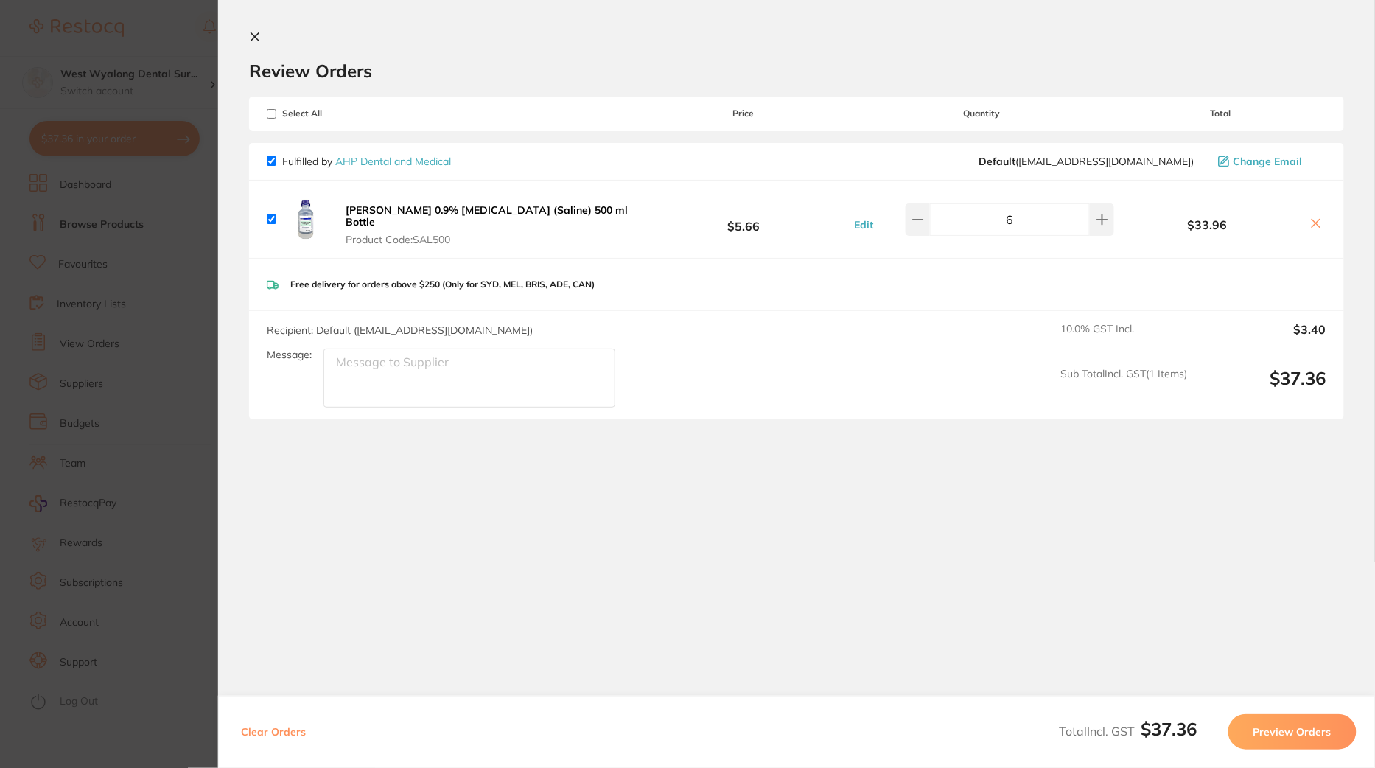
checkbox input "true"
click at [147, 413] on section "Update RRP Set your pre negotiated price for this item. Item Agreed RRP (excl. …" at bounding box center [687, 384] width 1375 height 768
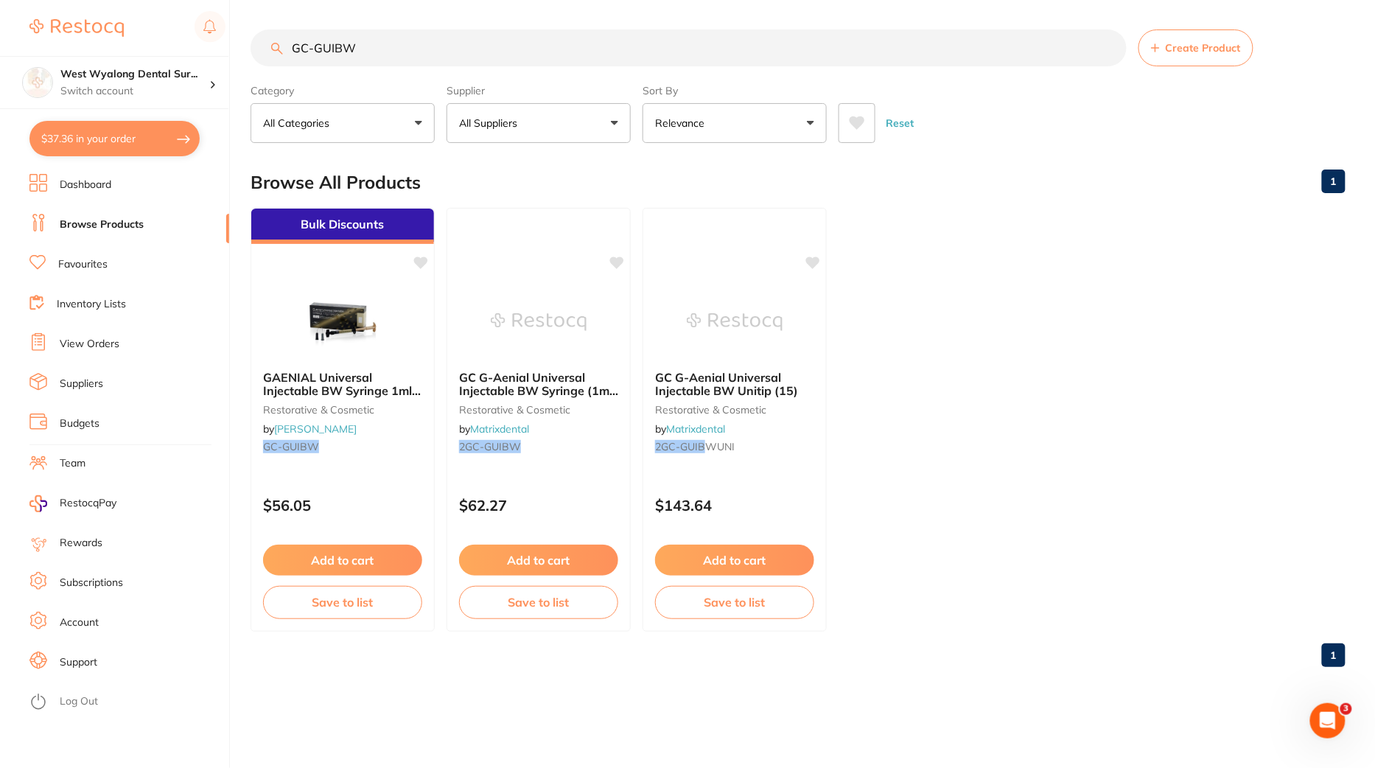
drag, startPoint x: 425, startPoint y: 47, endPoint x: 118, endPoint y: 43, distance: 306.7
click at [118, 43] on div "$37.36 West Wyalong Dental Sur... Switch account West Wyalong Dental Surgery (D…" at bounding box center [687, 384] width 1375 height 768
click at [341, 324] on img at bounding box center [342, 321] width 97 height 74
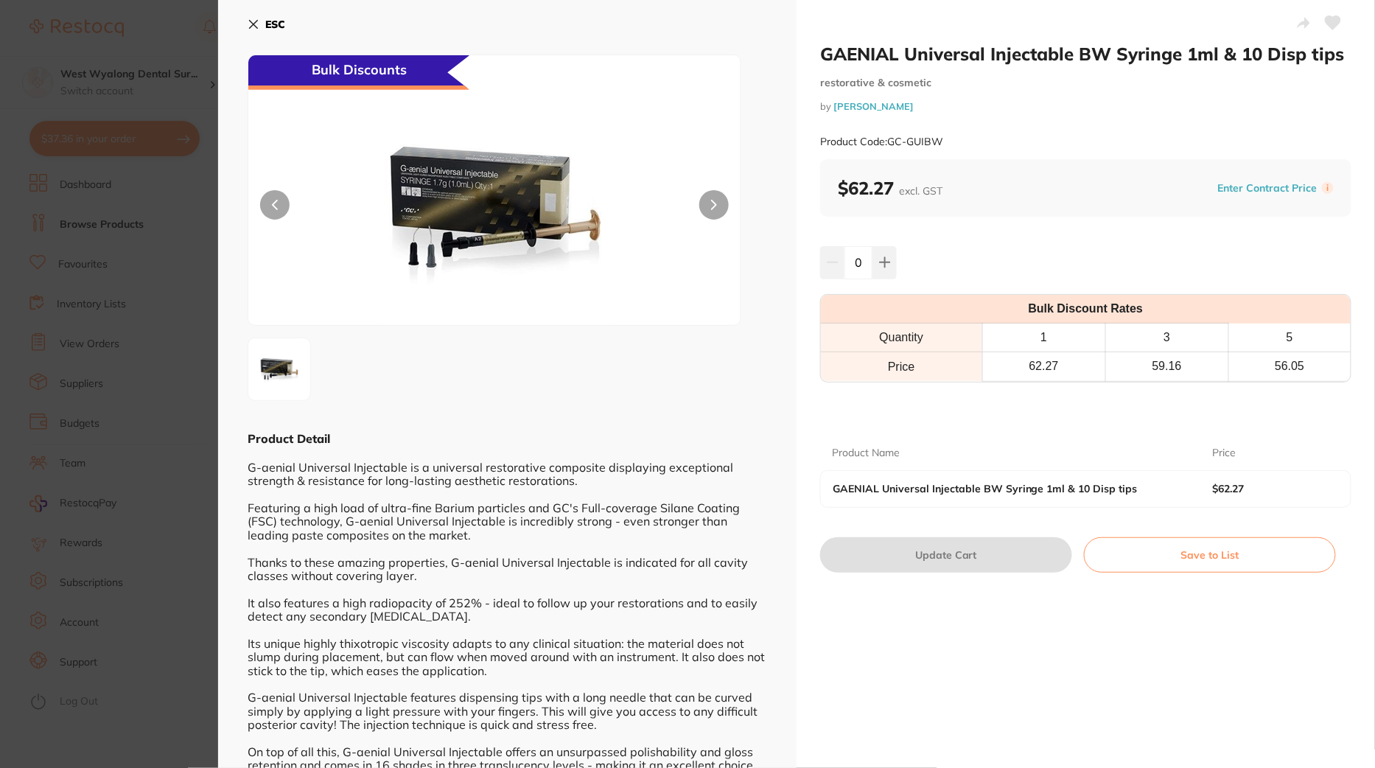
click at [175, 376] on section "GAENIAL Universal Injectable BW Syringe 1ml & 10 Disp tips restorative & cosmet…" at bounding box center [687, 384] width 1375 height 768
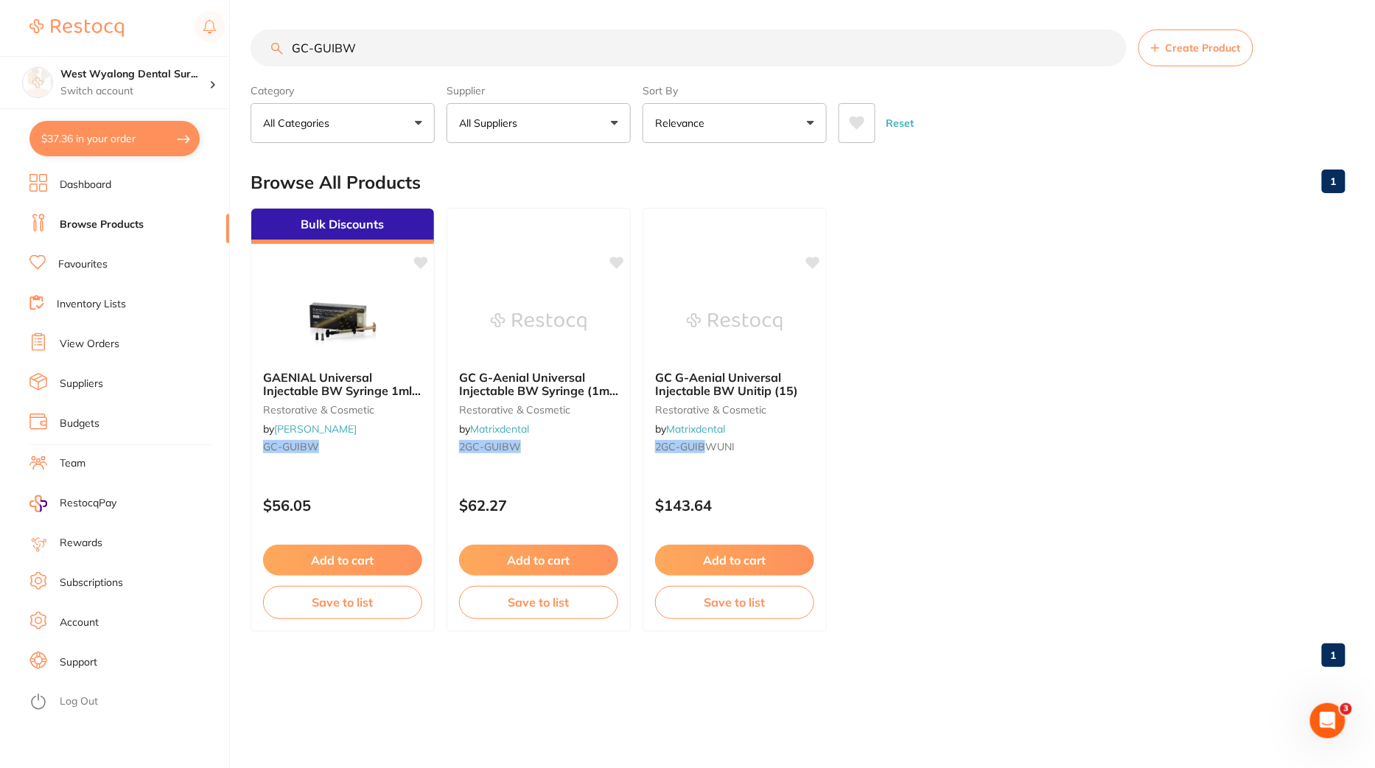
drag, startPoint x: 381, startPoint y: 52, endPoint x: 199, endPoint y: 50, distance: 182.1
click at [199, 50] on div "$37.36 West Wyalong Dental Sur... Switch account West Wyalong Dental Surgery (D…" at bounding box center [687, 384] width 1375 height 768
paste input "PN-3511"
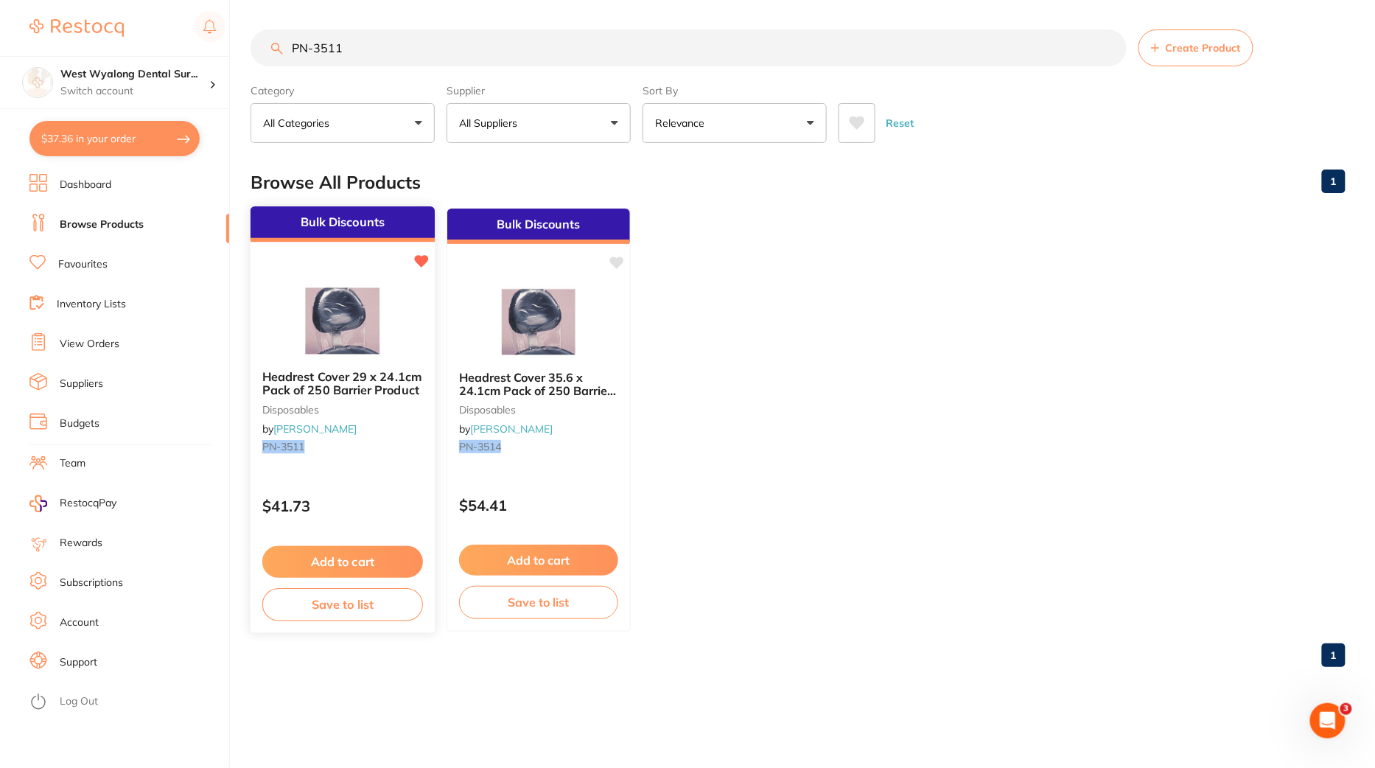
type input "PN-3511"
click at [358, 464] on div "Headrest Cover 29 x 24.1cm Pack of 250 Barrier Product disposables by [PERSON_N…" at bounding box center [343, 414] width 184 height 113
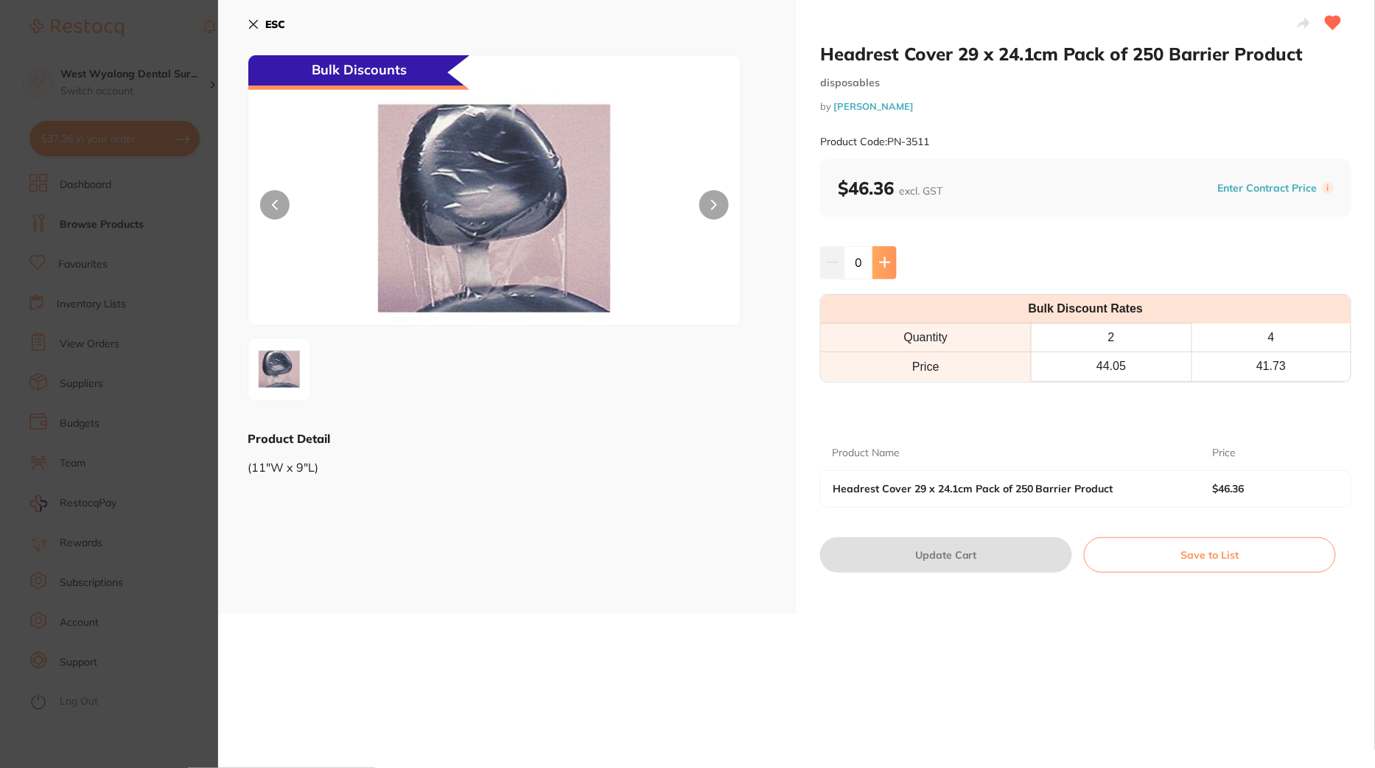
click at [885, 263] on icon at bounding box center [885, 263] width 12 height 12
click at [889, 268] on button at bounding box center [885, 262] width 24 height 32
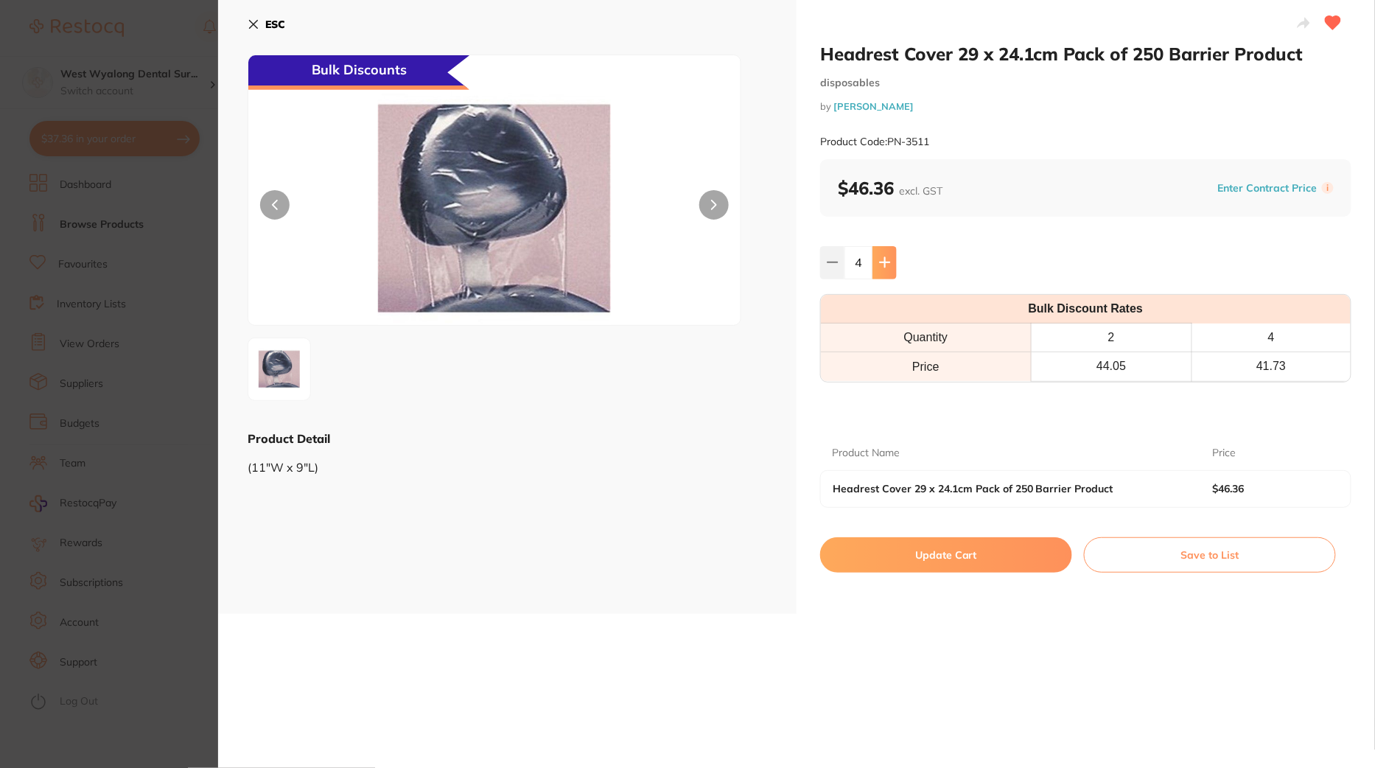
type input "5"
click at [909, 561] on button "Update Cart" at bounding box center [946, 554] width 252 height 35
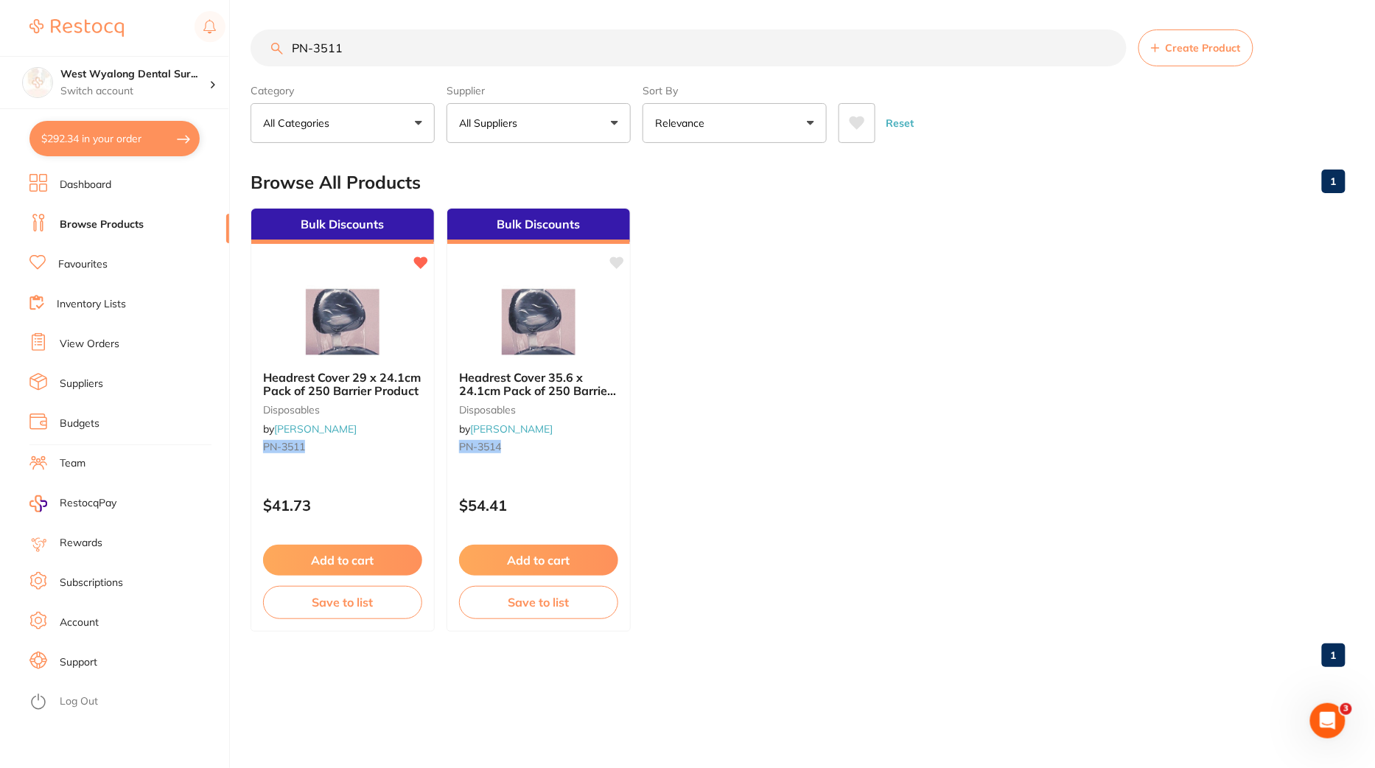
click at [93, 149] on button "$292.34 in your order" at bounding box center [114, 138] width 170 height 35
checkbox input "true"
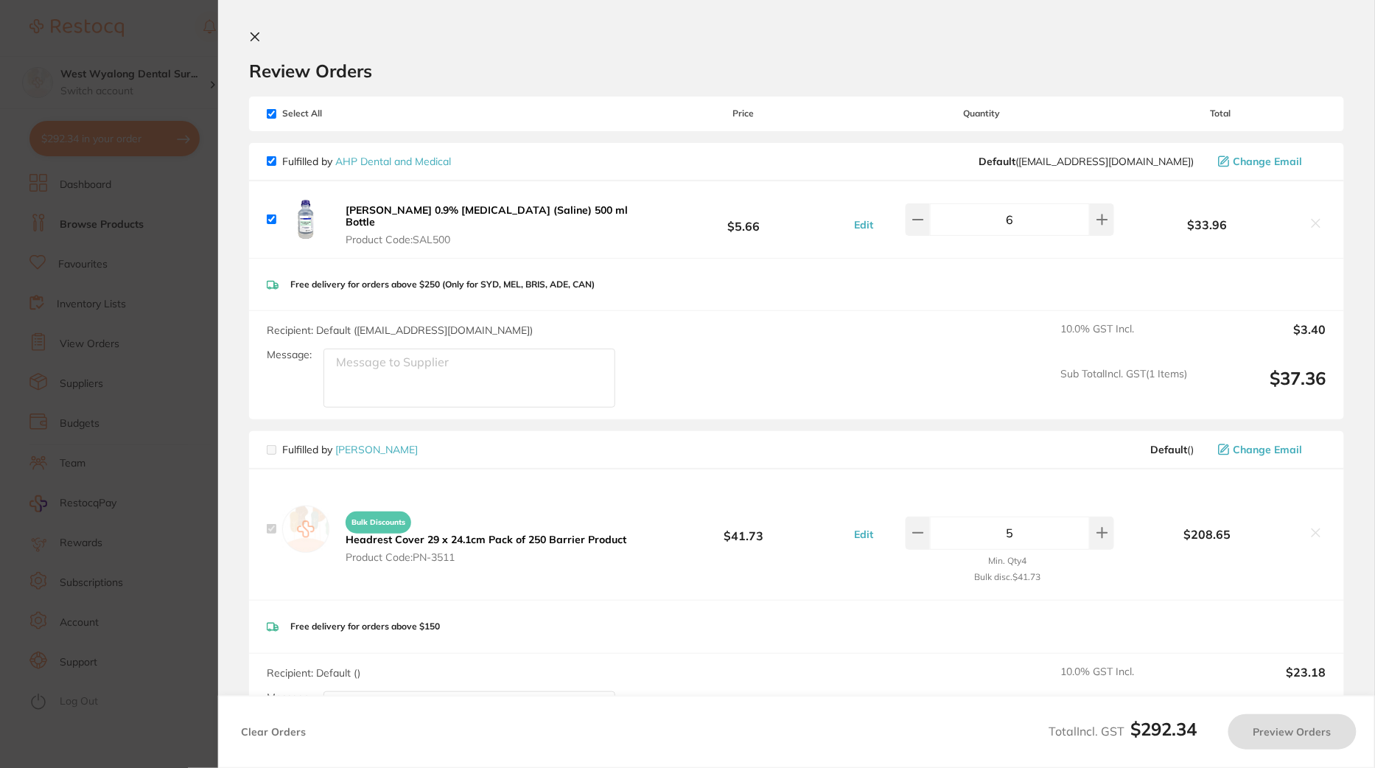
checkbox input "true"
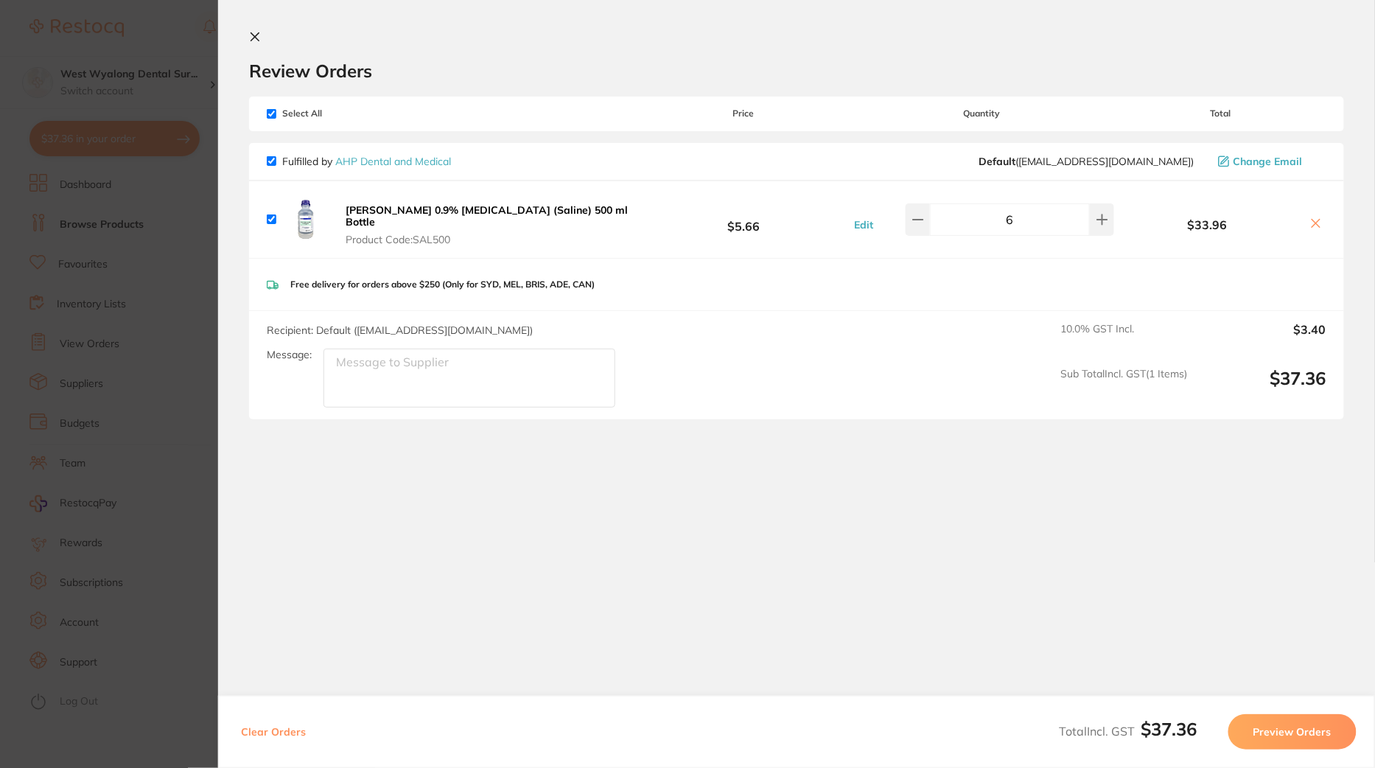
click at [153, 298] on section "Update RRP Set your pre negotiated price for this item. Item Agreed RRP (excl. …" at bounding box center [687, 384] width 1375 height 768
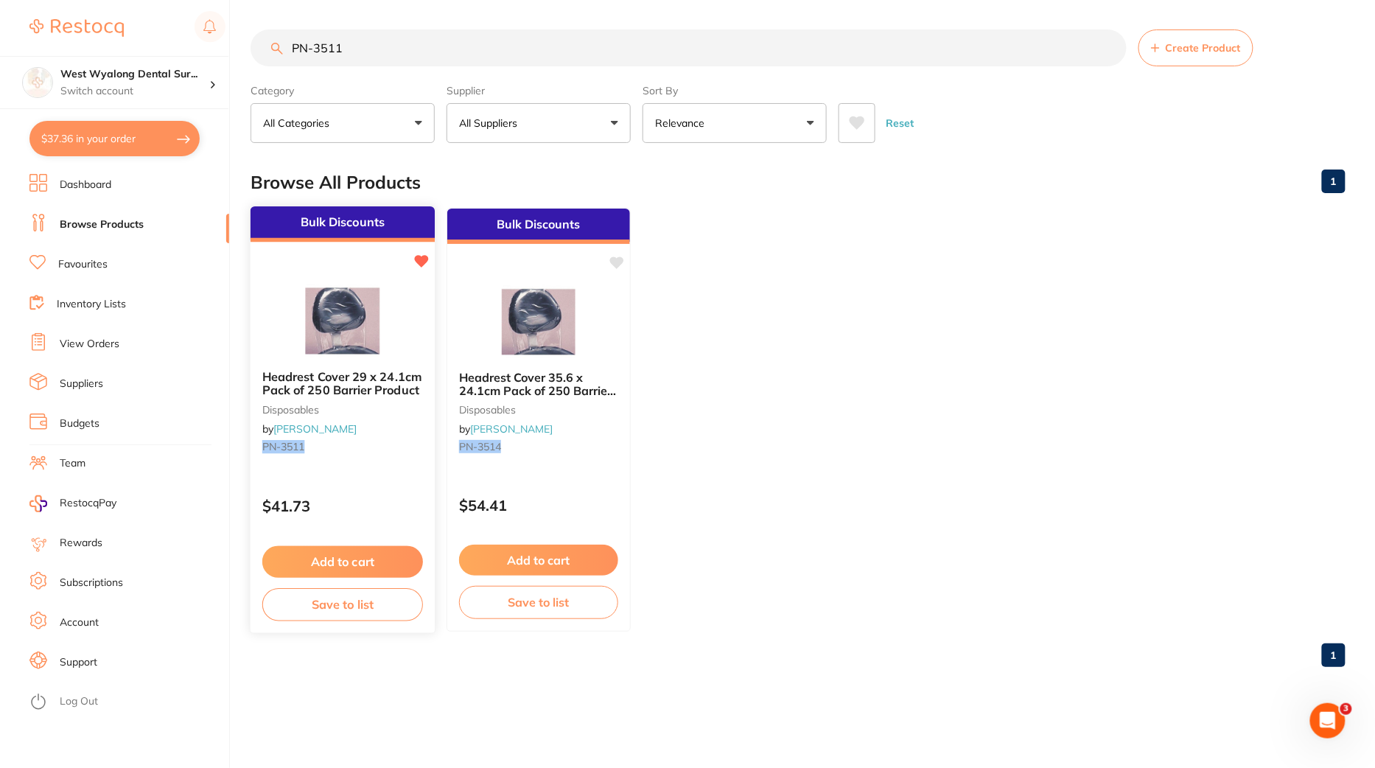
click at [328, 414] on div "Headrest Cover 29 x 24.1cm Pack of 250 Barrier Product disposables by [PERSON_N…" at bounding box center [343, 414] width 184 height 113
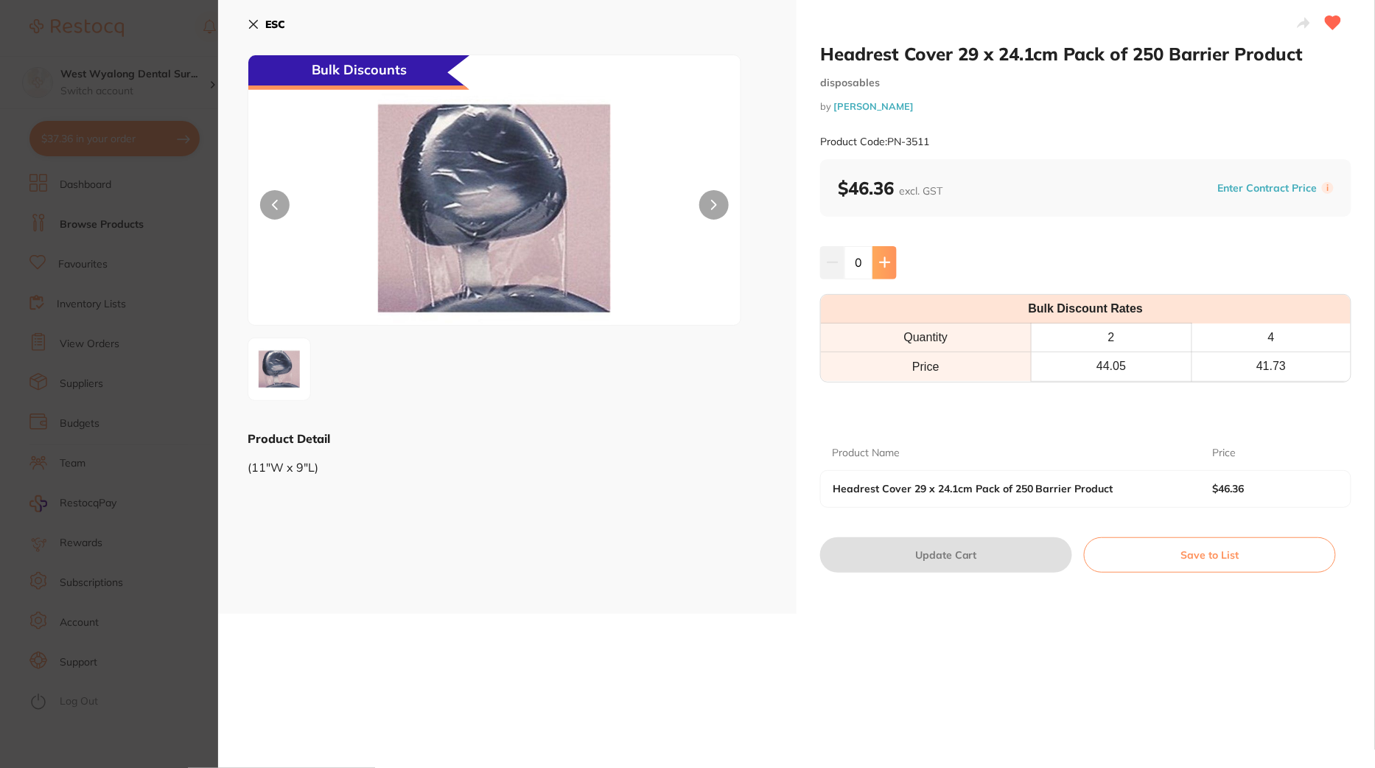
click at [886, 273] on button at bounding box center [885, 262] width 24 height 32
type input "4"
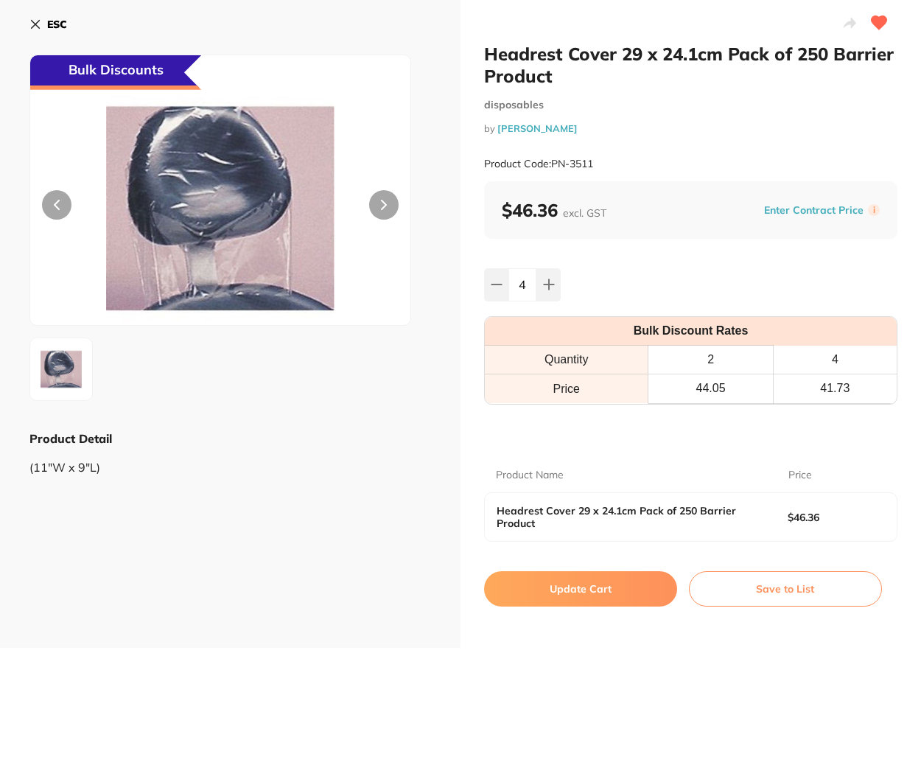
click at [32, 27] on icon at bounding box center [35, 24] width 12 height 12
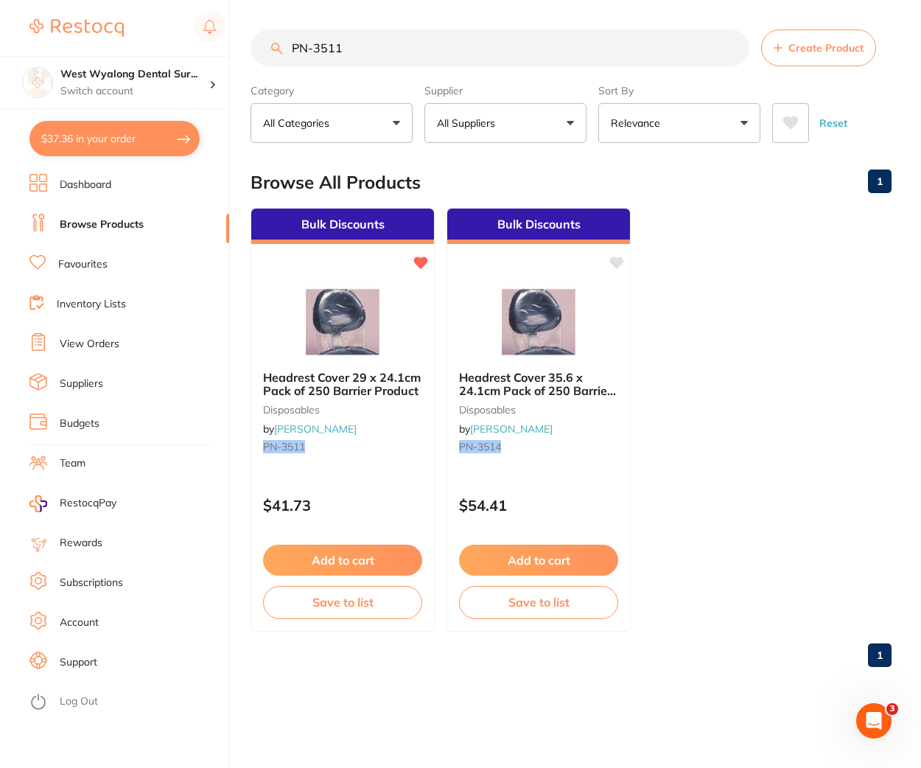
click at [856, 295] on ul "Bulk Discounts Headrest Cover 29 x 24.1cm Pack of 250 Barrier Product disposabl…" at bounding box center [571, 420] width 641 height 424
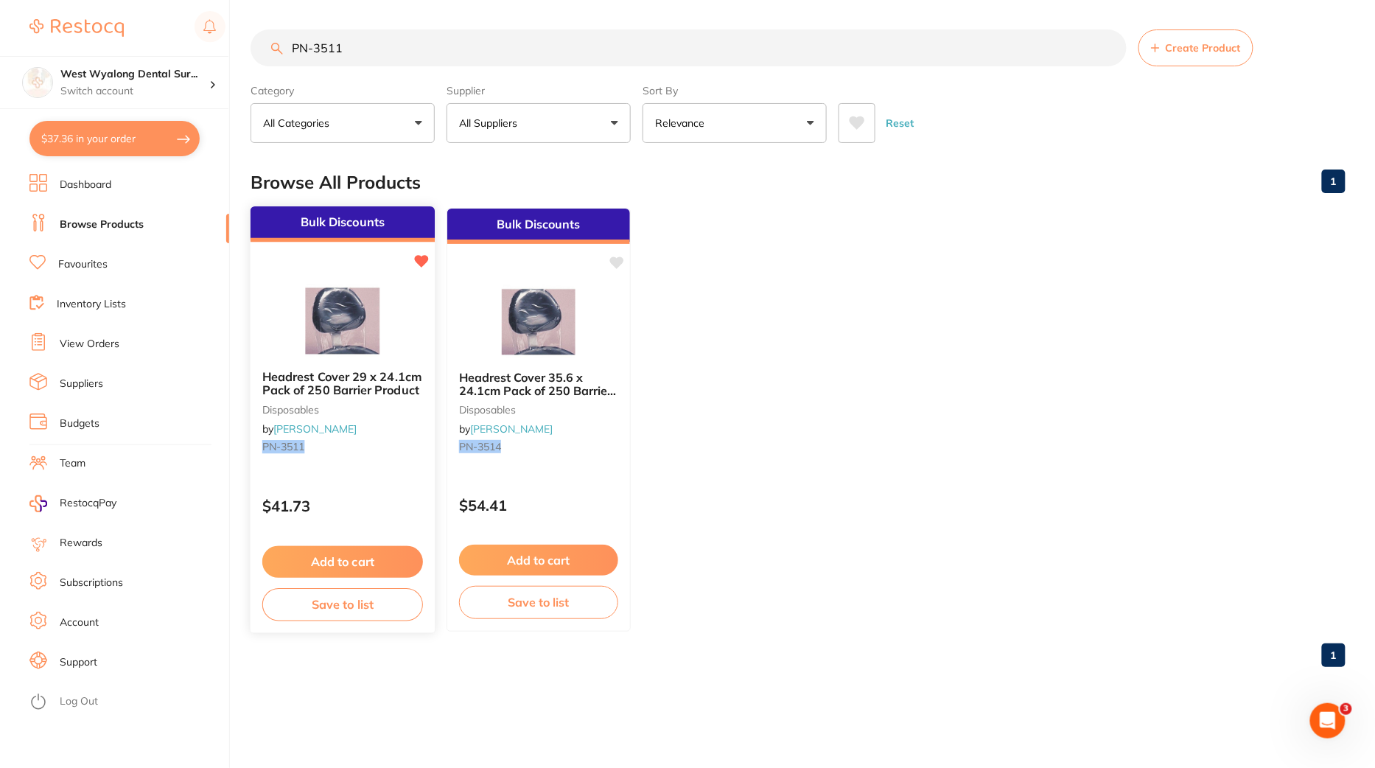
click at [347, 481] on div "Bulk Discounts Headrest Cover 29 x 24.1cm Pack of 250 Barrier Product disposabl…" at bounding box center [343, 420] width 186 height 428
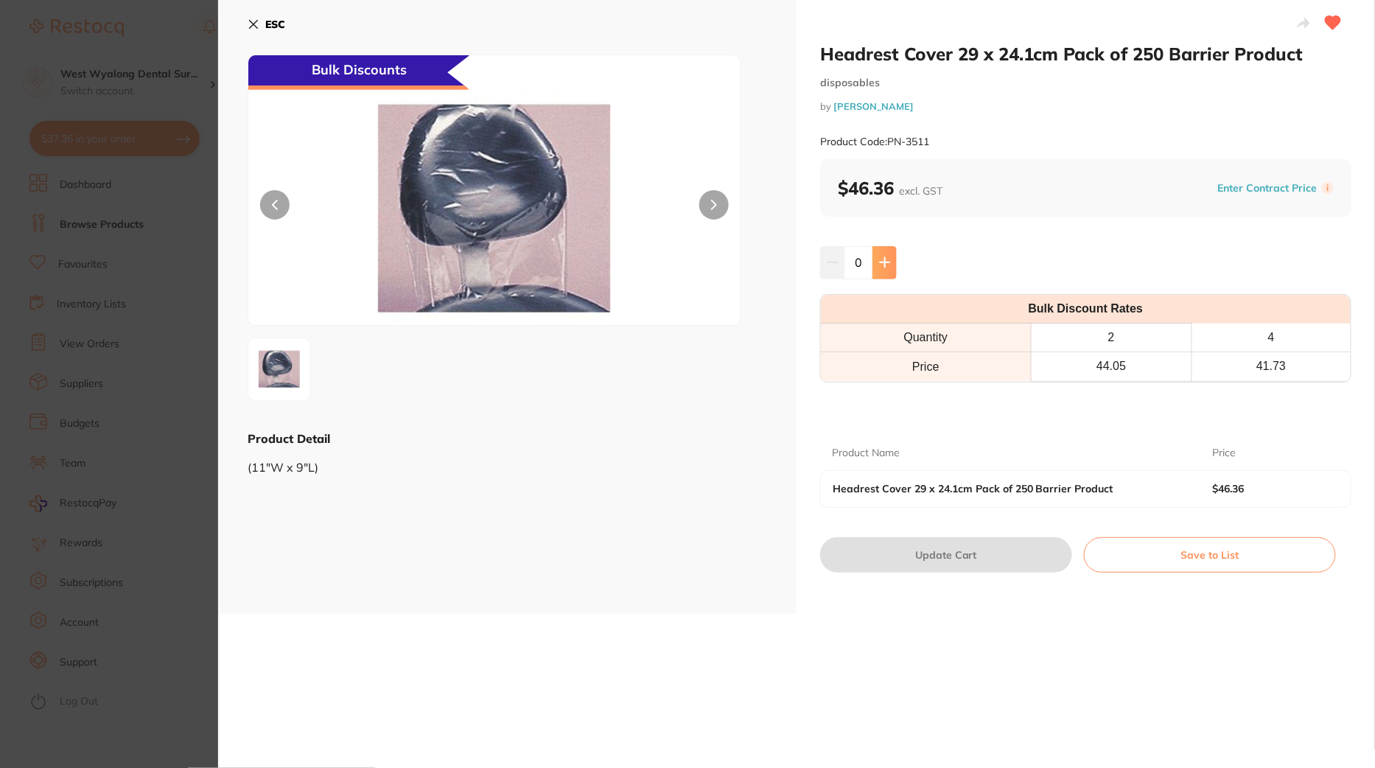
click at [889, 257] on button at bounding box center [885, 262] width 24 height 32
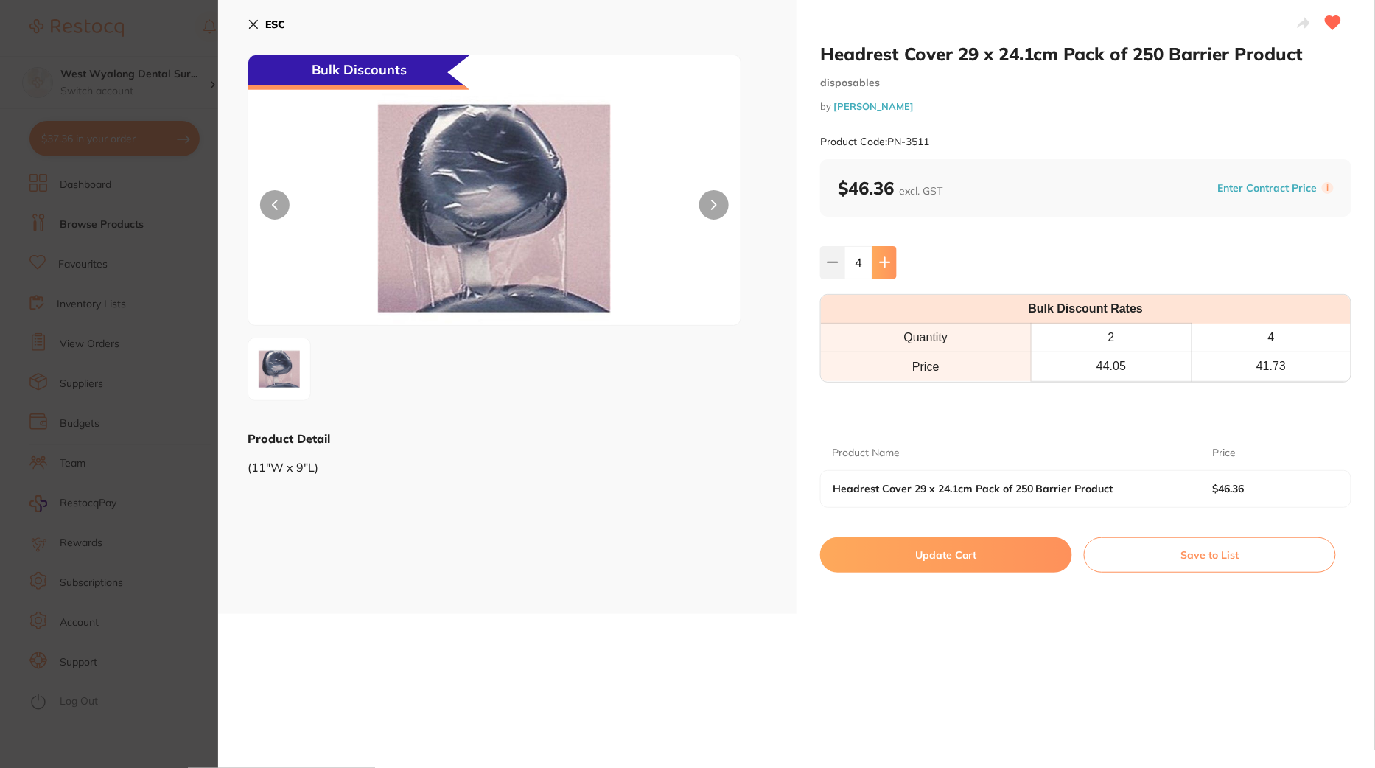
type input "5"
click at [935, 554] on button "Update Cart" at bounding box center [946, 554] width 252 height 35
checkbox input "false"
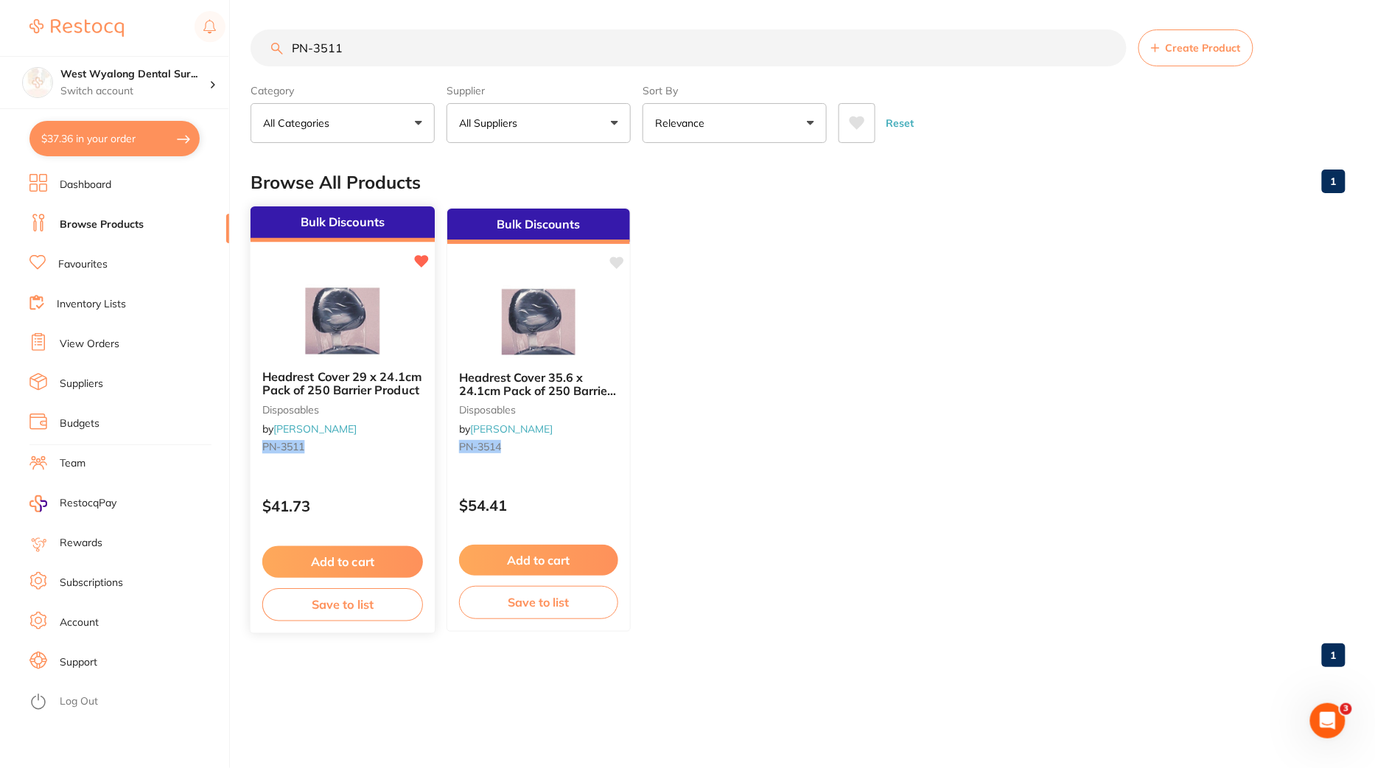
click at [379, 566] on button "Add to cart" at bounding box center [342, 562] width 161 height 32
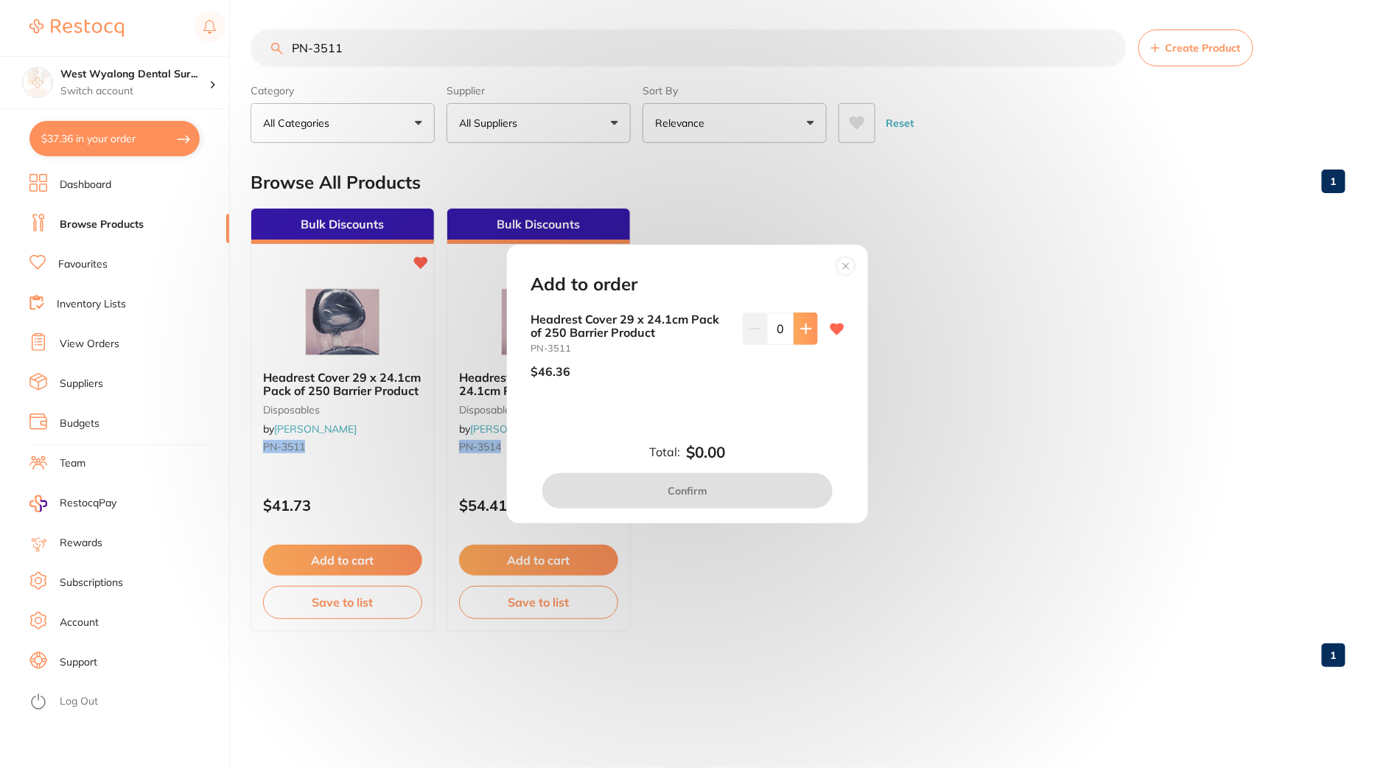
click at [806, 336] on button at bounding box center [806, 329] width 24 height 32
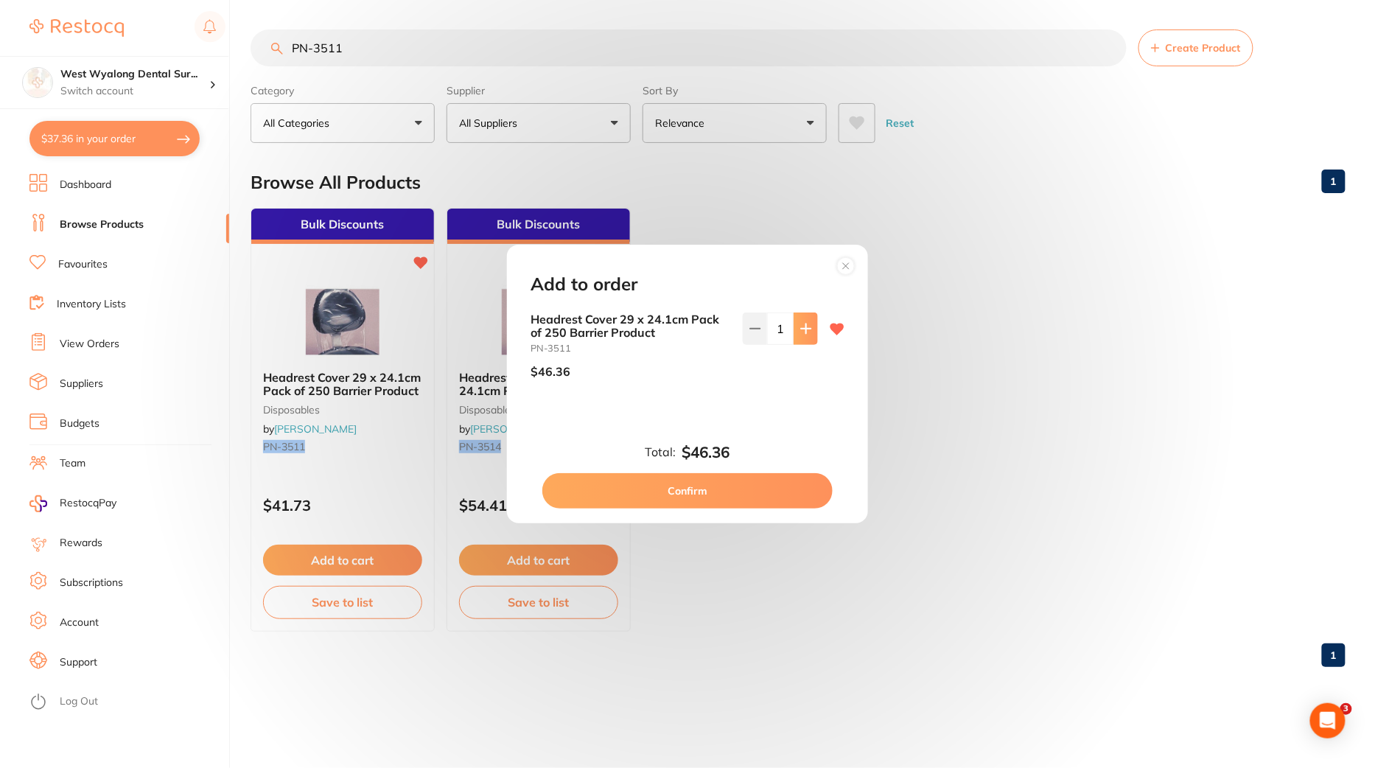
click at [806, 336] on button at bounding box center [806, 329] width 24 height 32
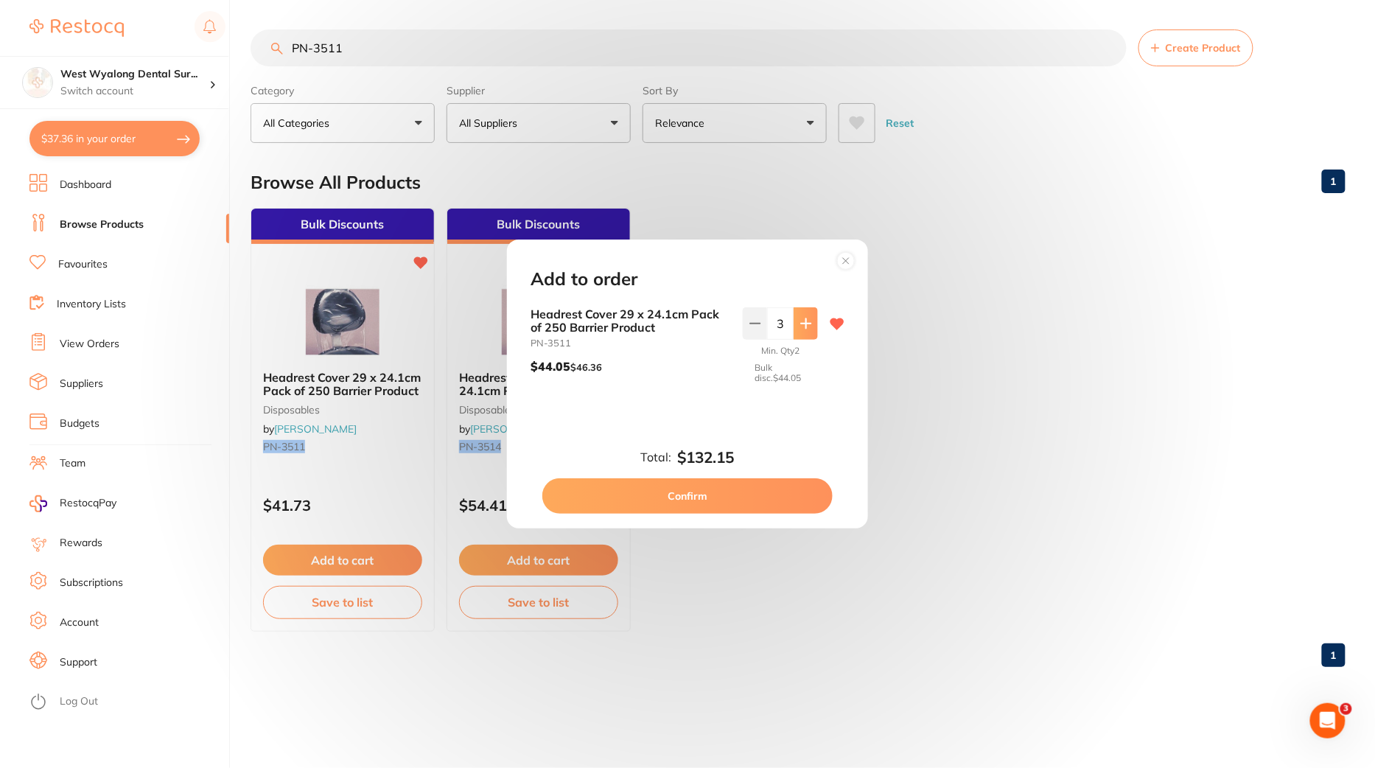
click at [804, 332] on button at bounding box center [806, 323] width 24 height 32
type input "4"
click at [969, 514] on div "Add to order Headrest Cover 29 x 24.1cm Pack of 250 Barrier Product PN-3511 $41…" at bounding box center [687, 384] width 1375 height 768
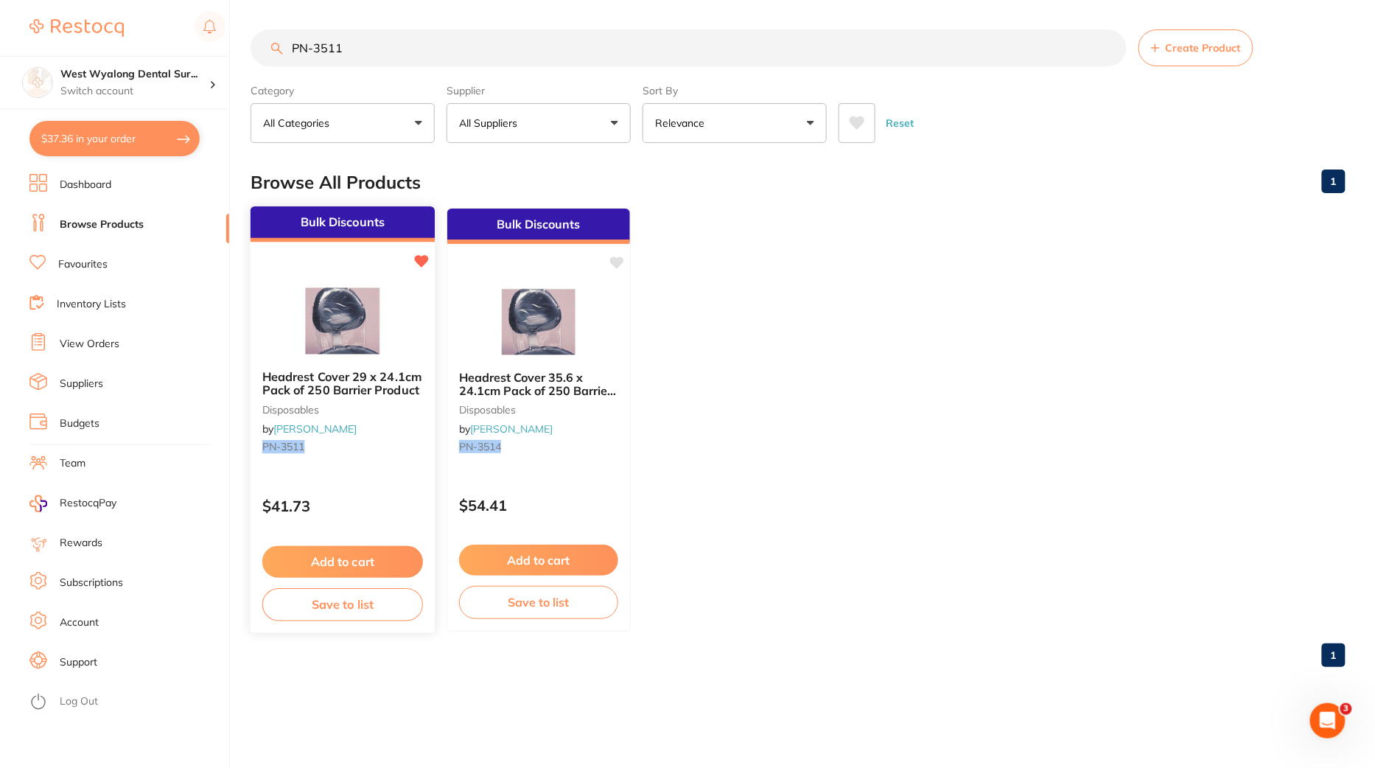
click at [374, 458] on div "Headrest Cover 29 x 24.1cm Pack of 250 Barrier Product disposables by [PERSON_N…" at bounding box center [343, 414] width 184 height 113
checkbox input "false"
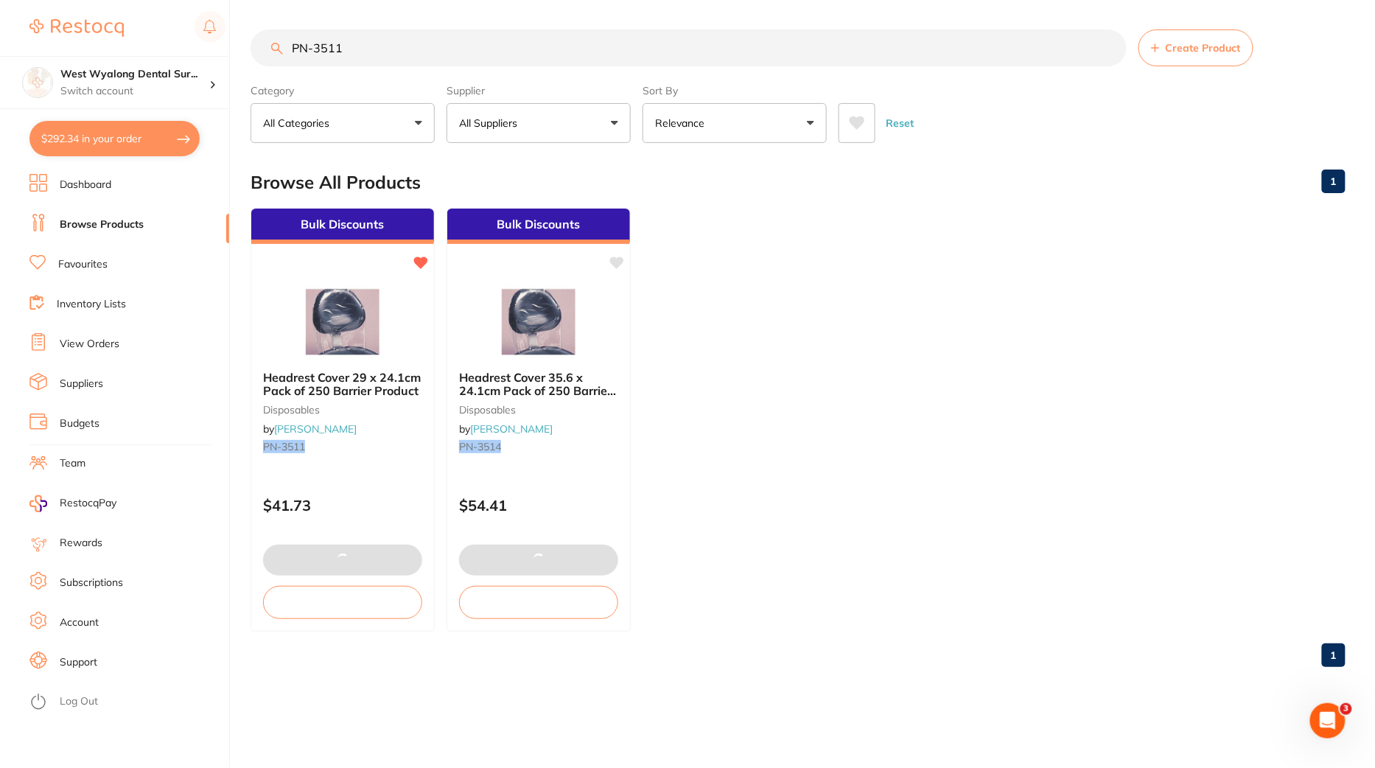
type input "10"
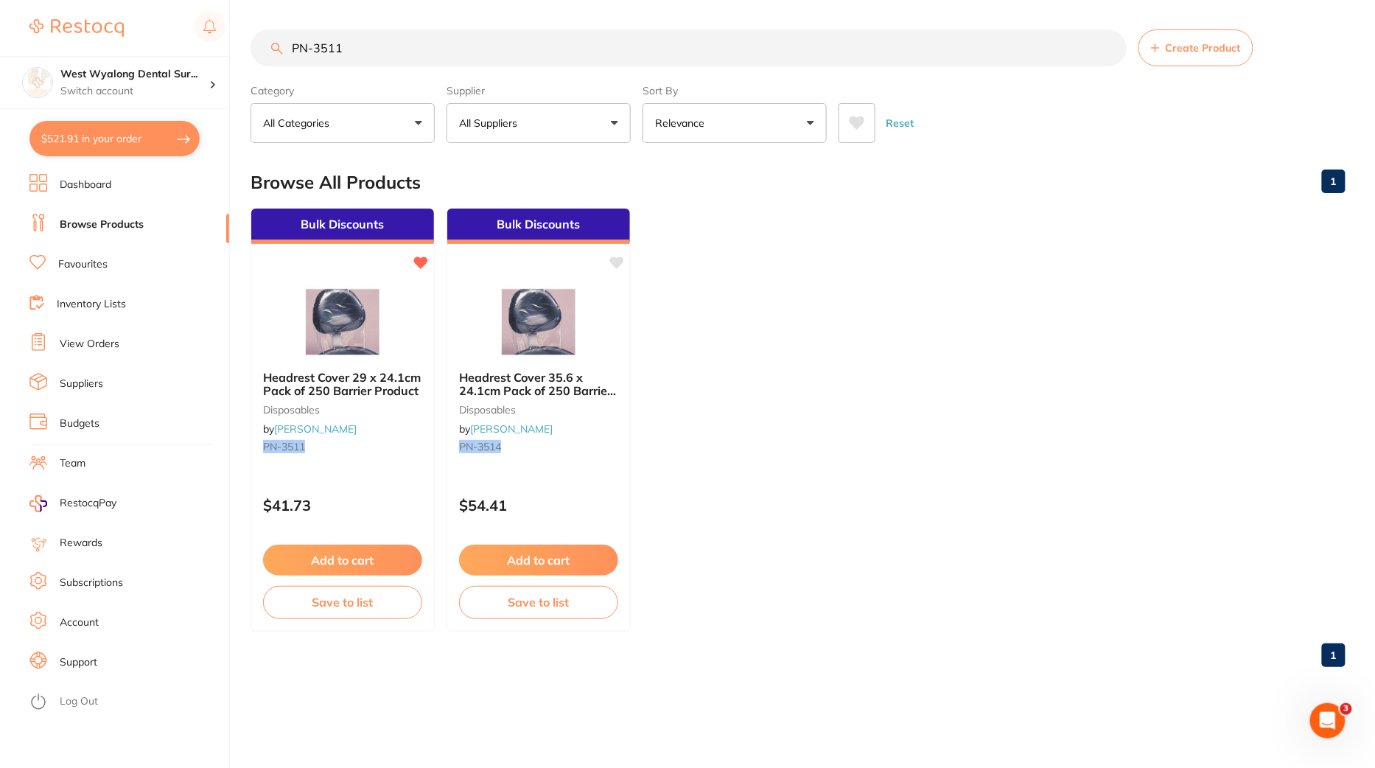
drag, startPoint x: 498, startPoint y: 97, endPoint x: 486, endPoint y: 97, distance: 11.8
click at [486, 97] on div "Supplier All Suppliers All Suppliers [PERSON_NAME] Clear" at bounding box center [539, 110] width 184 height 65
drag, startPoint x: 386, startPoint y: 63, endPoint x: 200, endPoint y: 48, distance: 187.1
click at [200, 48] on div "$521.91 West Wyalong Dental Sur... Switch account West Wyalong [MEDICAL_DATA] (…" at bounding box center [687, 384] width 1375 height 768
paste input "HS-T2124A"
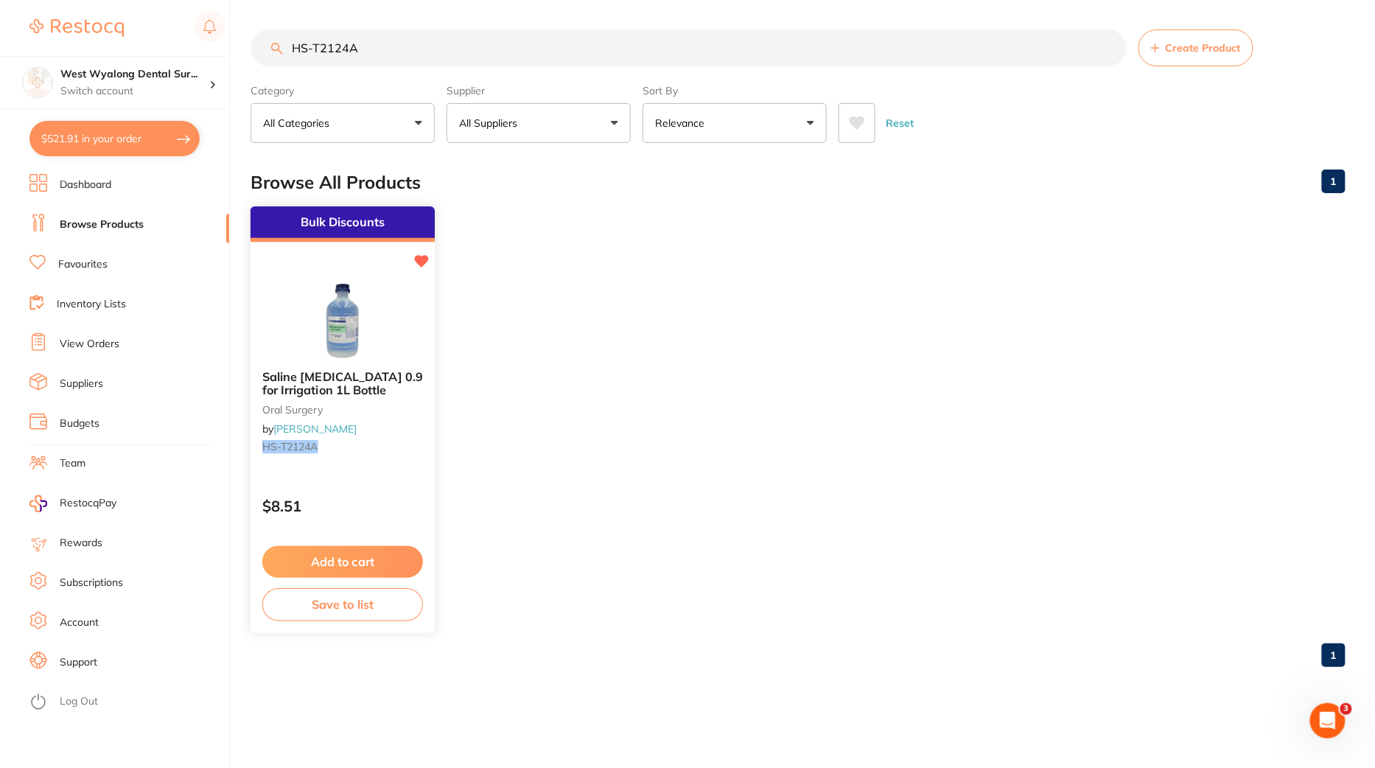
type input "HS-T2124A"
click at [368, 501] on p "$8.51" at bounding box center [342, 506] width 161 height 17
